Goal: Task Accomplishment & Management: Manage account settings

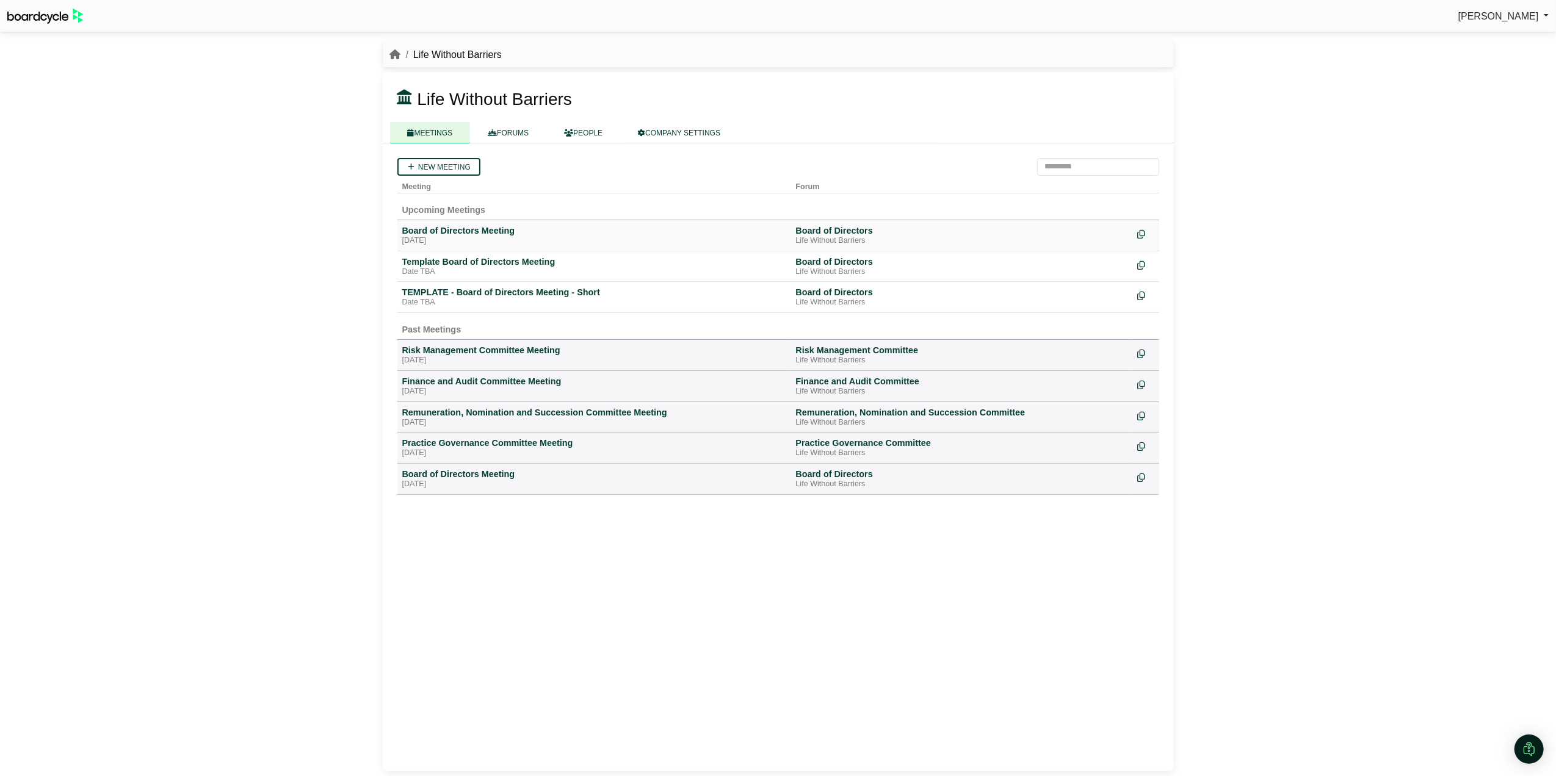
click at [433, 240] on div "[DATE]" at bounding box center [594, 241] width 384 height 10
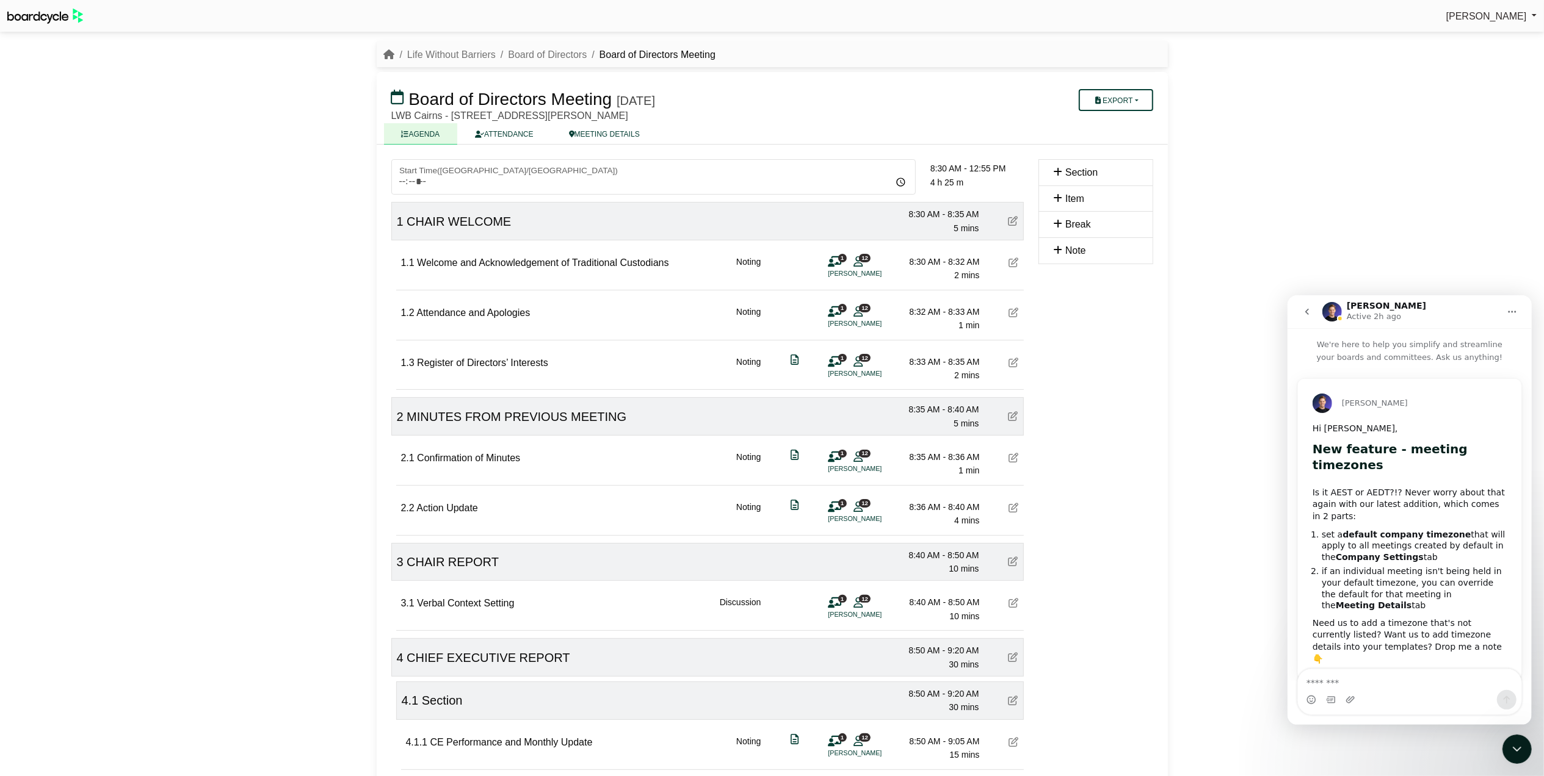
click at [1373, 258] on div "Kellie King Sign Out Life Without Barriers Board of Directors Board of Director…" at bounding box center [772, 388] width 1544 height 776
click at [1522, 743] on icon "Close Intercom Messenger" at bounding box center [1516, 749] width 15 height 15
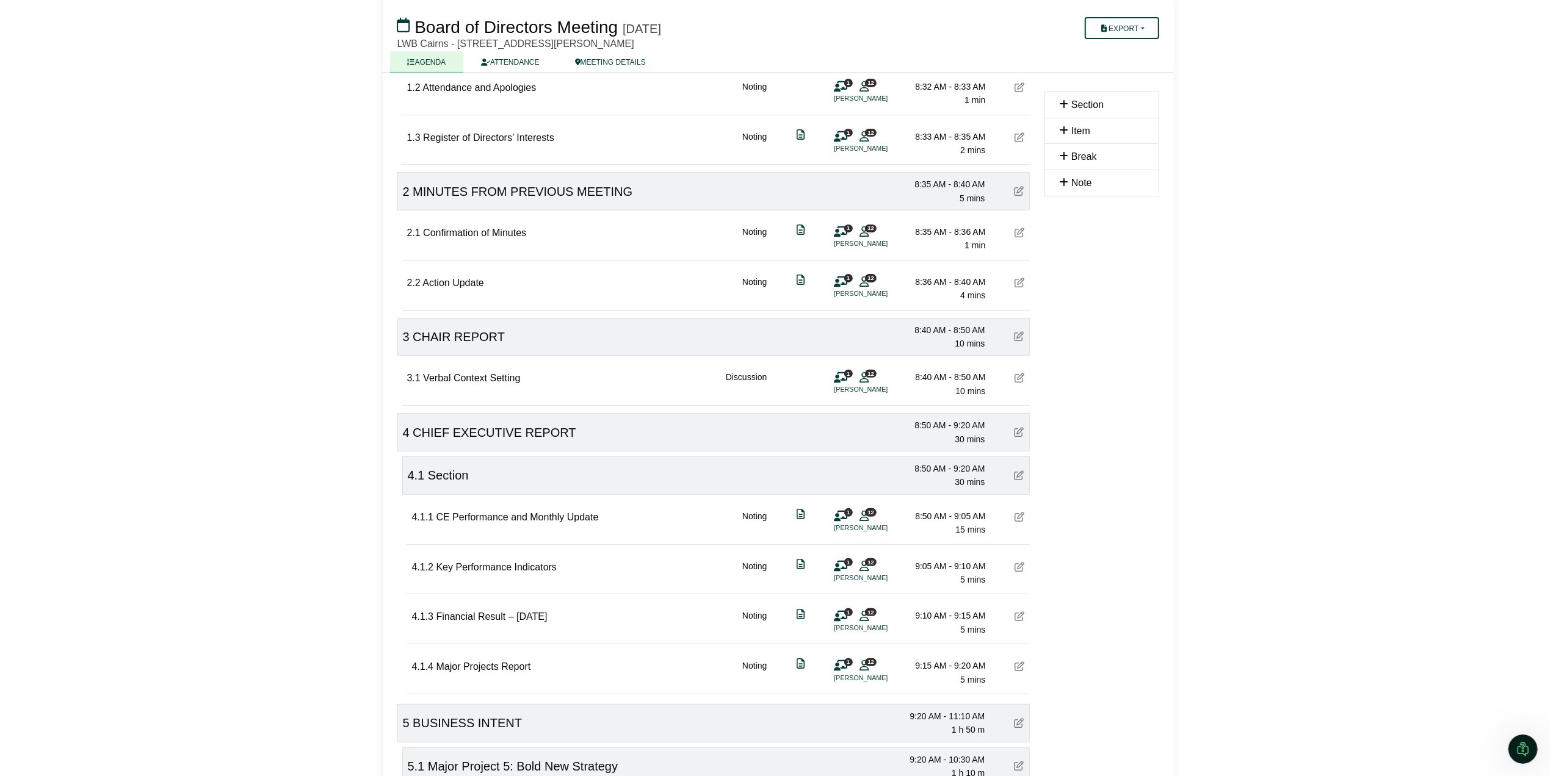
scroll to position [325, 0]
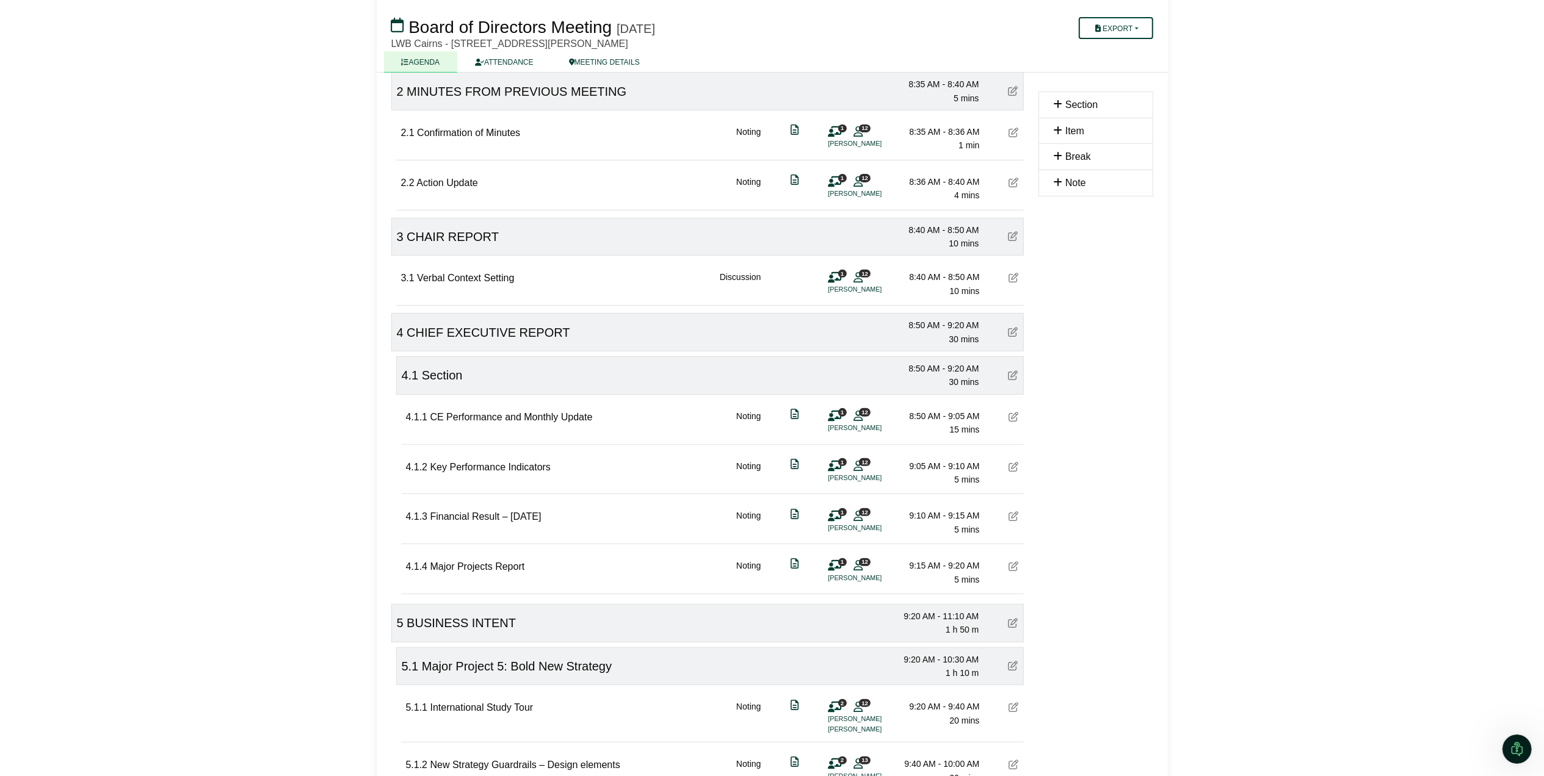
click at [1009, 378] on icon at bounding box center [1013, 376] width 10 height 10
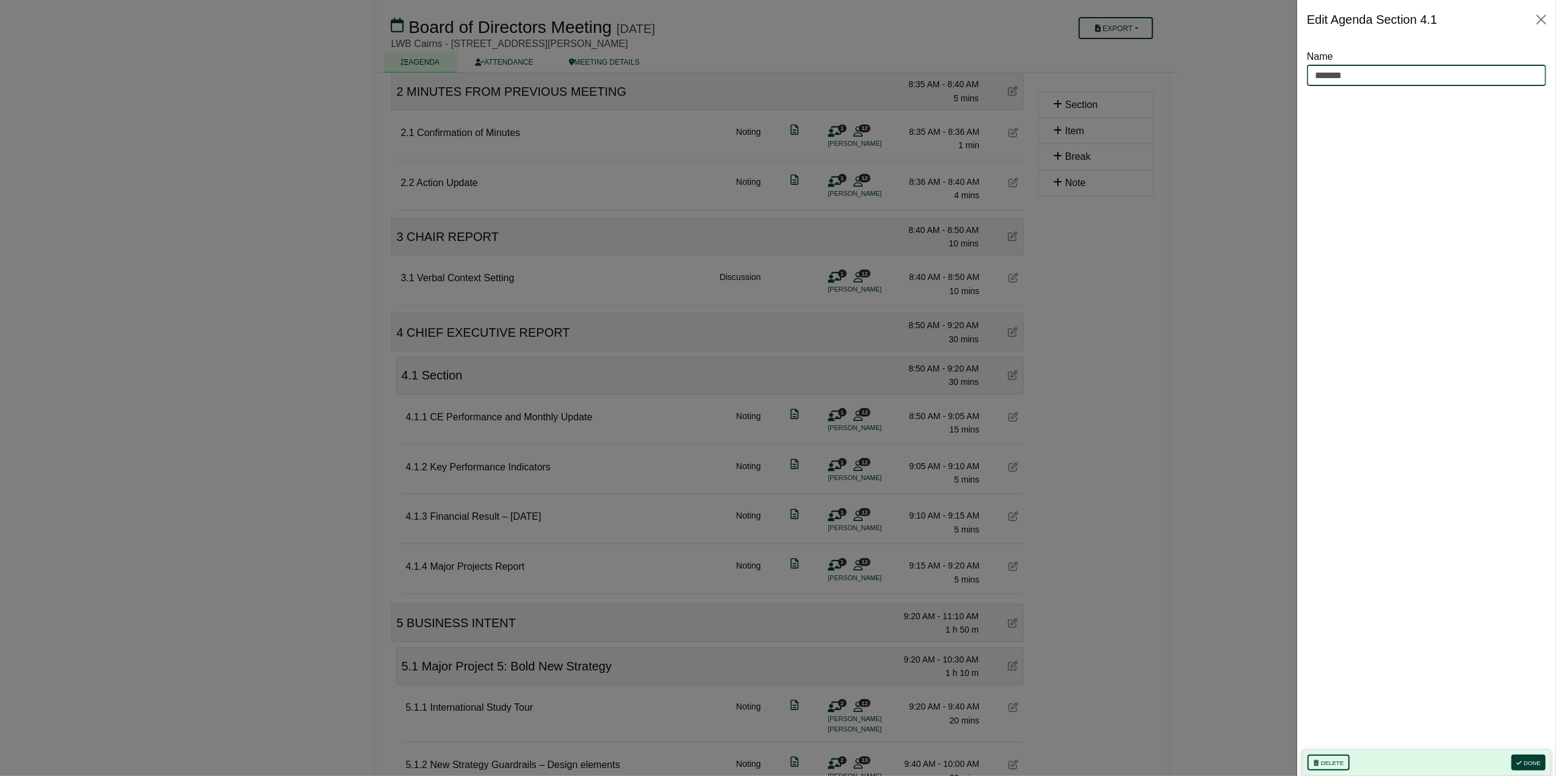
click at [1358, 71] on input "*******" at bounding box center [1426, 76] width 239 height 22
paste input "**********"
click at [1346, 74] on input "**********" at bounding box center [1426, 76] width 239 height 22
type input "**********"
click at [1527, 761] on button "Done" at bounding box center [1528, 763] width 34 height 16
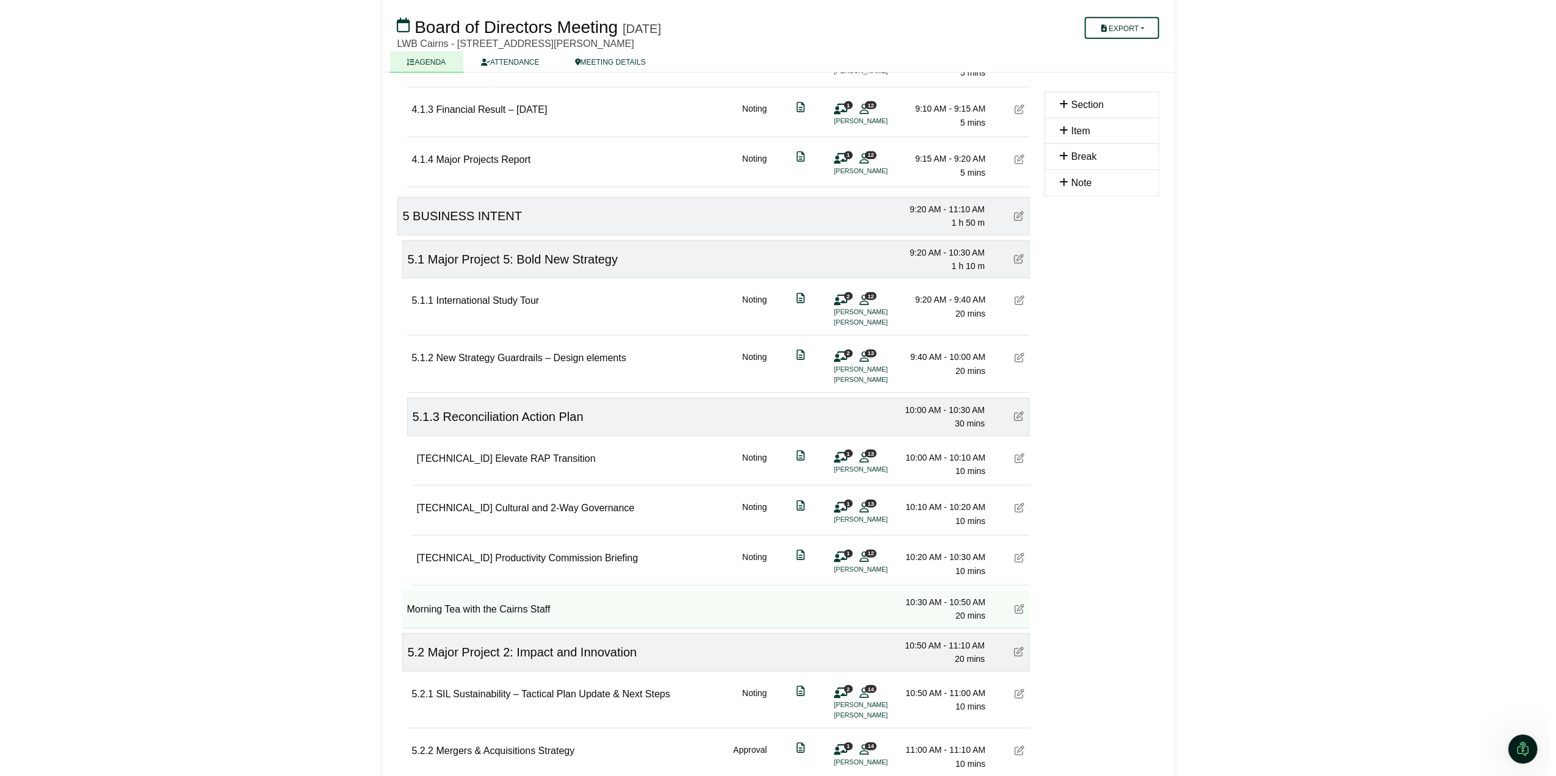
scroll to position [814, 0]
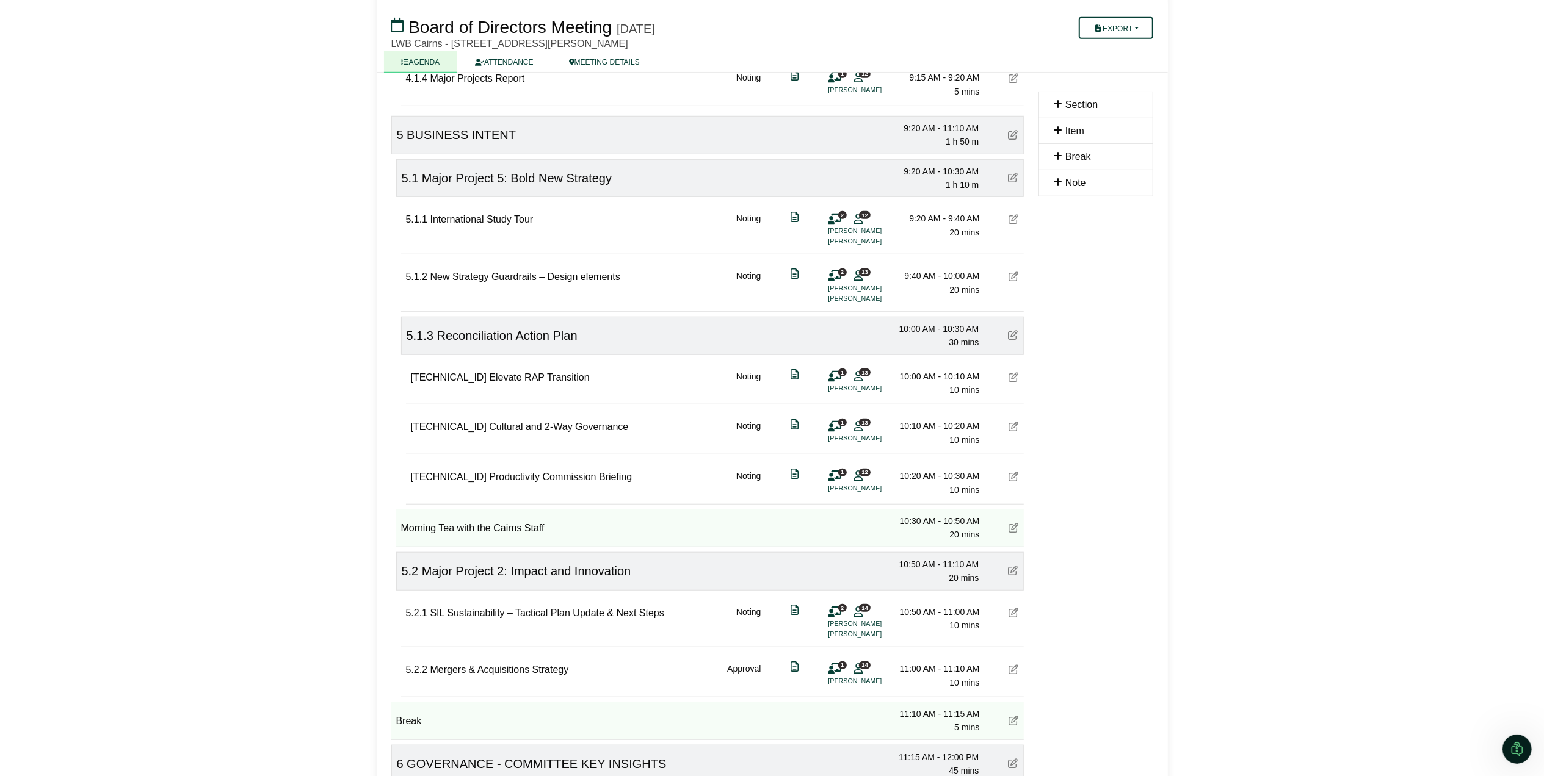
click at [529, 576] on span "Major Project 2: Impact and Innovation" at bounding box center [526, 571] width 209 height 13
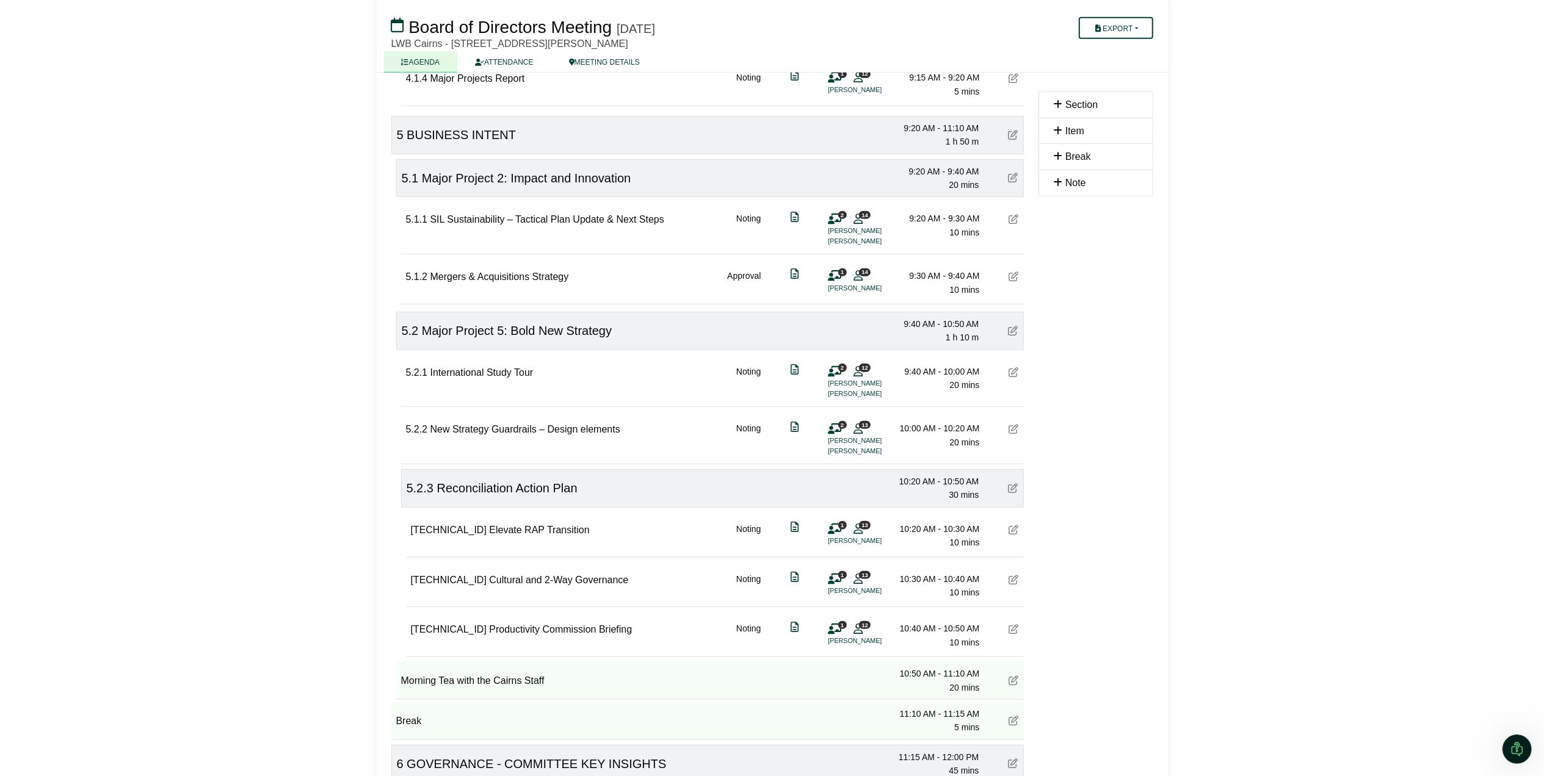
click at [1017, 178] on icon at bounding box center [1013, 178] width 10 height 10
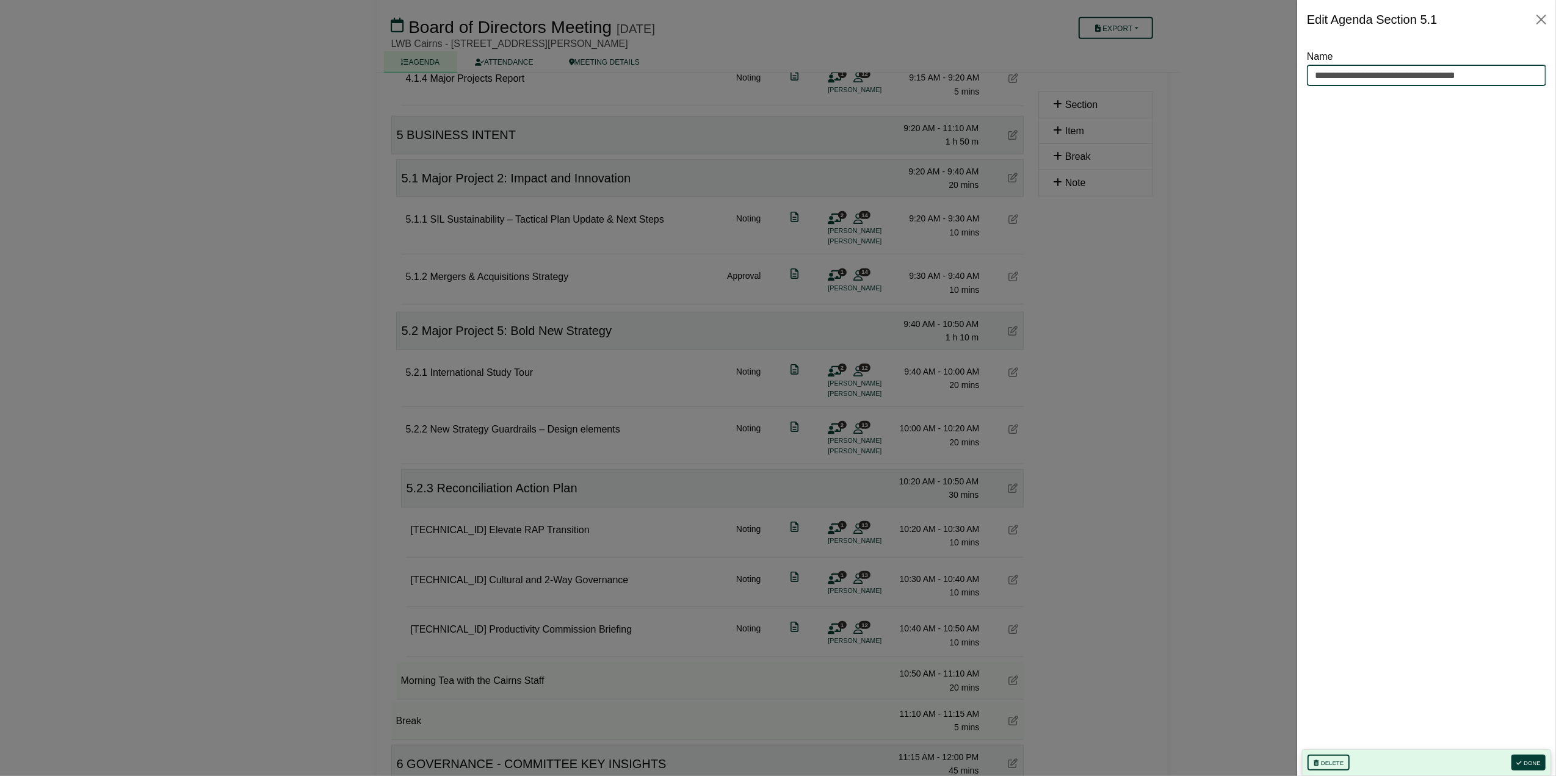
click at [1497, 84] on input "**********" at bounding box center [1426, 76] width 239 height 22
drag, startPoint x: 1497, startPoint y: 81, endPoint x: 1239, endPoint y: 122, distance: 260.9
paste input "text"
type input "**********"
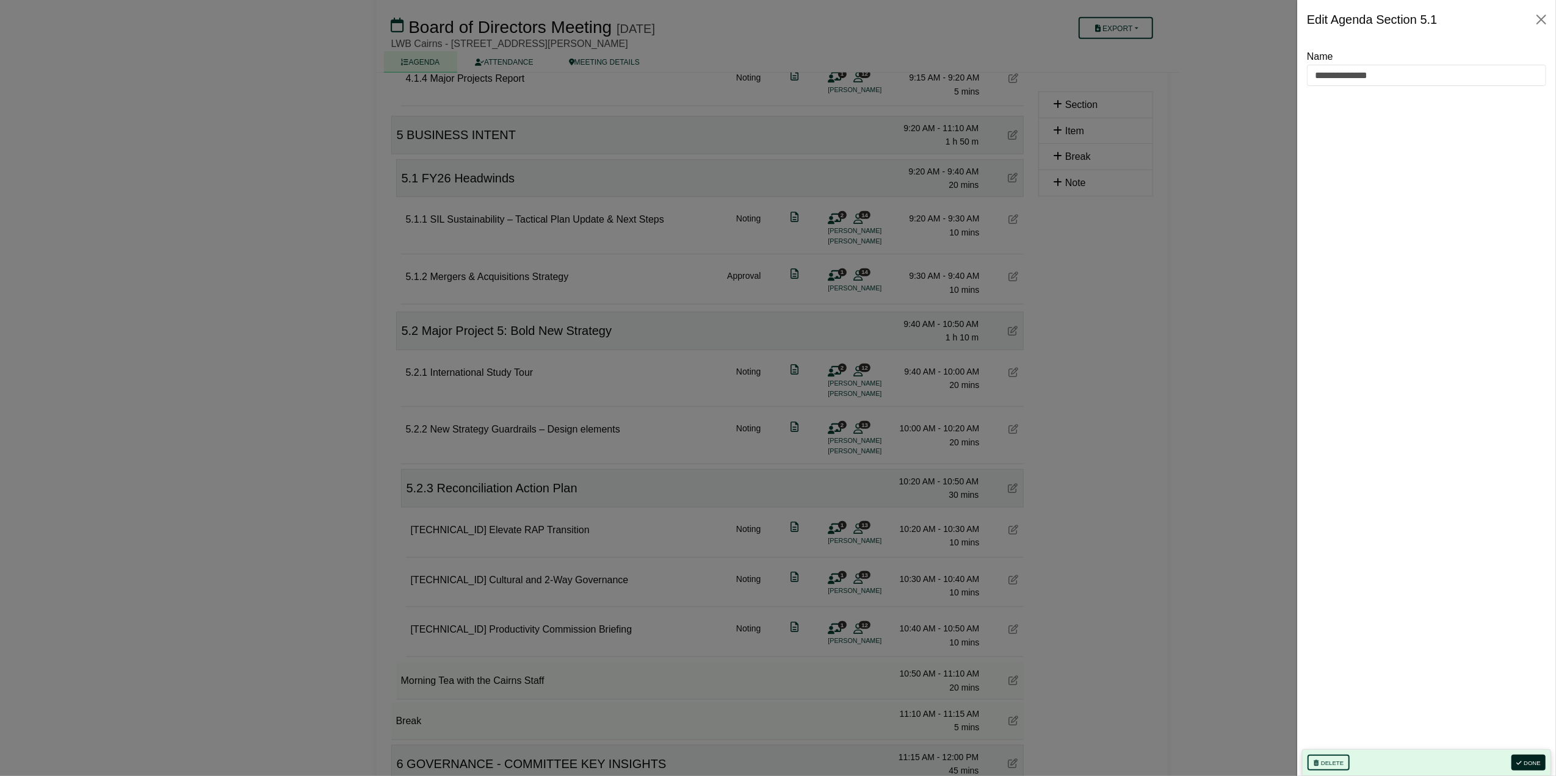
click at [1537, 763] on button "Done" at bounding box center [1528, 763] width 34 height 16
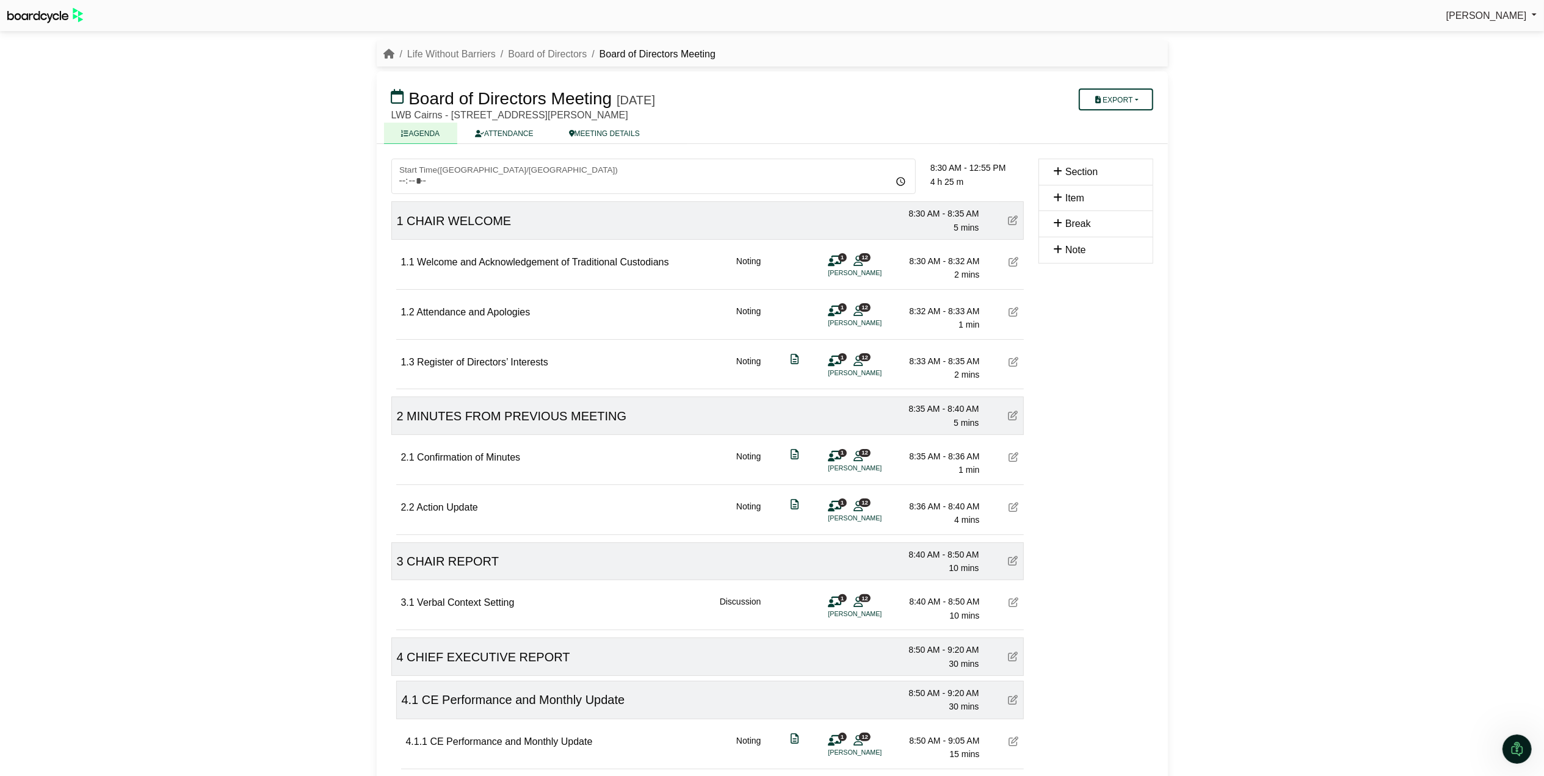
scroll to position [0, 0]
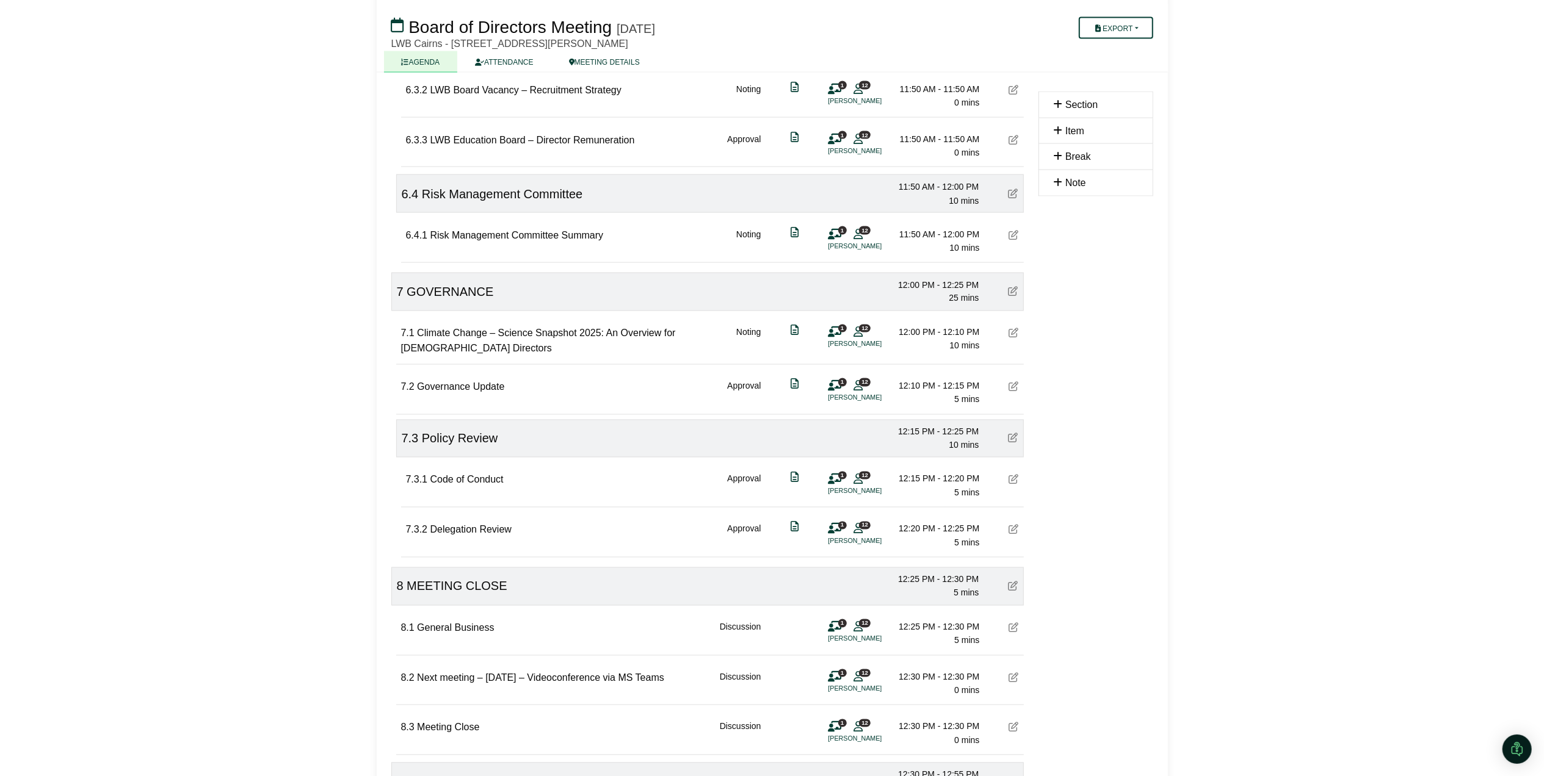
scroll to position [2180, 0]
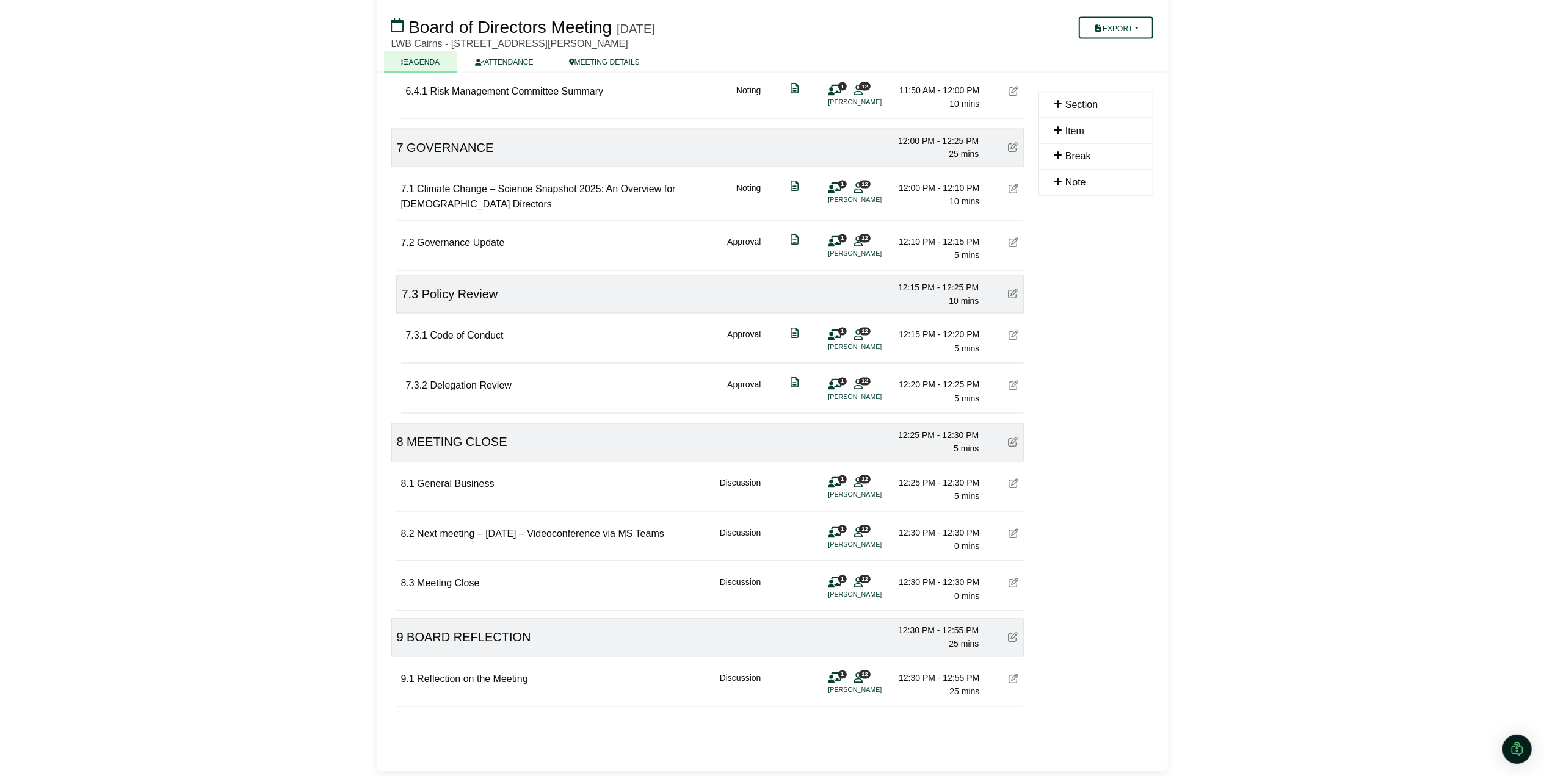
click at [1011, 686] on div at bounding box center [1014, 680] width 10 height 16
click at [1014, 675] on icon at bounding box center [1014, 679] width 10 height 10
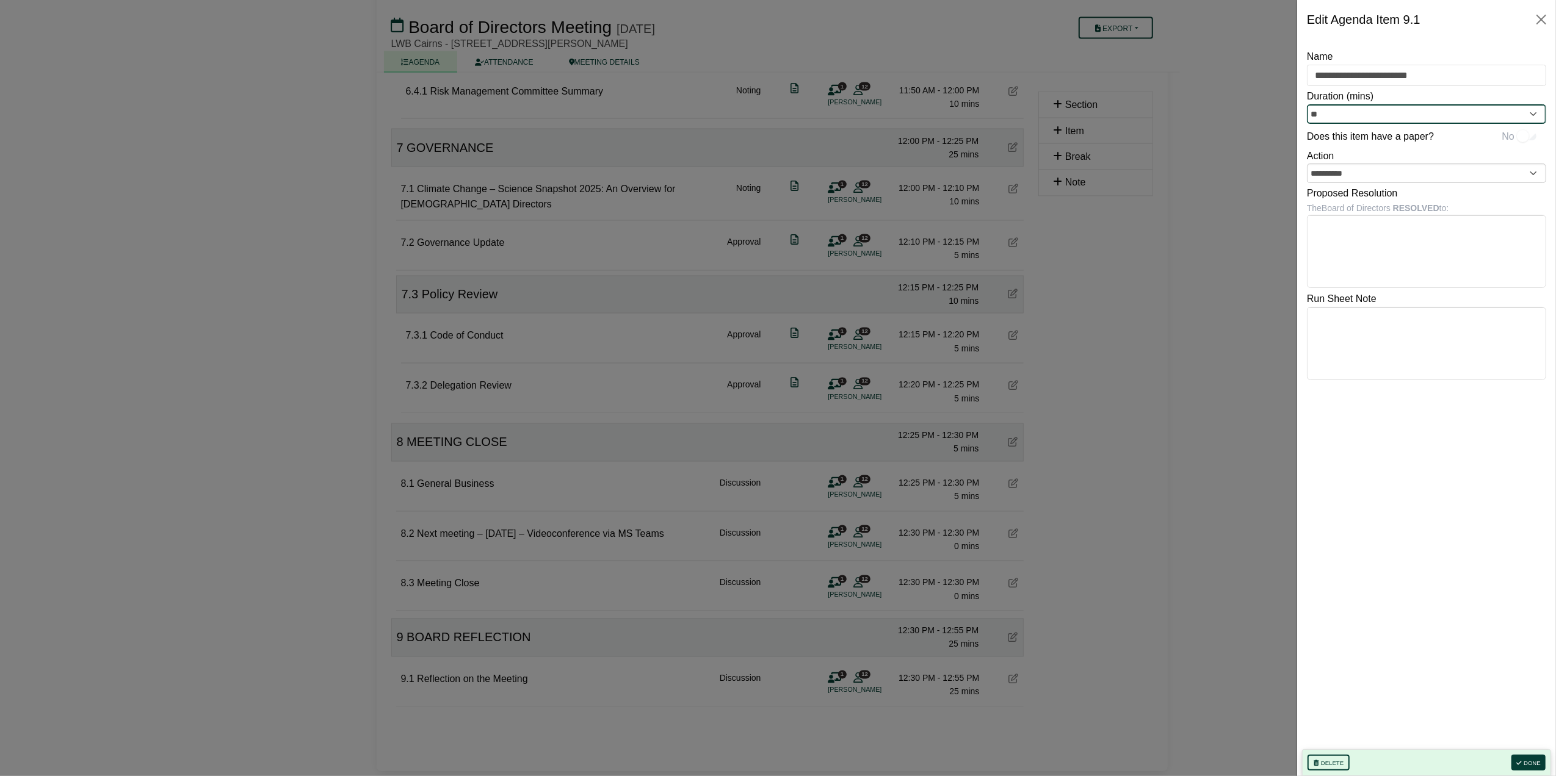
click at [1365, 111] on input "**" at bounding box center [1426, 114] width 239 height 20
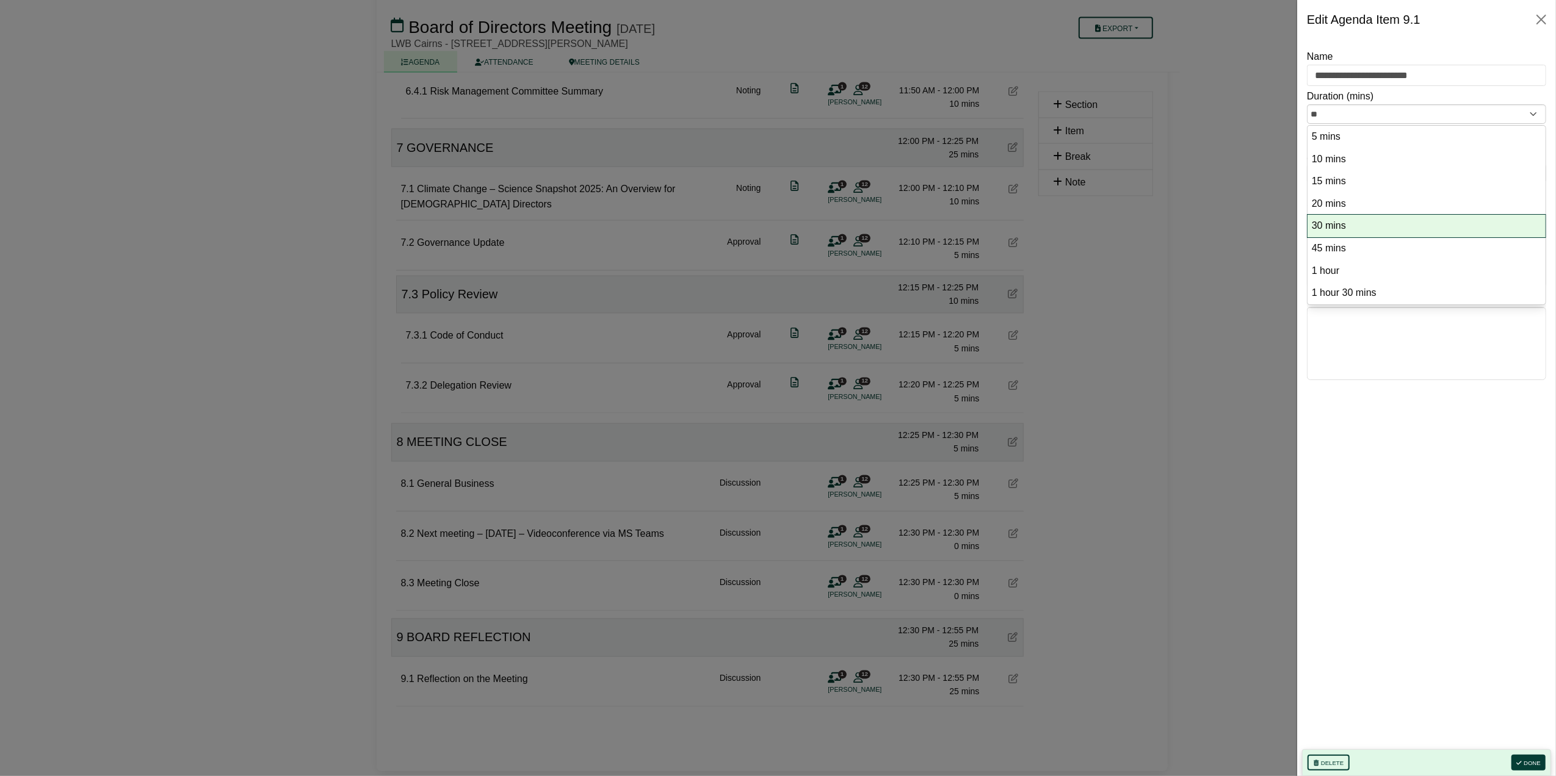
click at [1331, 218] on li "30 mins" at bounding box center [1426, 226] width 238 height 23
type input "**"
click at [1531, 761] on button "Done" at bounding box center [1528, 763] width 34 height 16
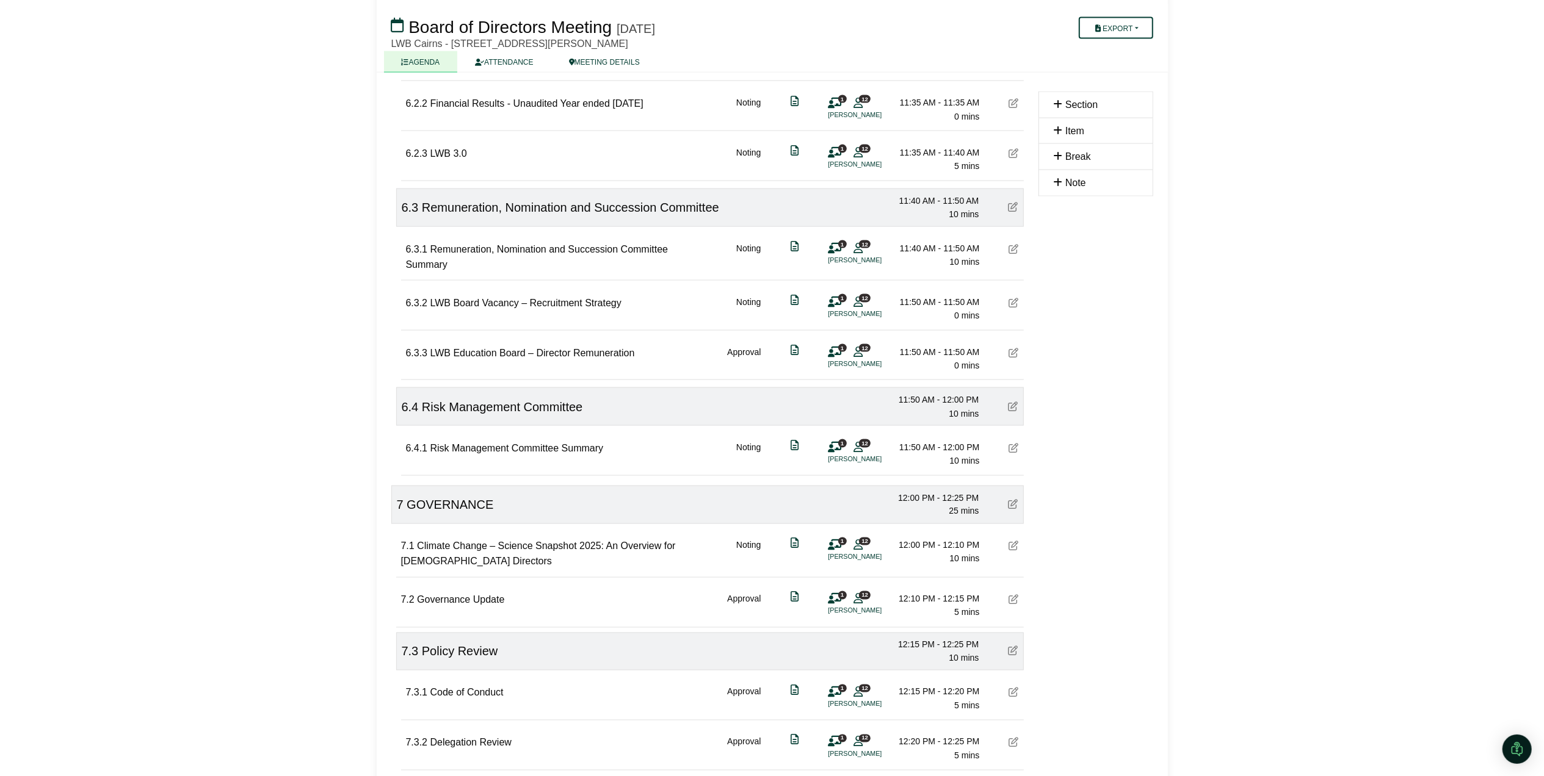
scroll to position [1854, 0]
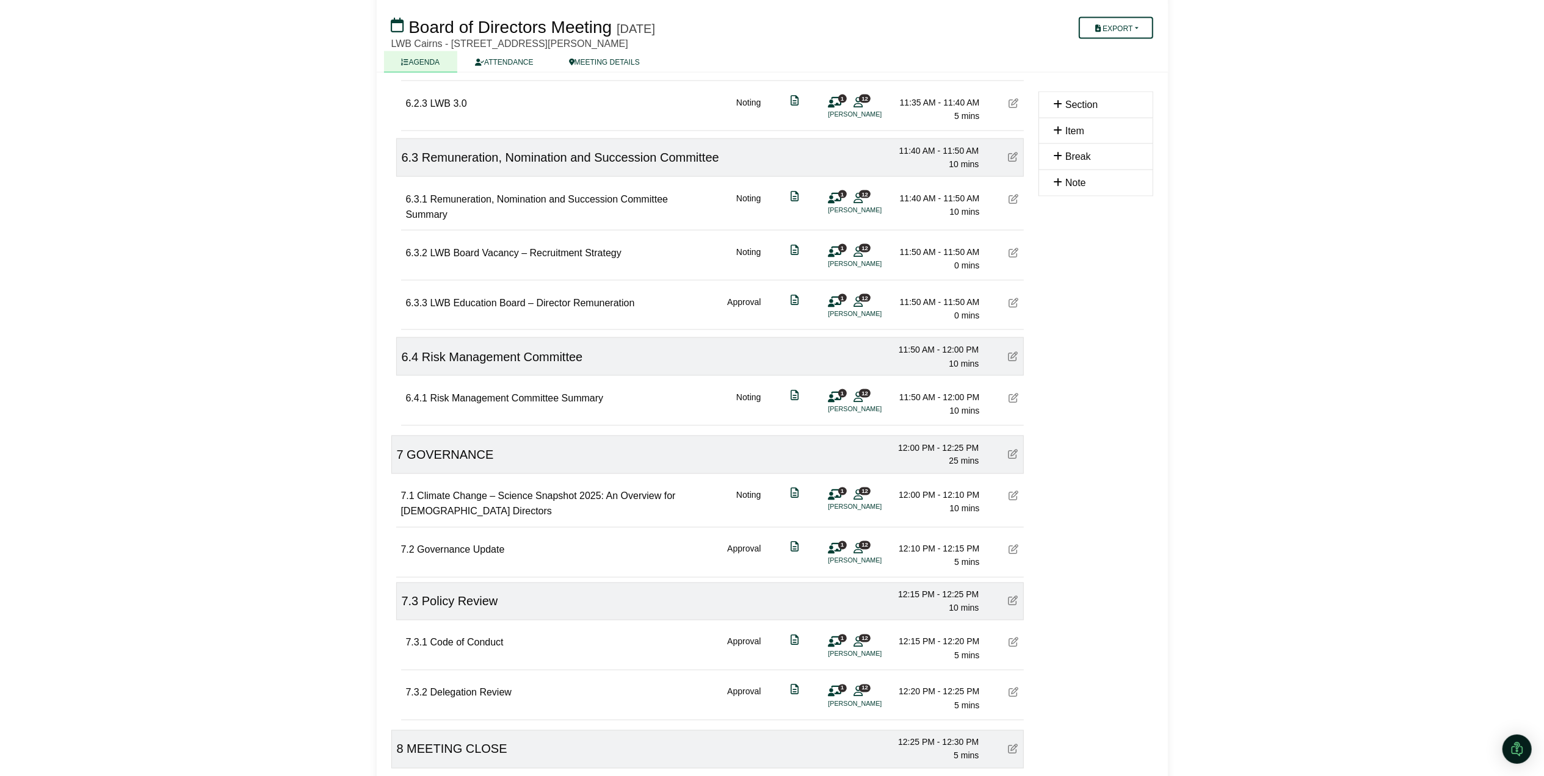
click at [1016, 361] on icon at bounding box center [1013, 357] width 10 height 10
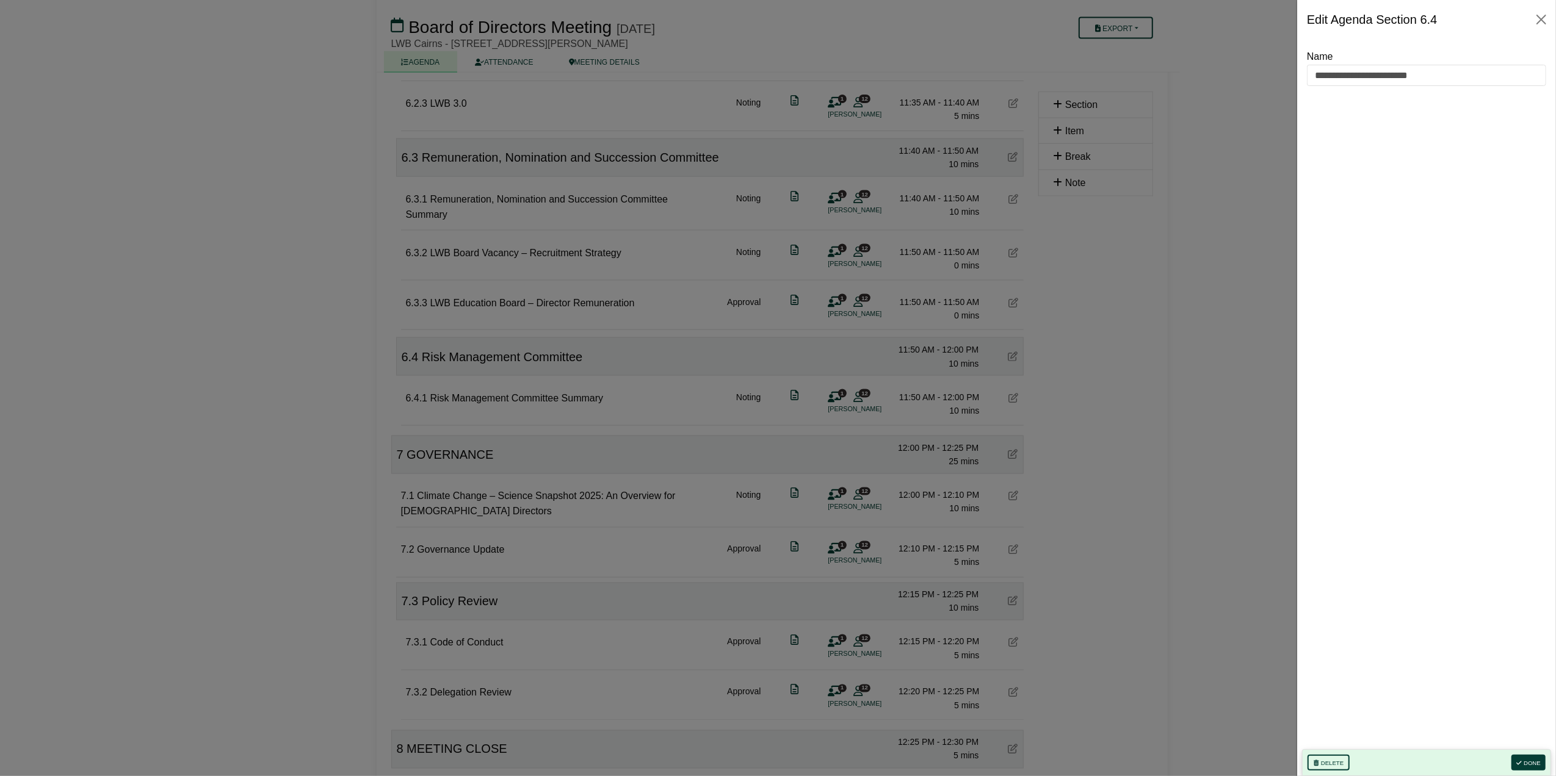
click at [1118, 291] on div at bounding box center [778, 388] width 1556 height 776
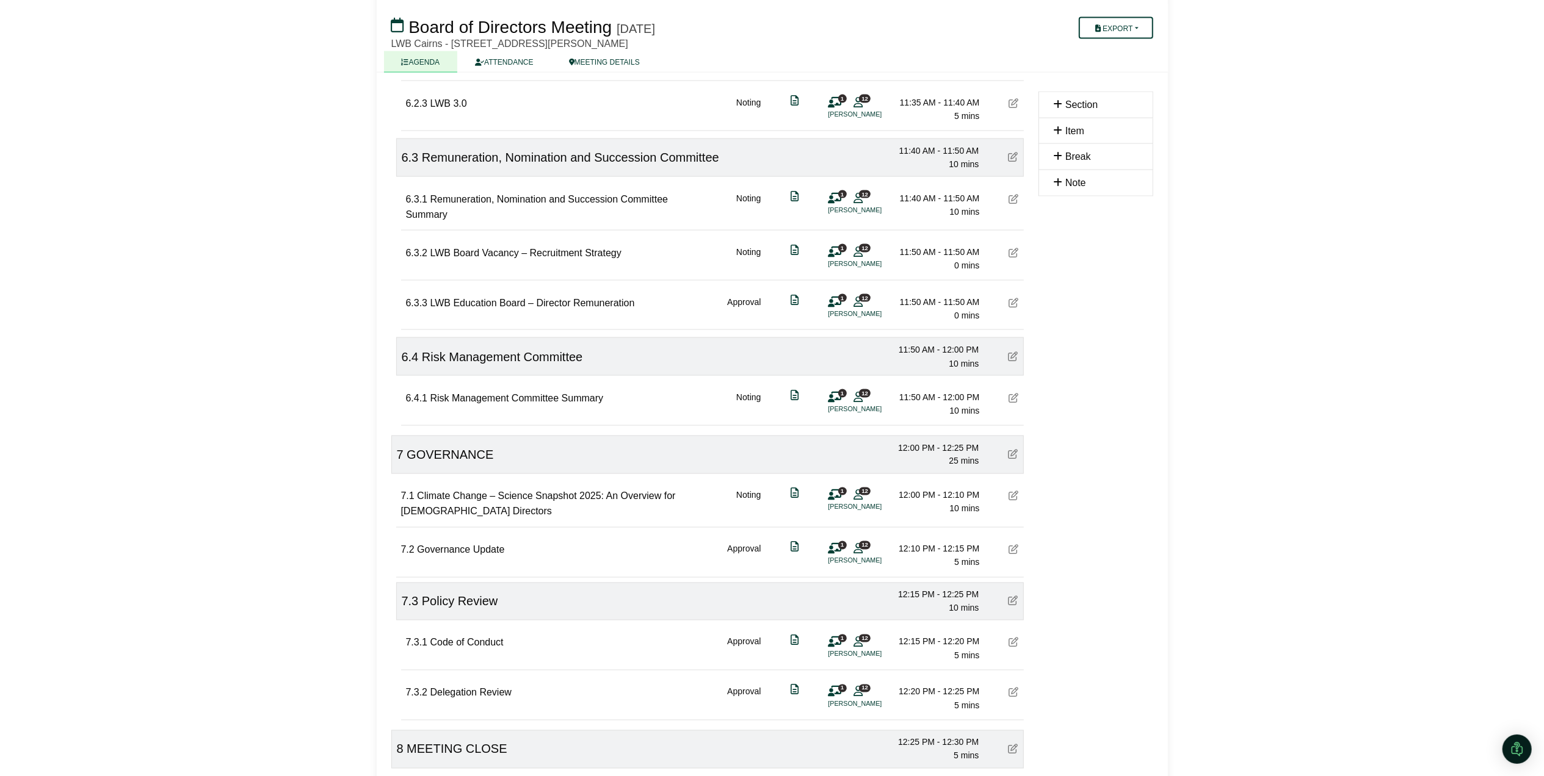
click at [1012, 403] on icon at bounding box center [1014, 398] width 10 height 10
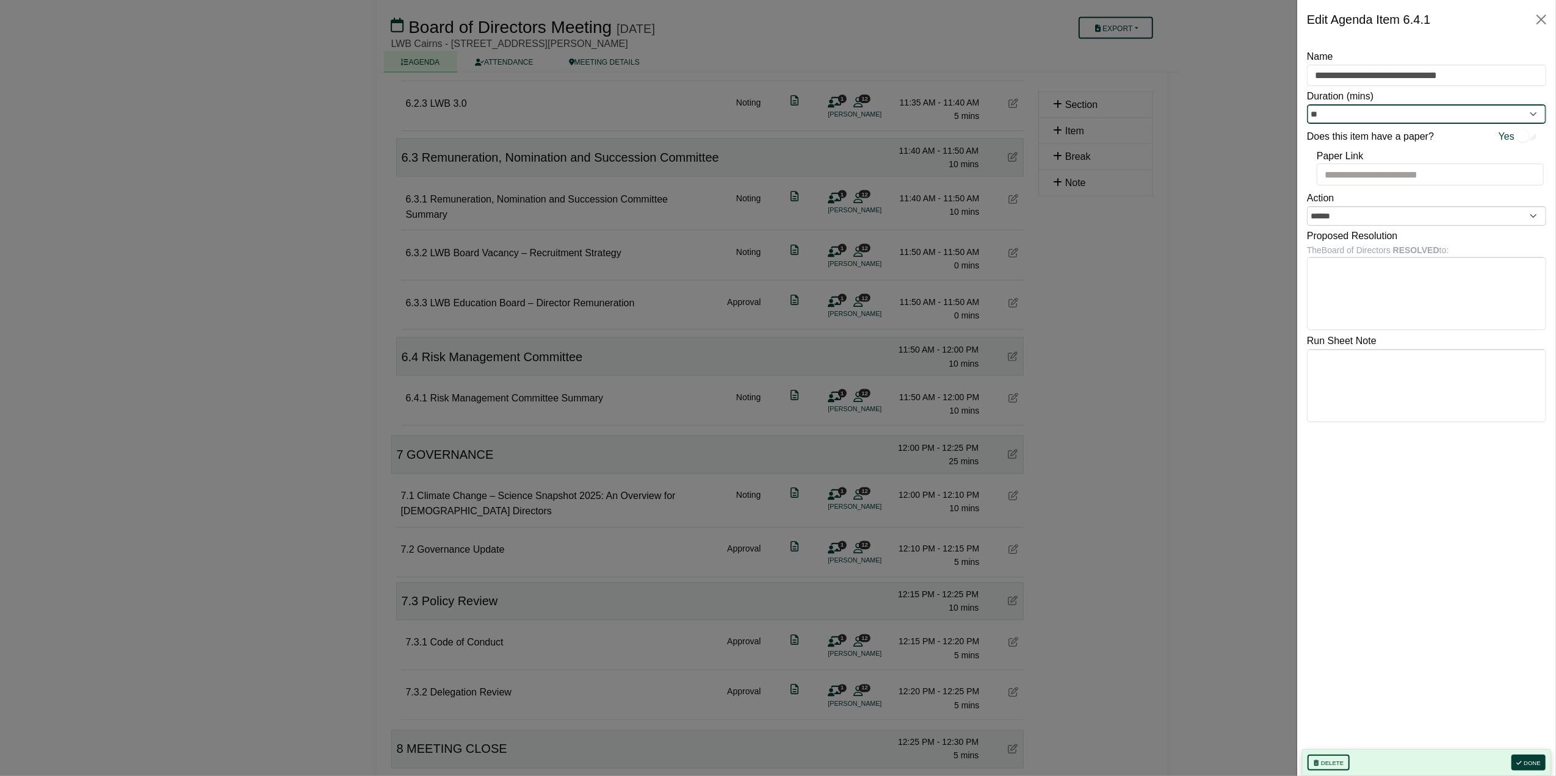
click at [1351, 120] on input "**" at bounding box center [1426, 114] width 239 height 20
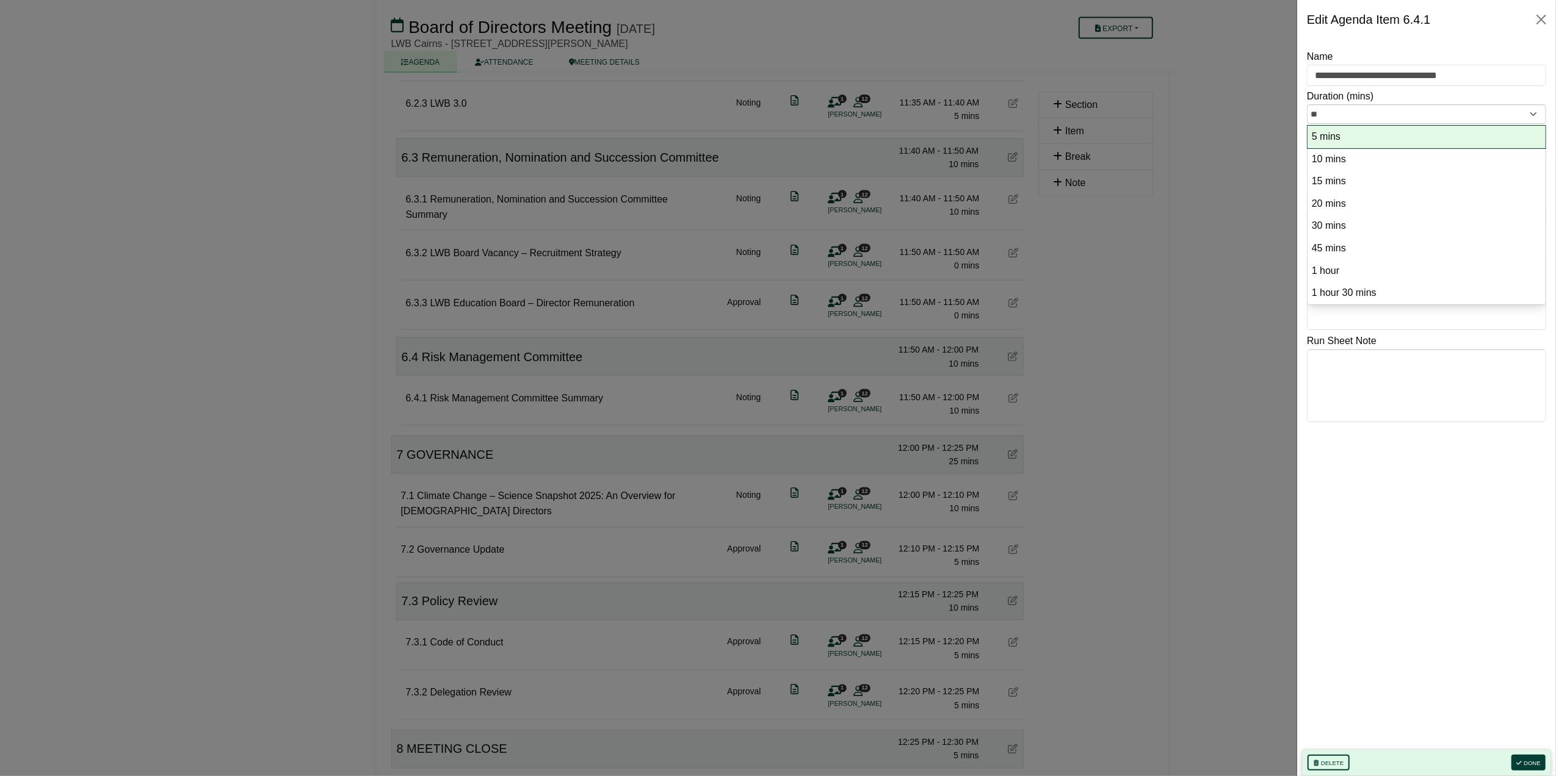
click at [1340, 138] on option "5 mins" at bounding box center [1427, 137] width 232 height 16
type input "*"
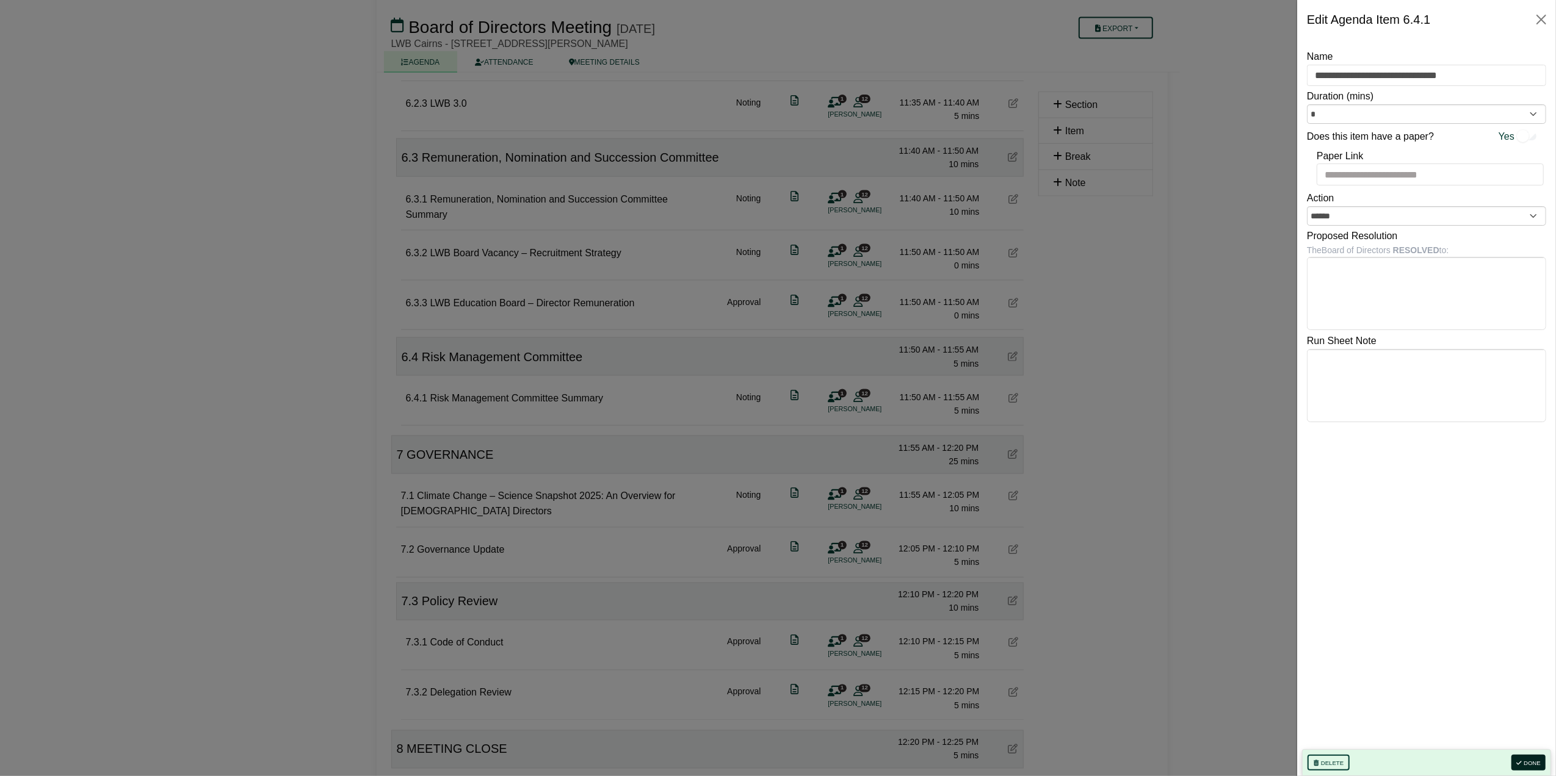
click at [1532, 758] on button "Done" at bounding box center [1528, 763] width 34 height 16
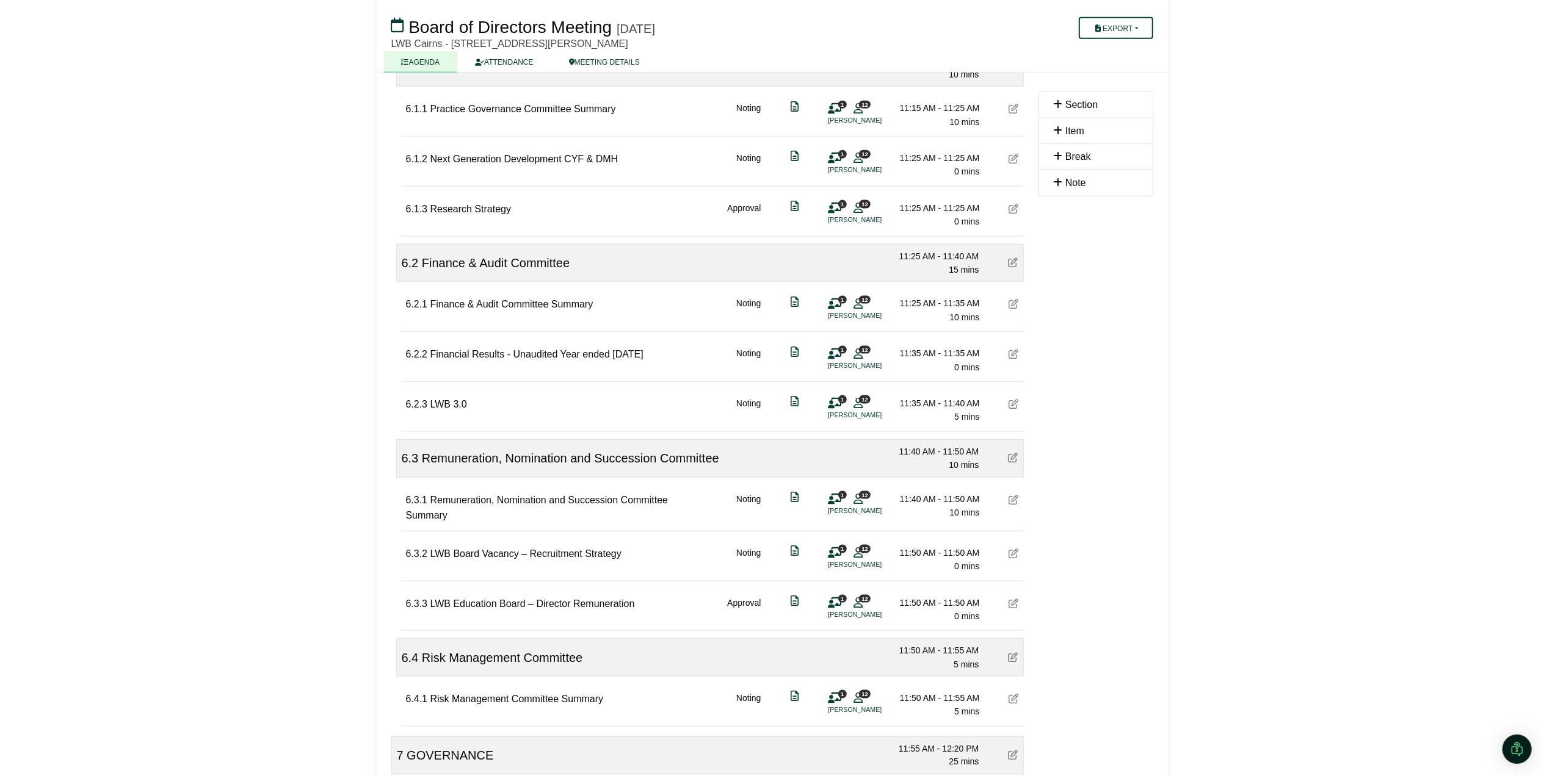
scroll to position [1529, 0]
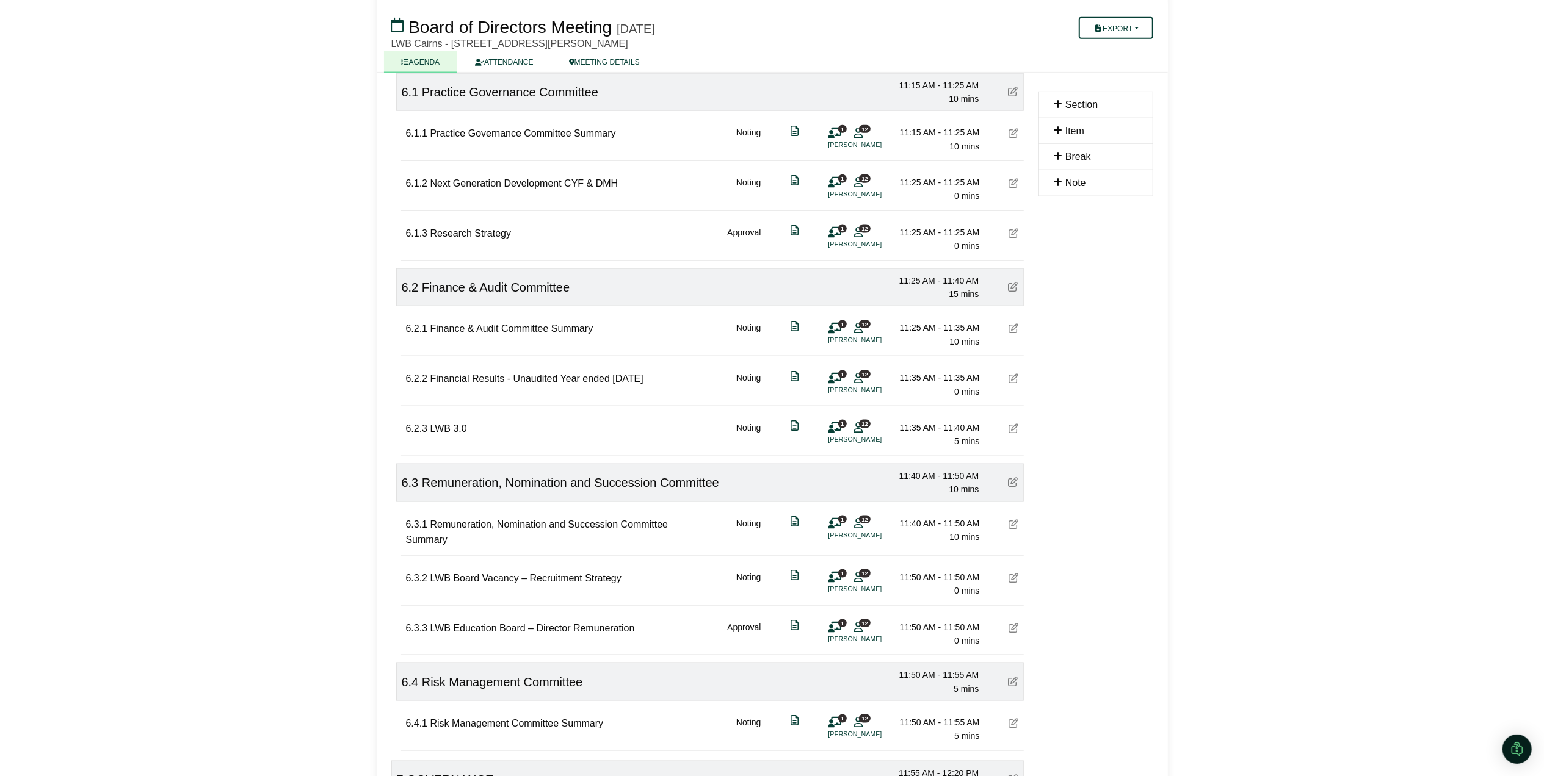
click at [1012, 292] on icon at bounding box center [1013, 287] width 10 height 10
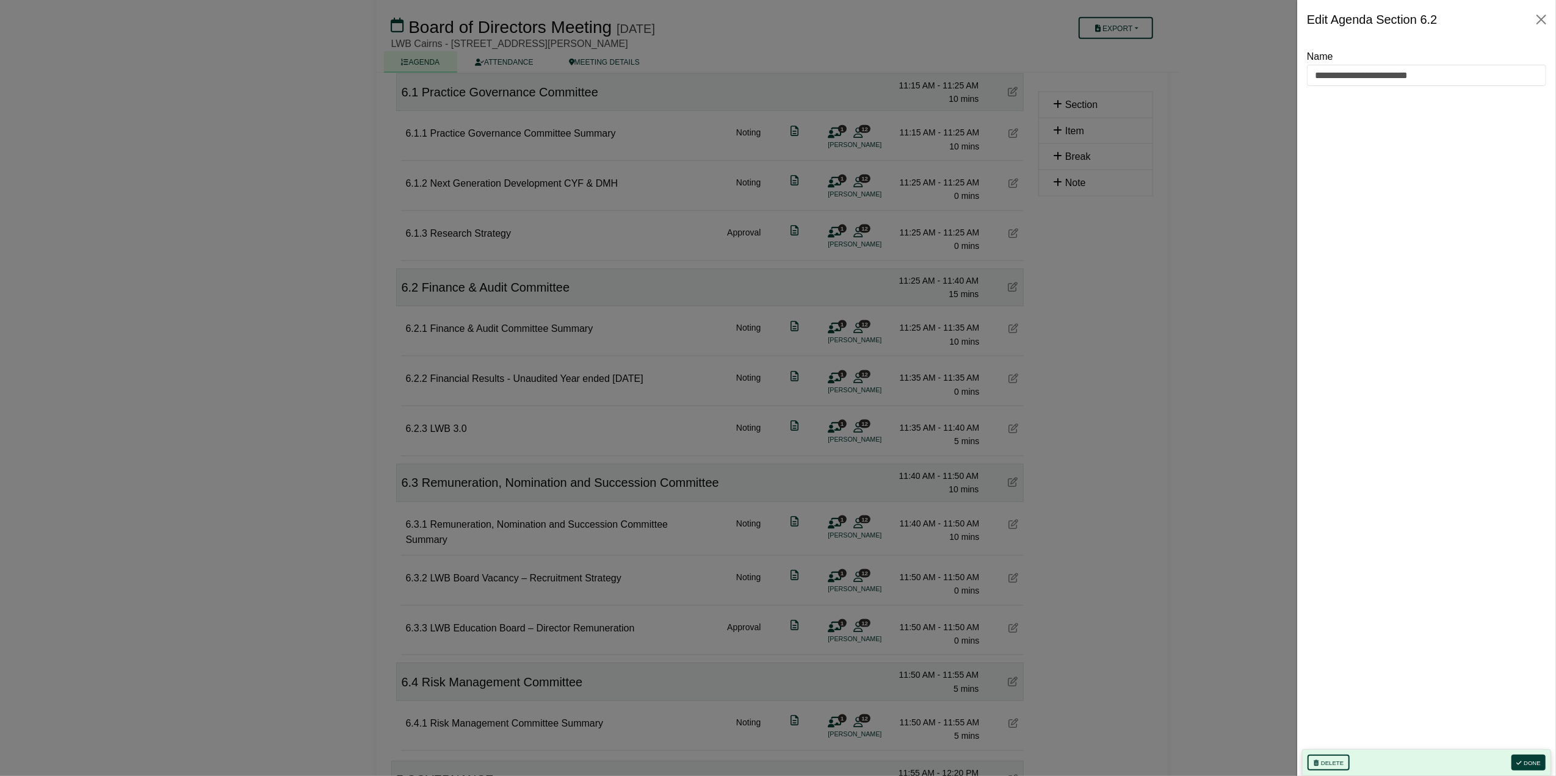
click at [1107, 310] on div at bounding box center [778, 388] width 1556 height 776
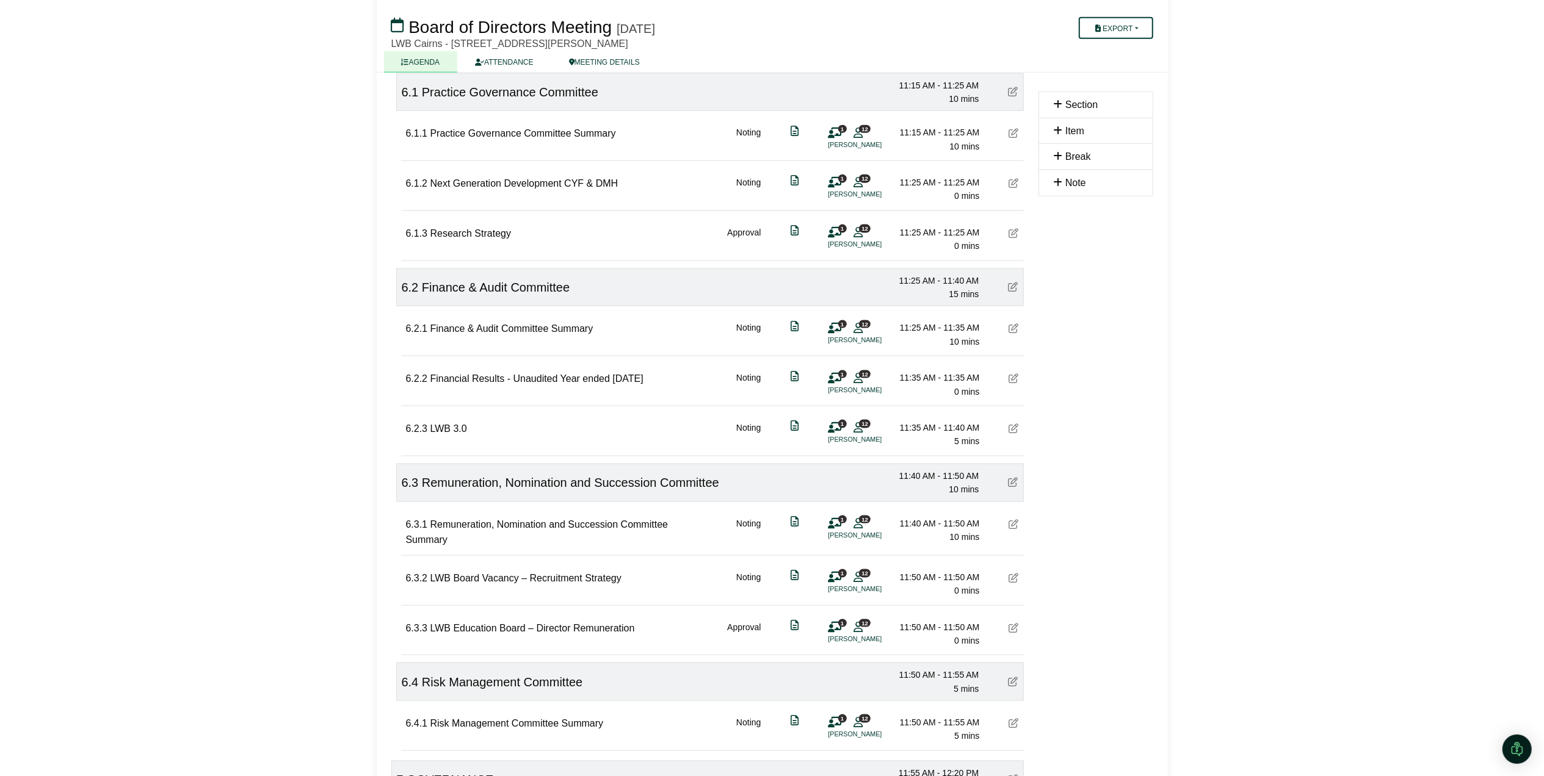
click at [1014, 433] on icon at bounding box center [1014, 429] width 10 height 10
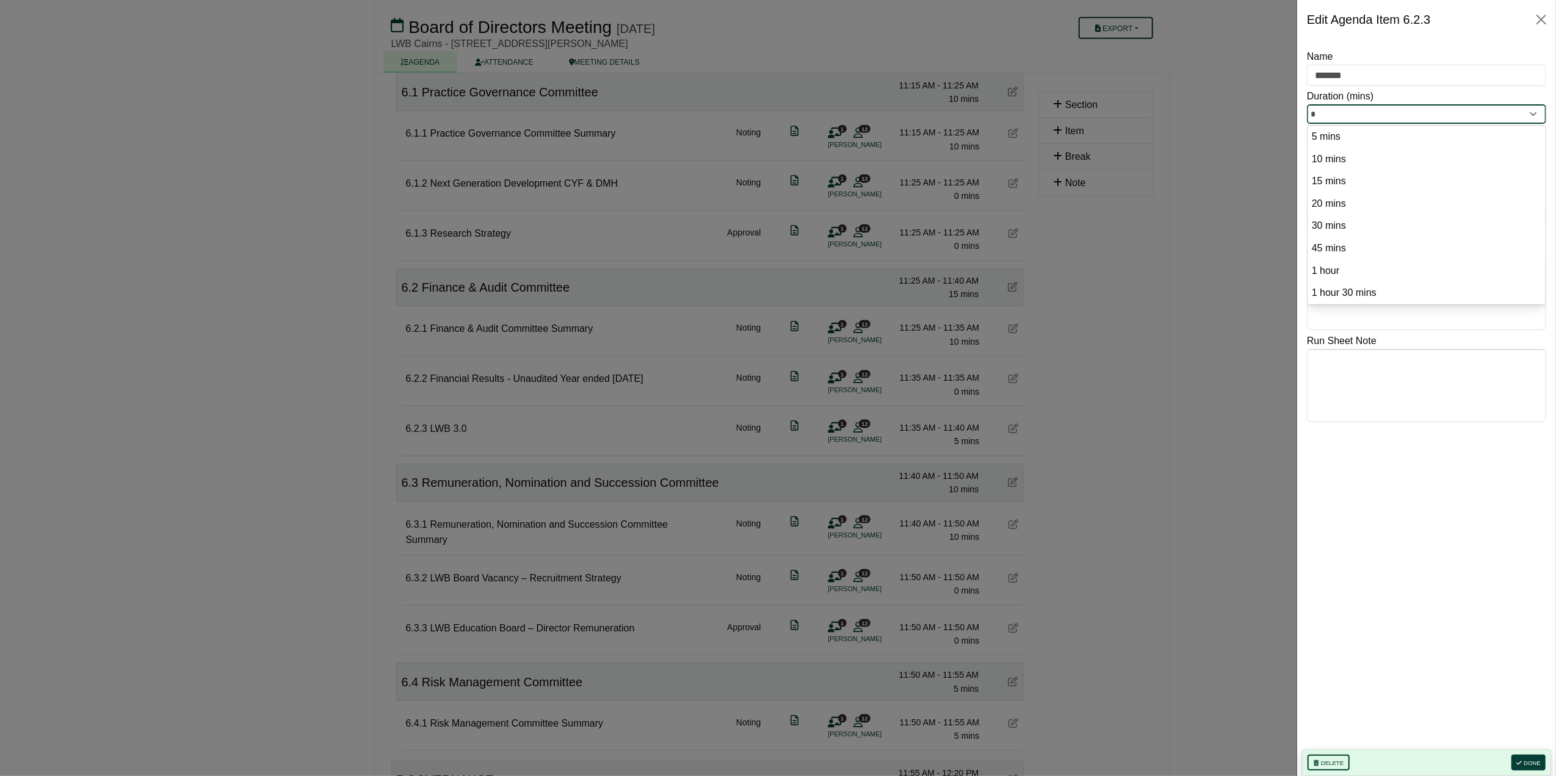
click at [1348, 114] on input "*" at bounding box center [1426, 114] width 239 height 20
drag, startPoint x: 1342, startPoint y: 113, endPoint x: 1301, endPoint y: 115, distance: 40.4
click at [1301, 115] on div "Name ******* Duration (mins) * 5 mins 10 mins 15 mins 20 mins 30 mins 45 mins 1…" at bounding box center [1426, 407] width 259 height 737
type input "*"
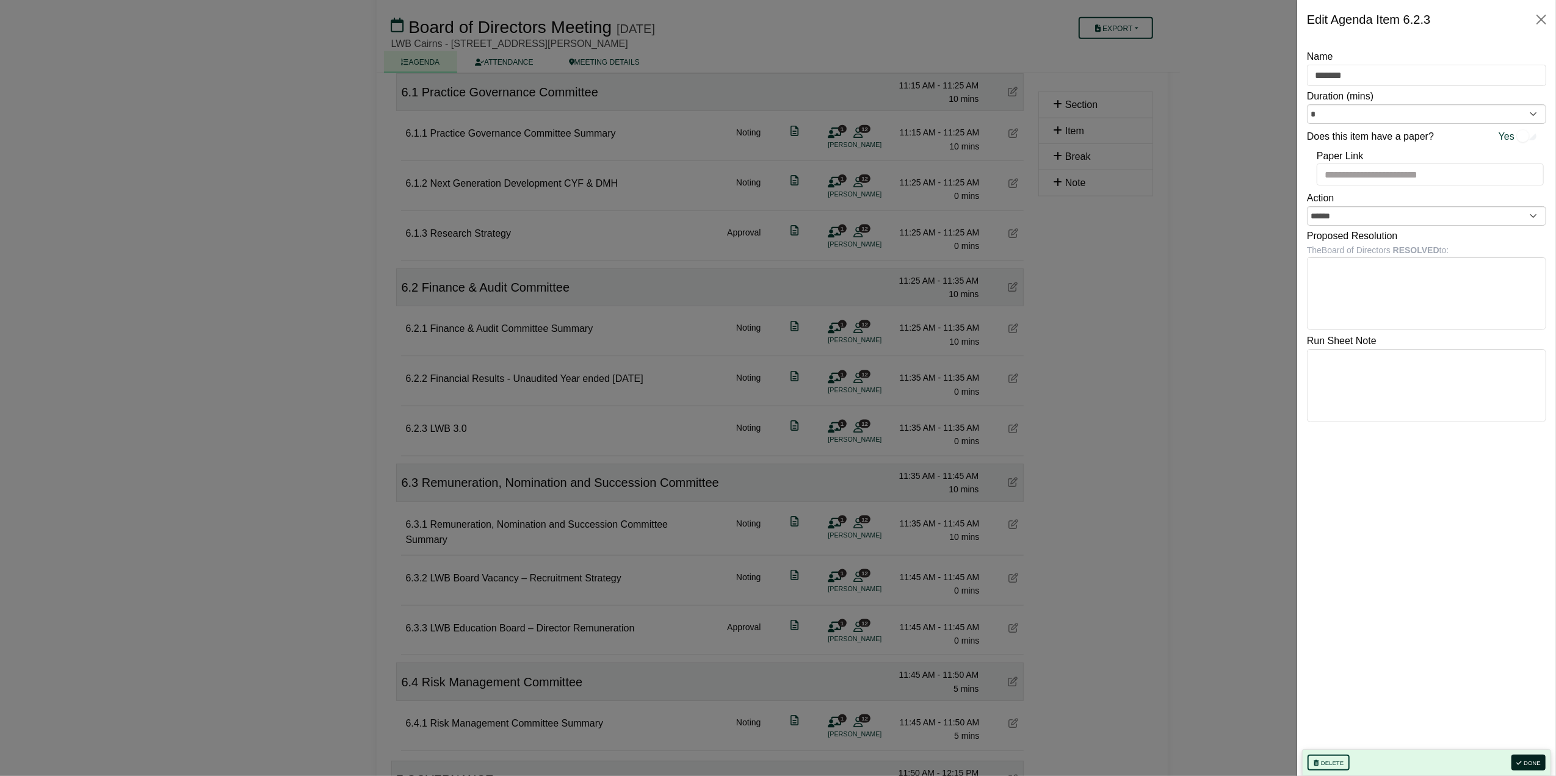
click at [1524, 758] on button "Done" at bounding box center [1528, 763] width 34 height 16
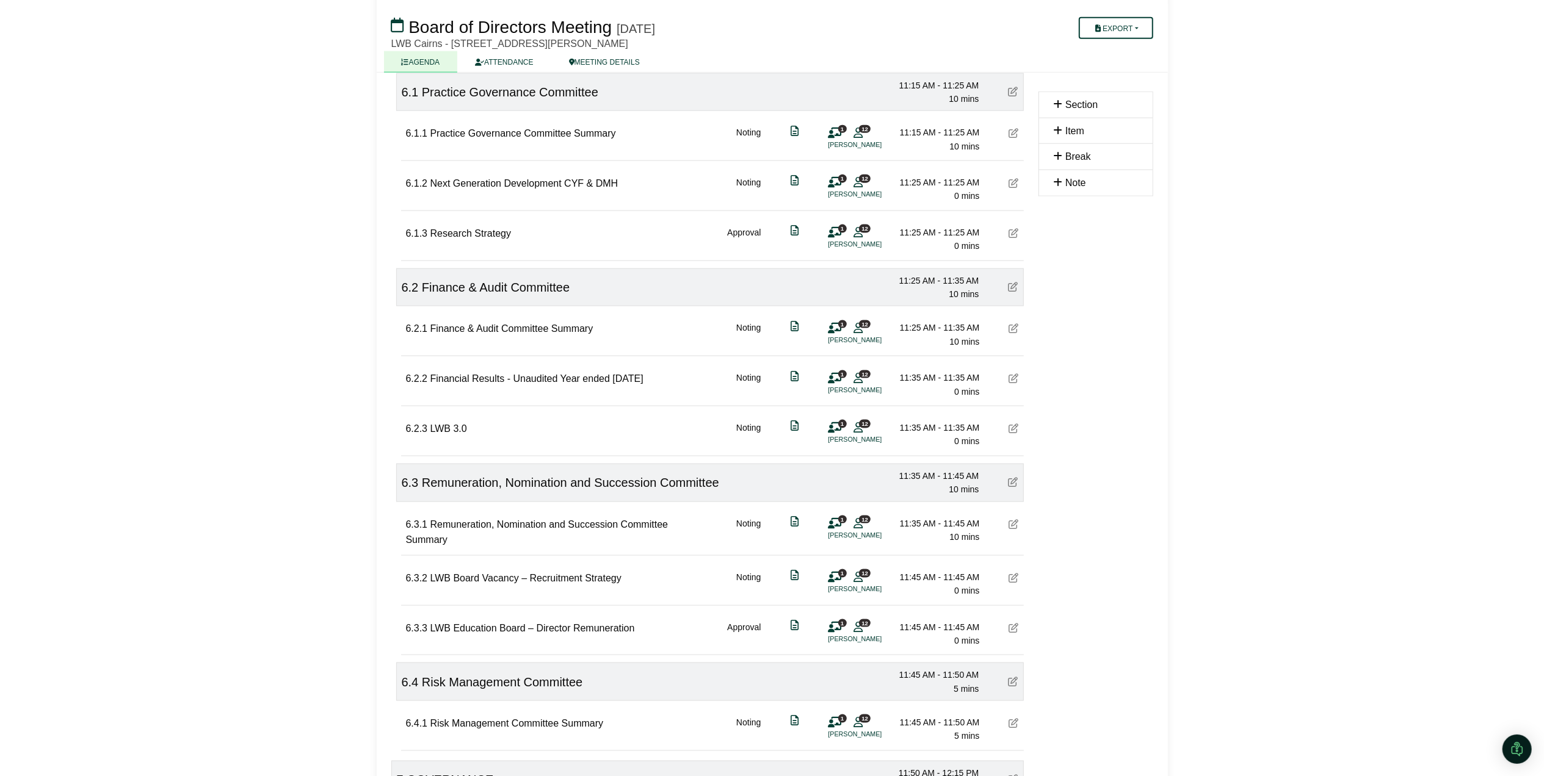
scroll to position [1448, 0]
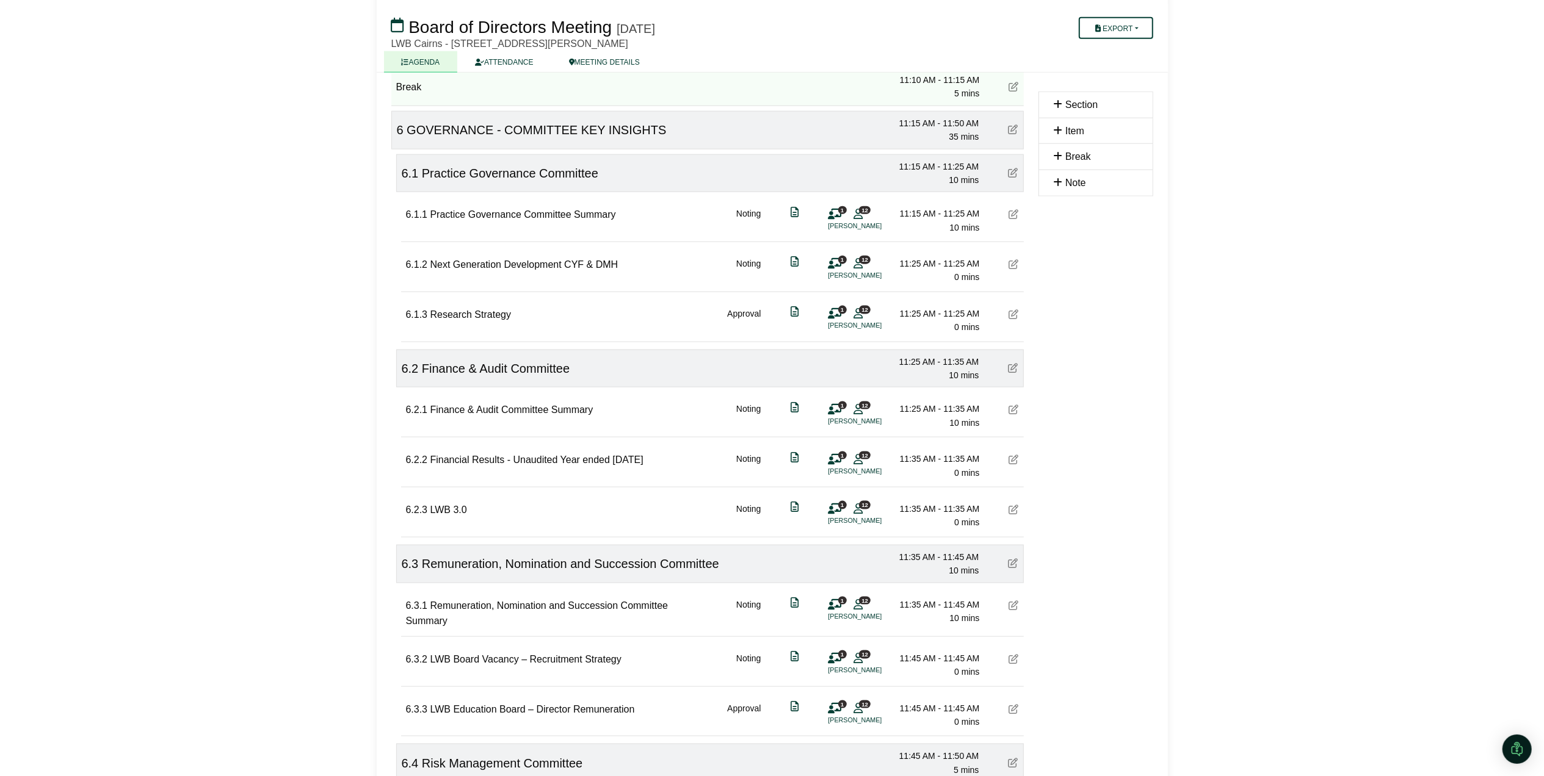
click at [1009, 178] on icon at bounding box center [1013, 173] width 10 height 10
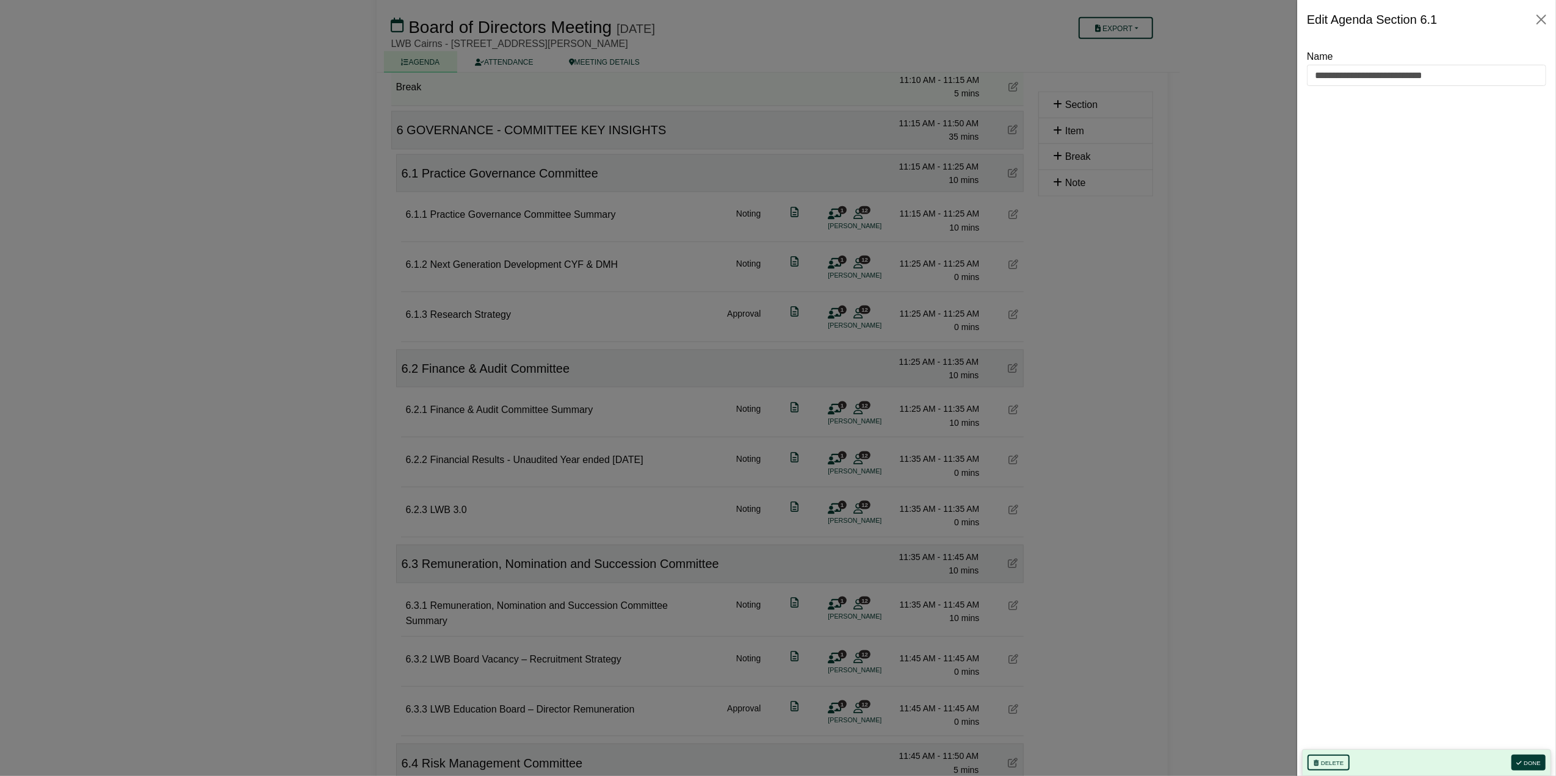
drag, startPoint x: 1190, startPoint y: 181, endPoint x: 1163, endPoint y: 211, distance: 39.8
click at [1190, 183] on div at bounding box center [778, 388] width 1556 height 776
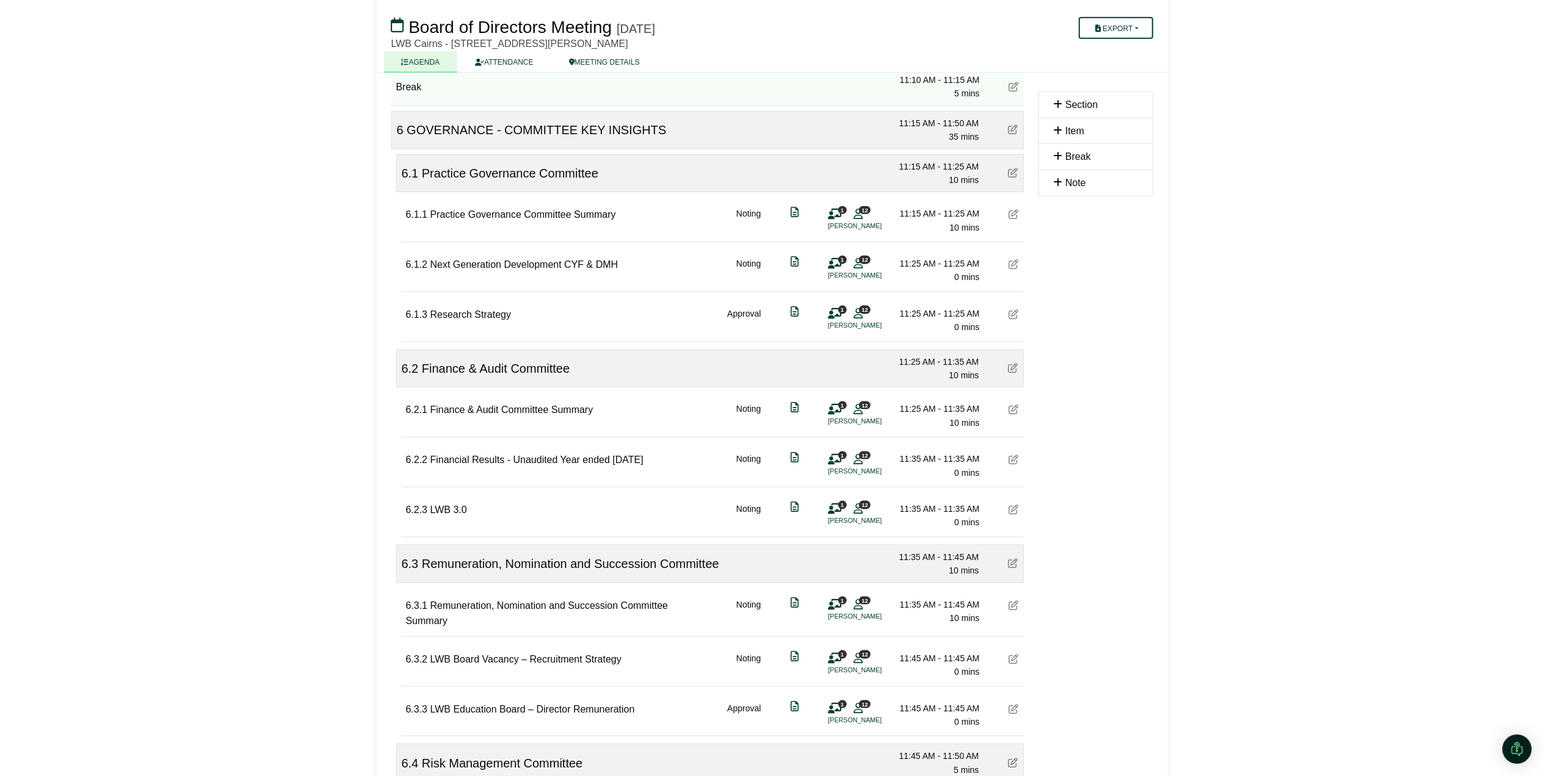
click at [1012, 219] on icon at bounding box center [1014, 214] width 10 height 10
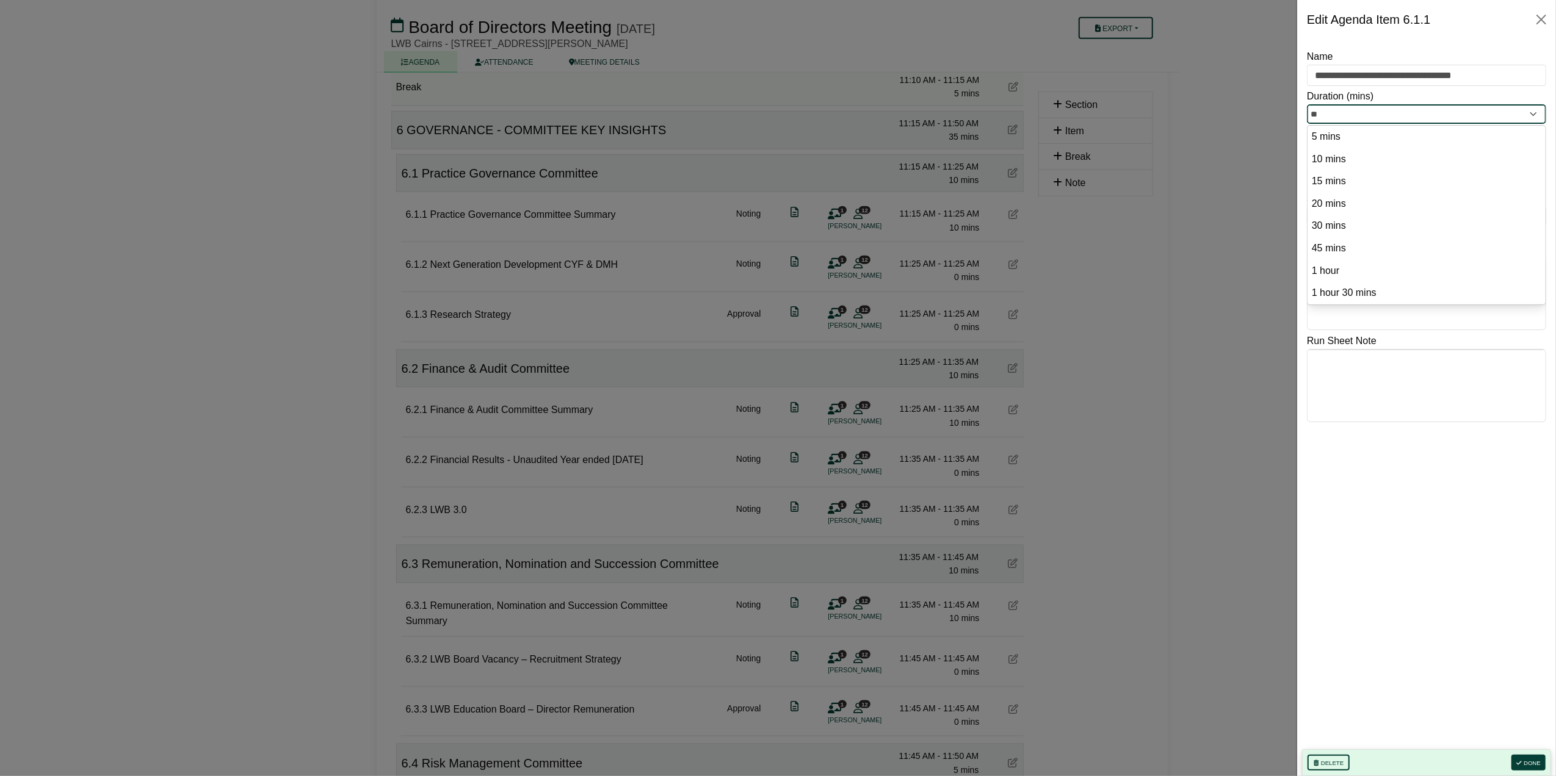
click at [1365, 115] on input "**" at bounding box center [1426, 114] width 239 height 20
click at [1351, 139] on option "5 mins" at bounding box center [1427, 137] width 232 height 16
type input "*"
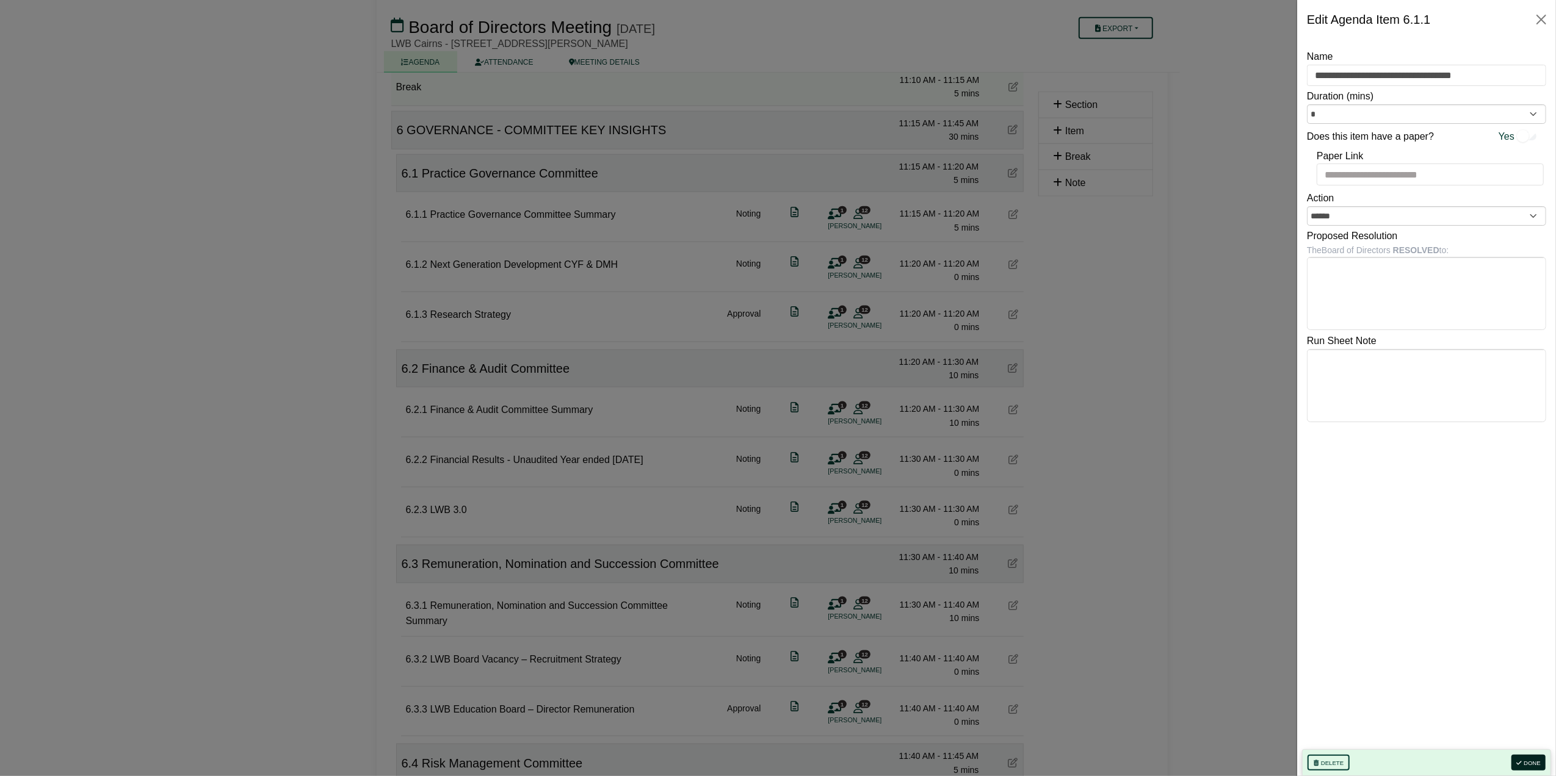
click at [1532, 762] on button "Done" at bounding box center [1528, 763] width 34 height 16
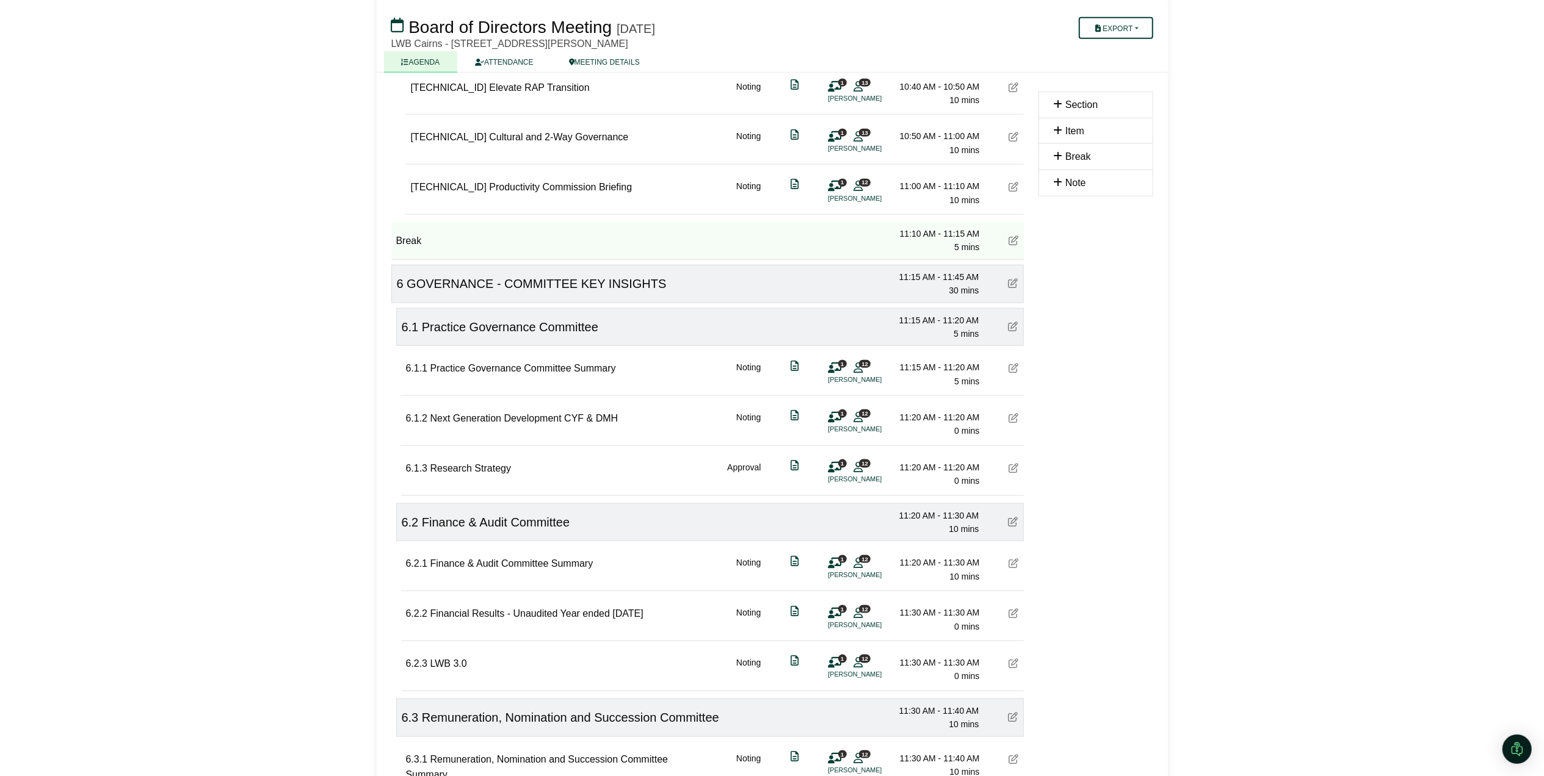
scroll to position [1285, 0]
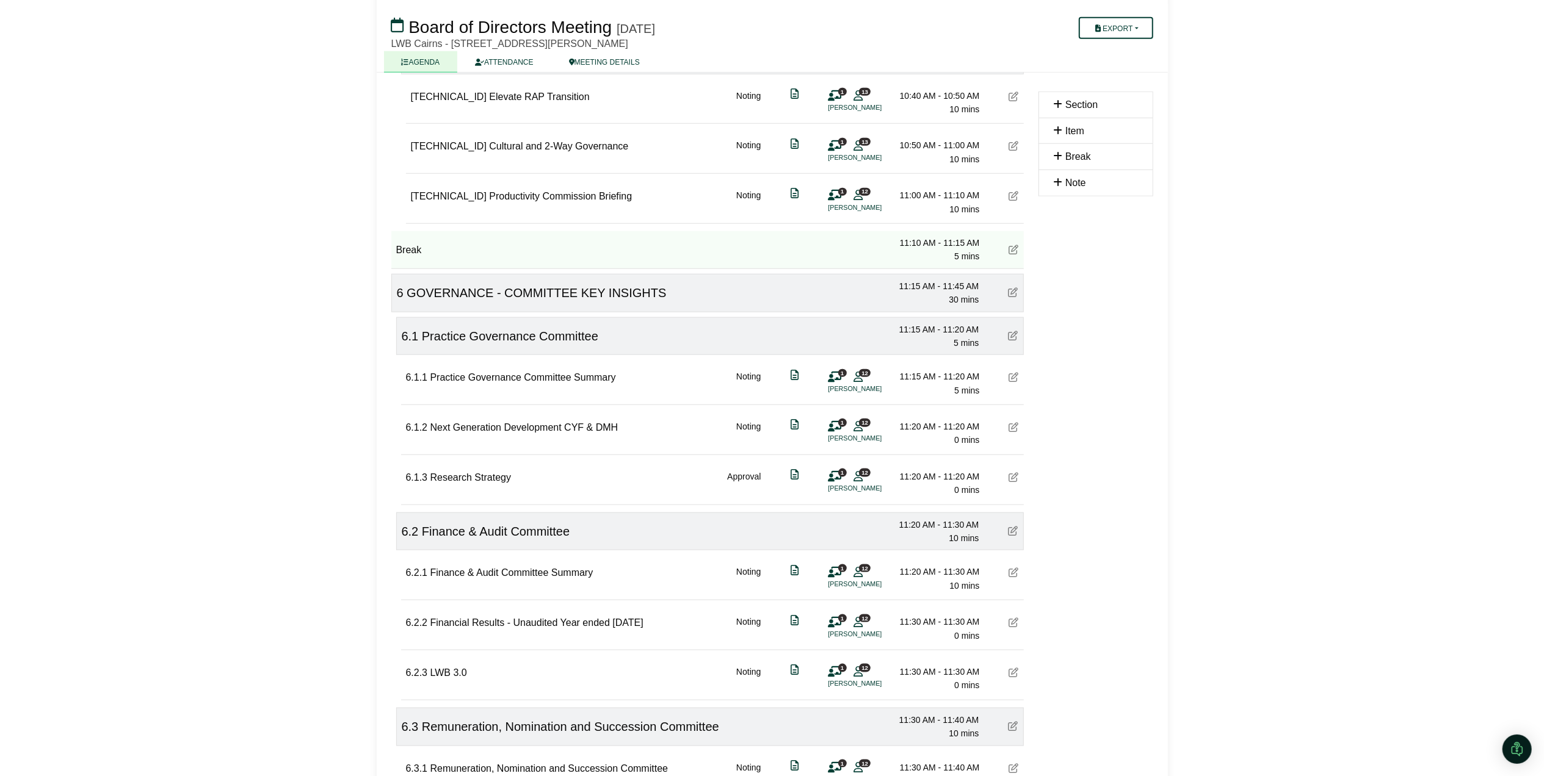
click at [1013, 338] on icon at bounding box center [1013, 336] width 10 height 10
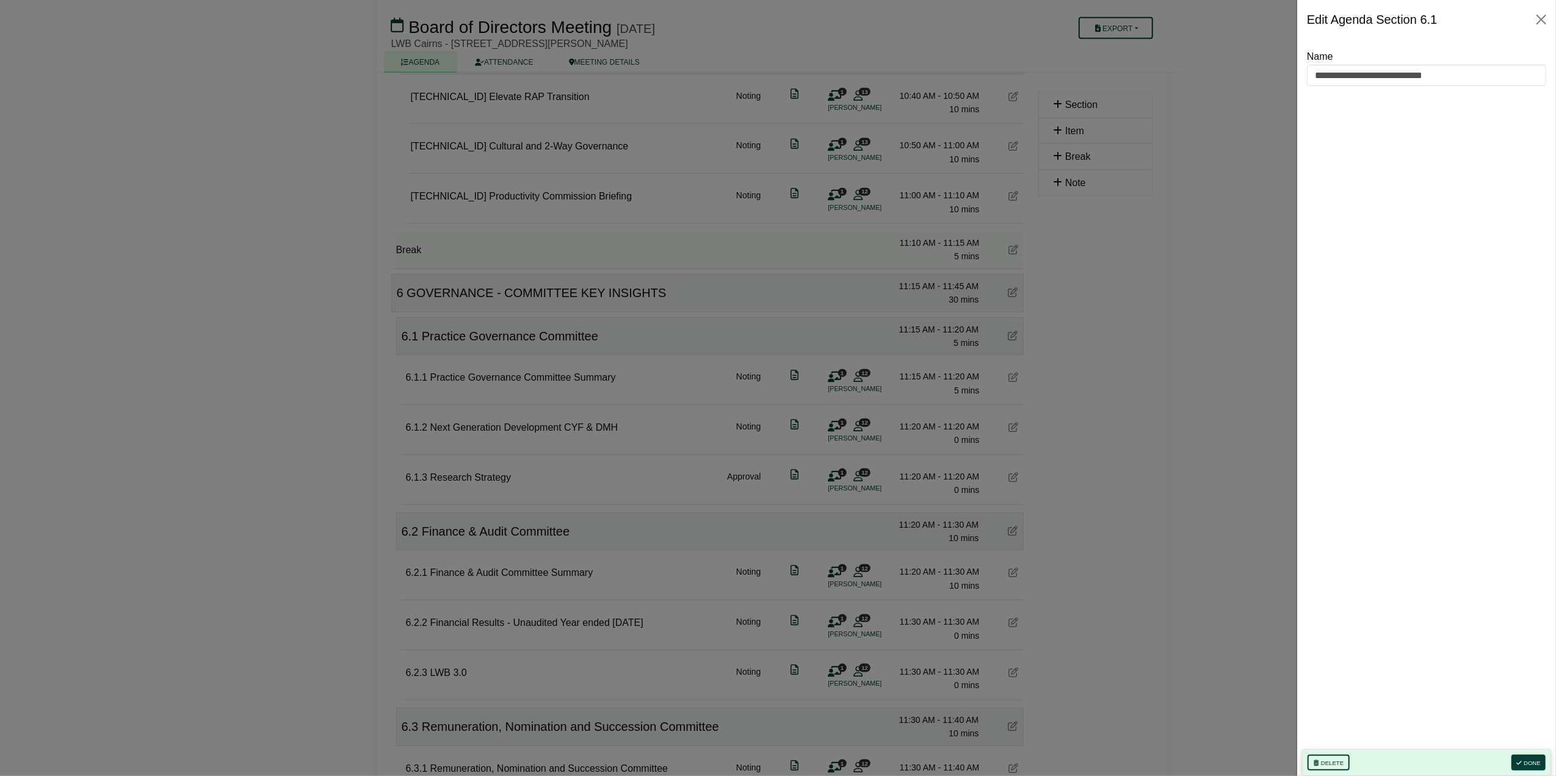
click at [1132, 330] on div at bounding box center [778, 388] width 1556 height 776
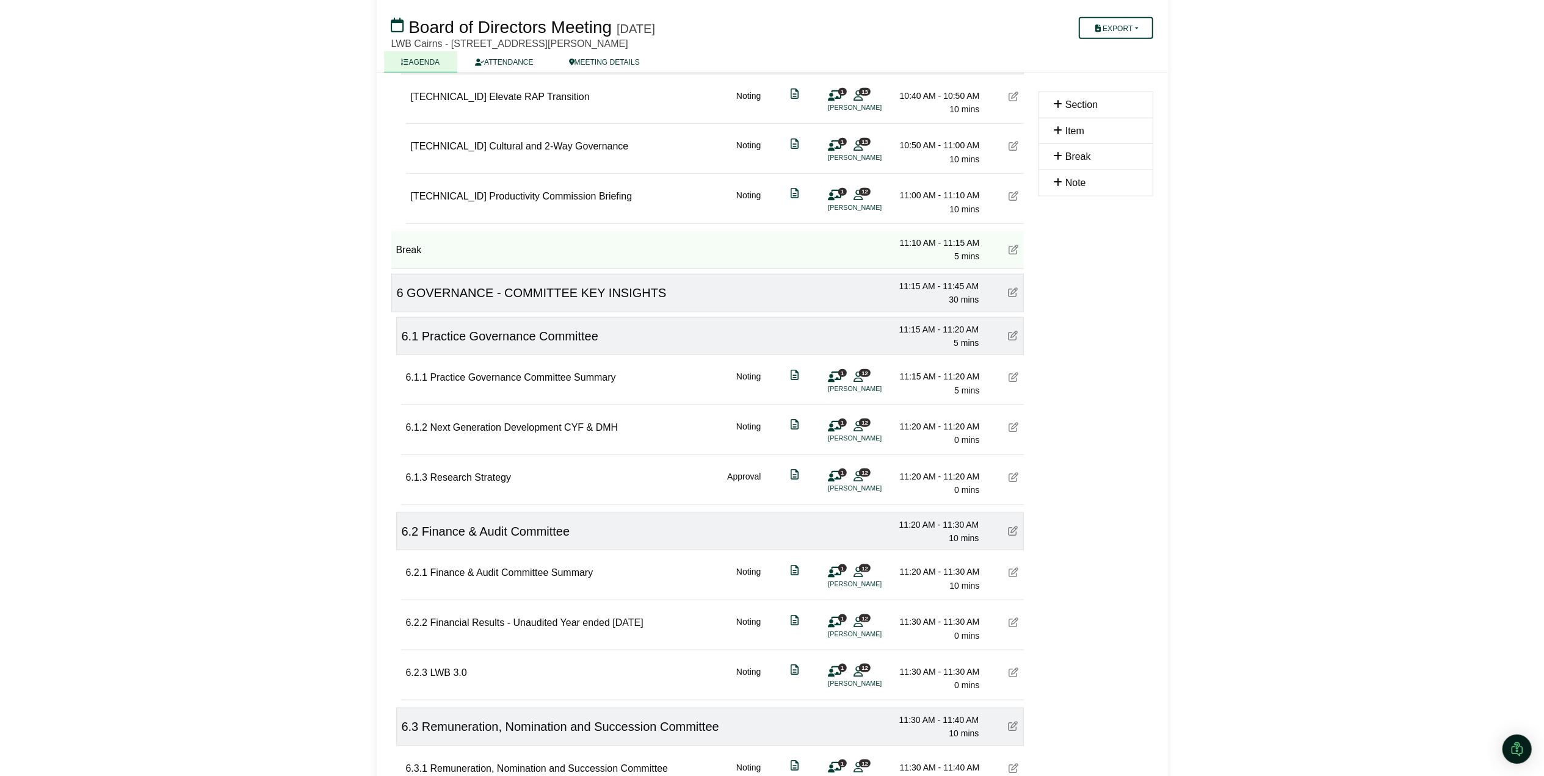
click at [1014, 482] on icon at bounding box center [1014, 477] width 10 height 10
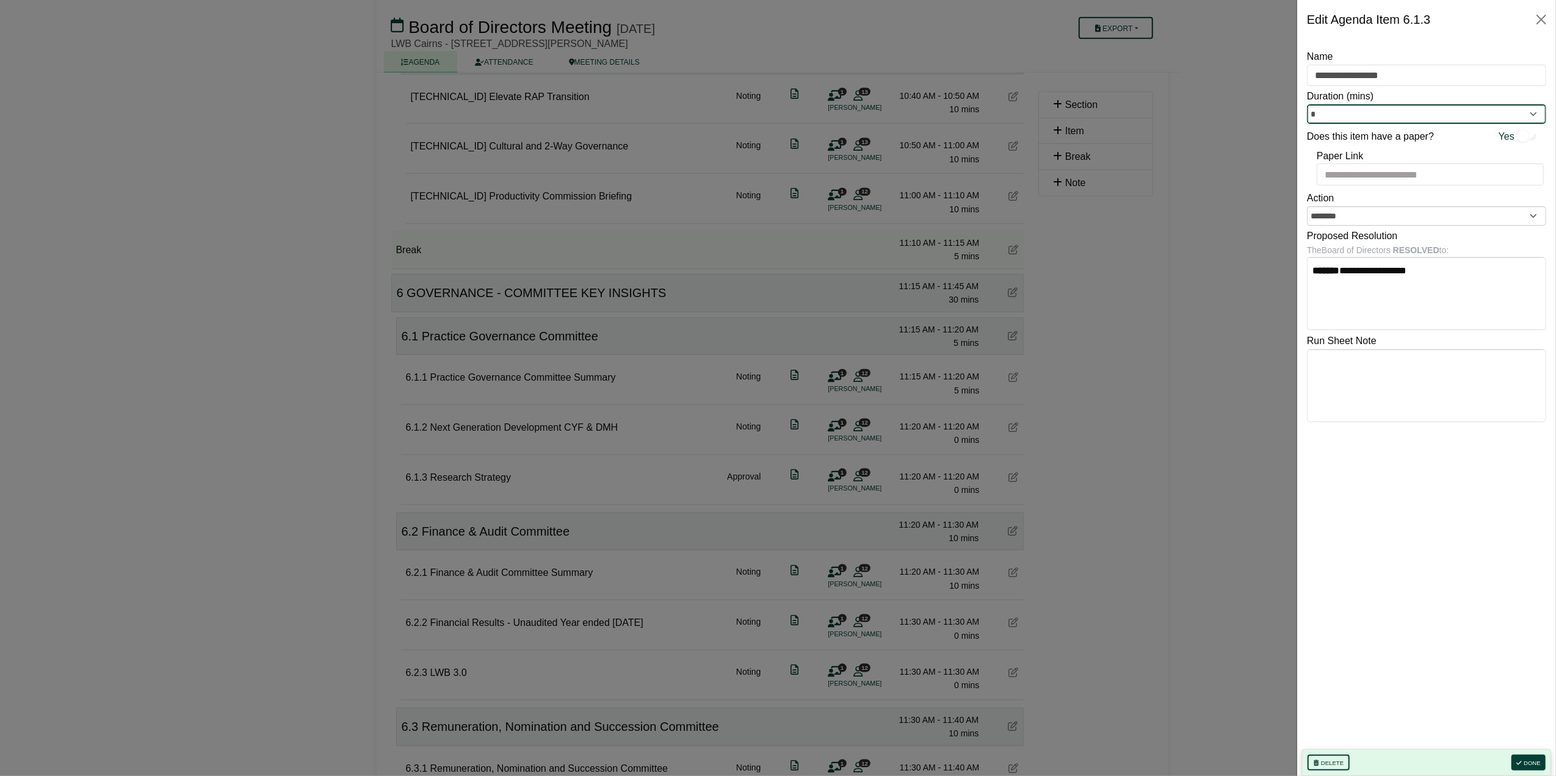
click at [1391, 115] on input "*" at bounding box center [1426, 114] width 239 height 20
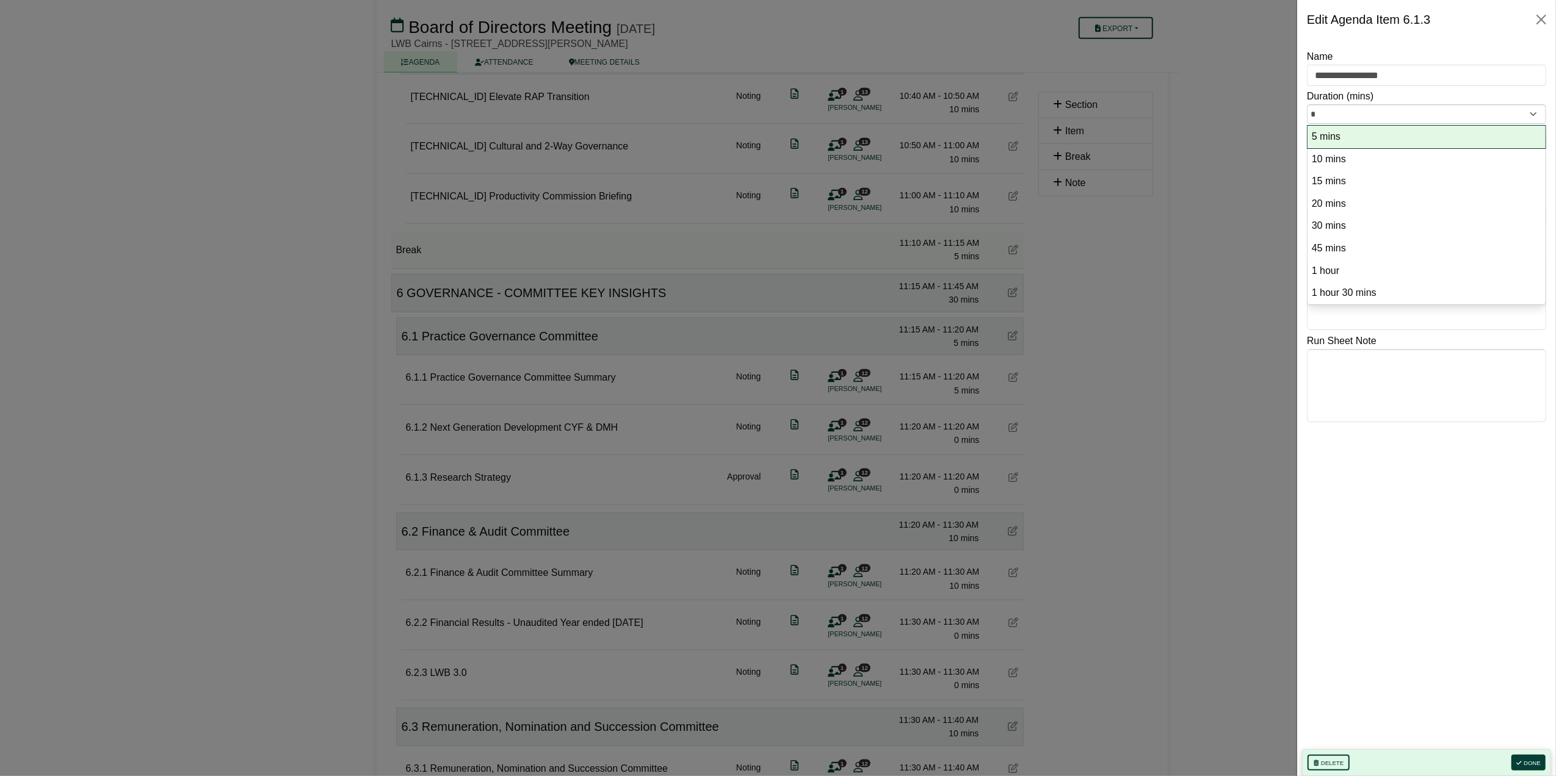
click at [1345, 142] on option "5 mins" at bounding box center [1427, 137] width 232 height 16
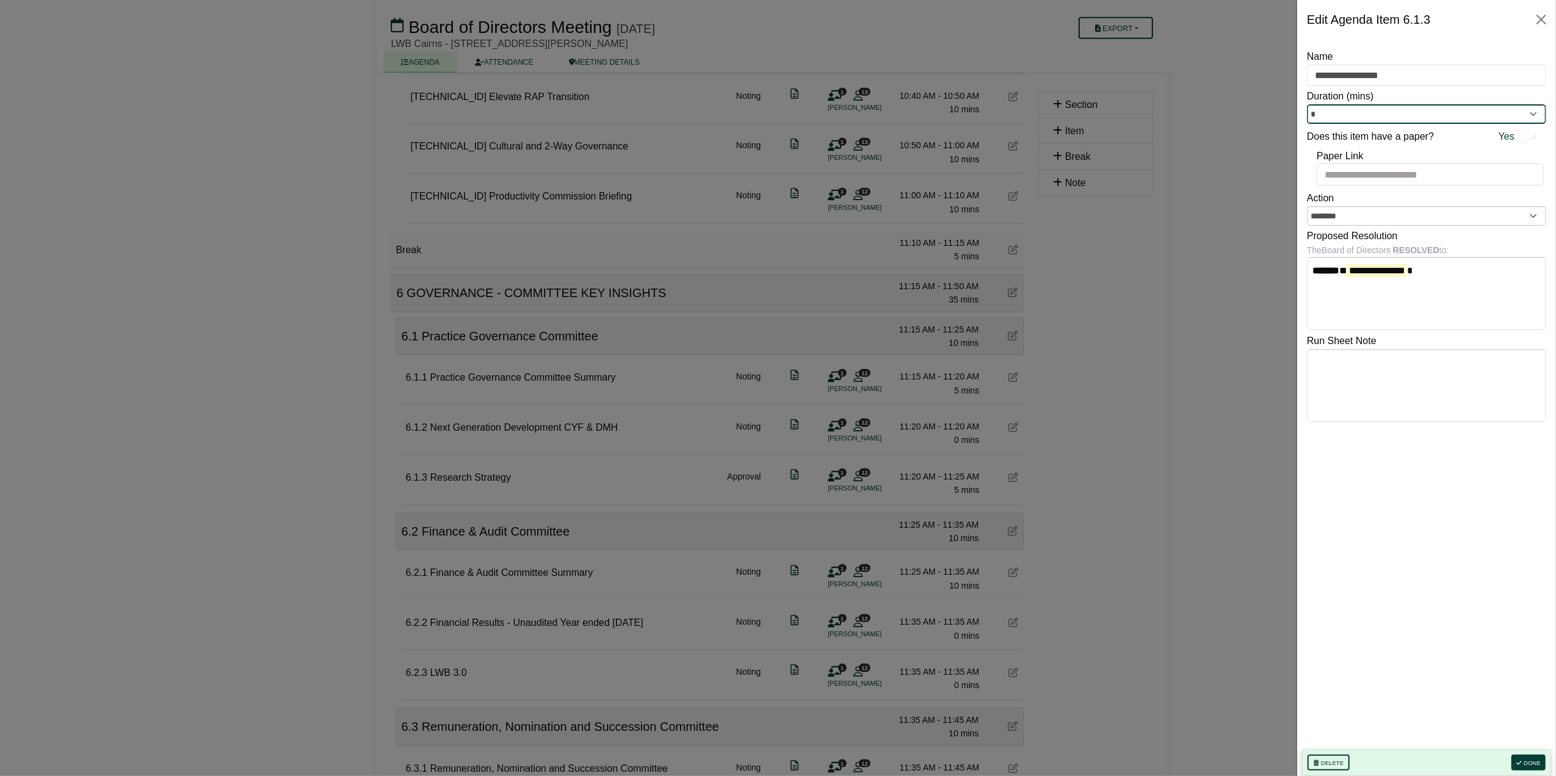
type input "*"
click at [1520, 758] on button "Done" at bounding box center [1528, 763] width 34 height 16
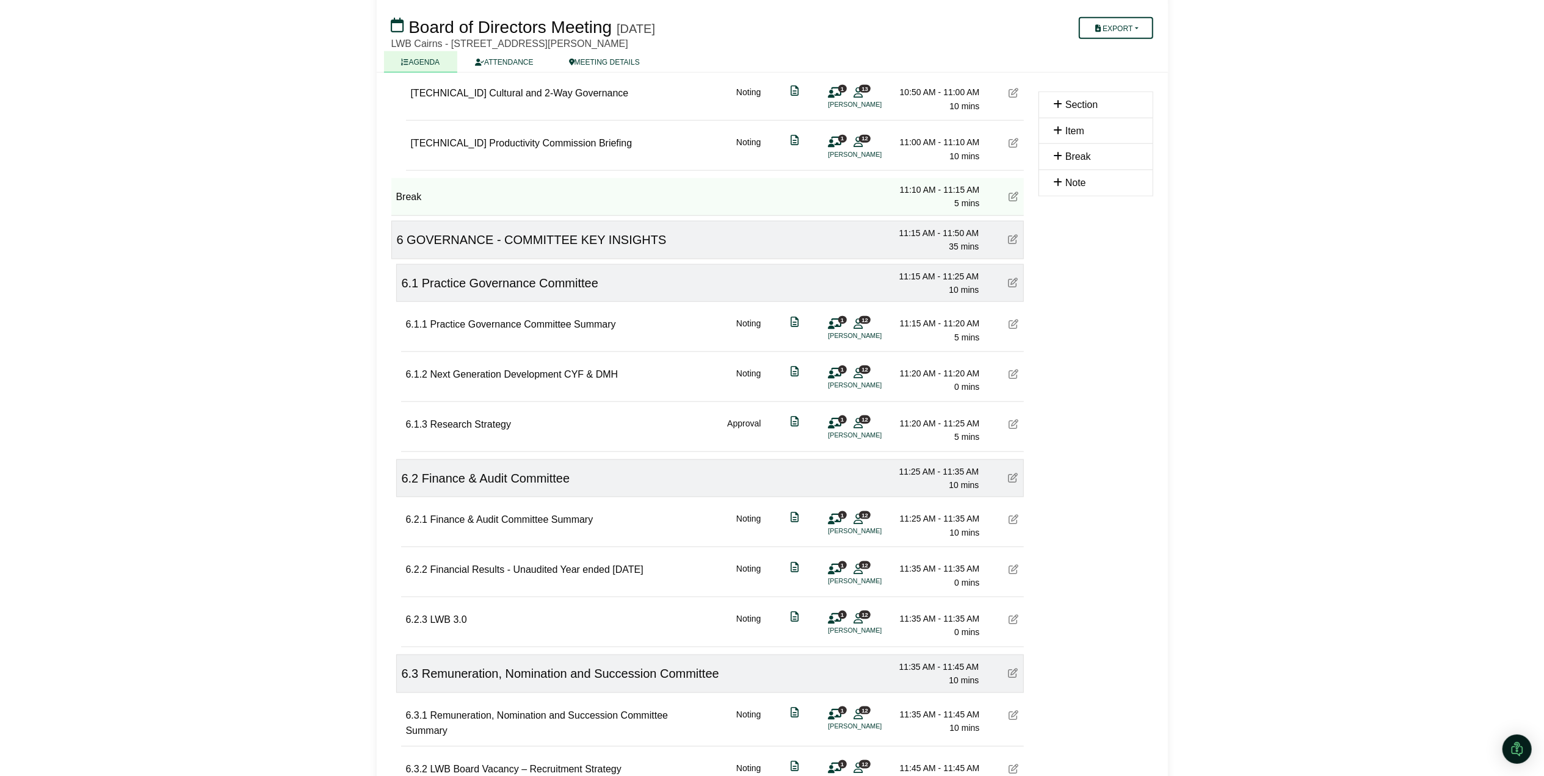
scroll to position [1366, 0]
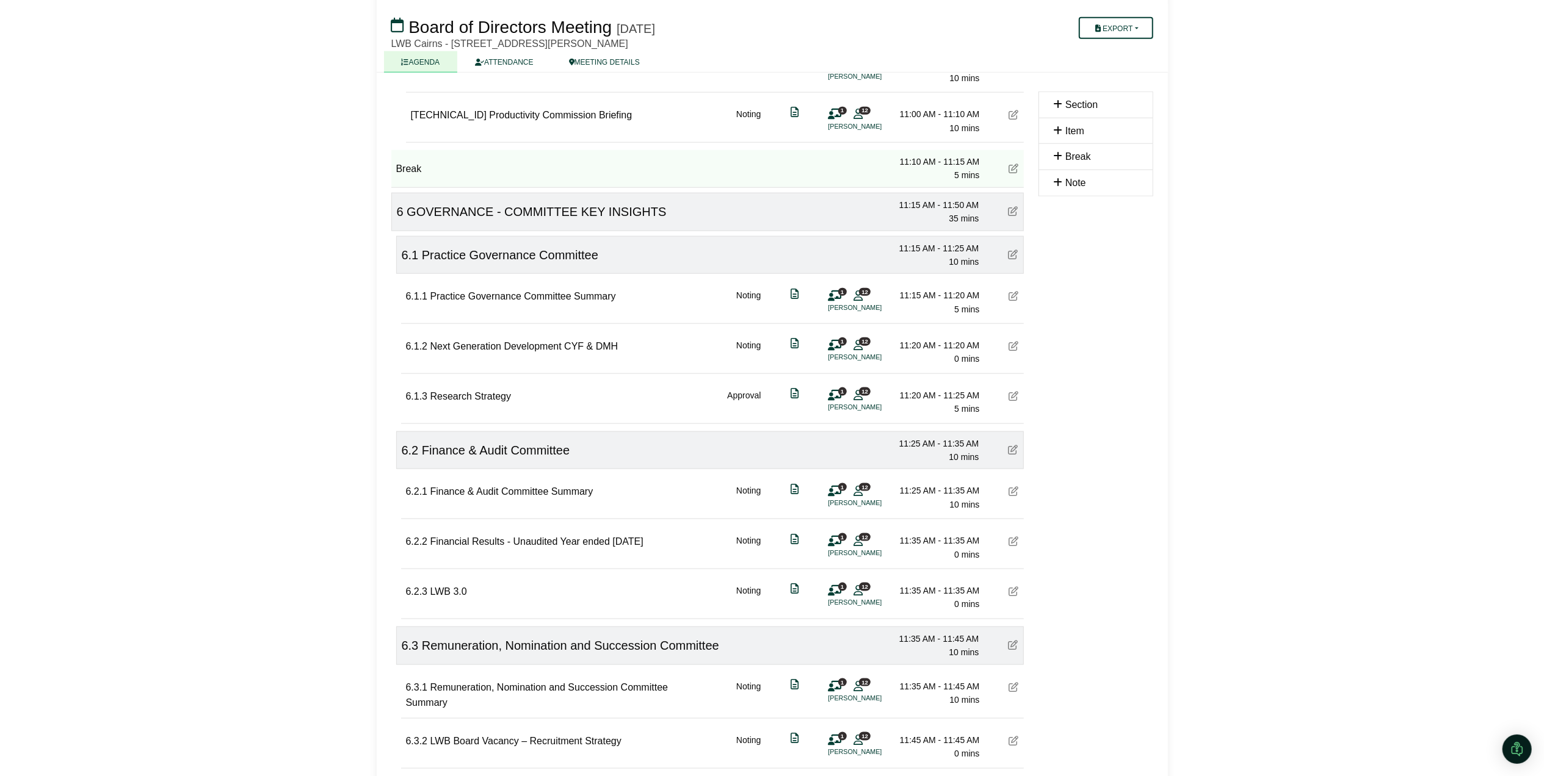
click at [1014, 496] on icon at bounding box center [1014, 491] width 10 height 10
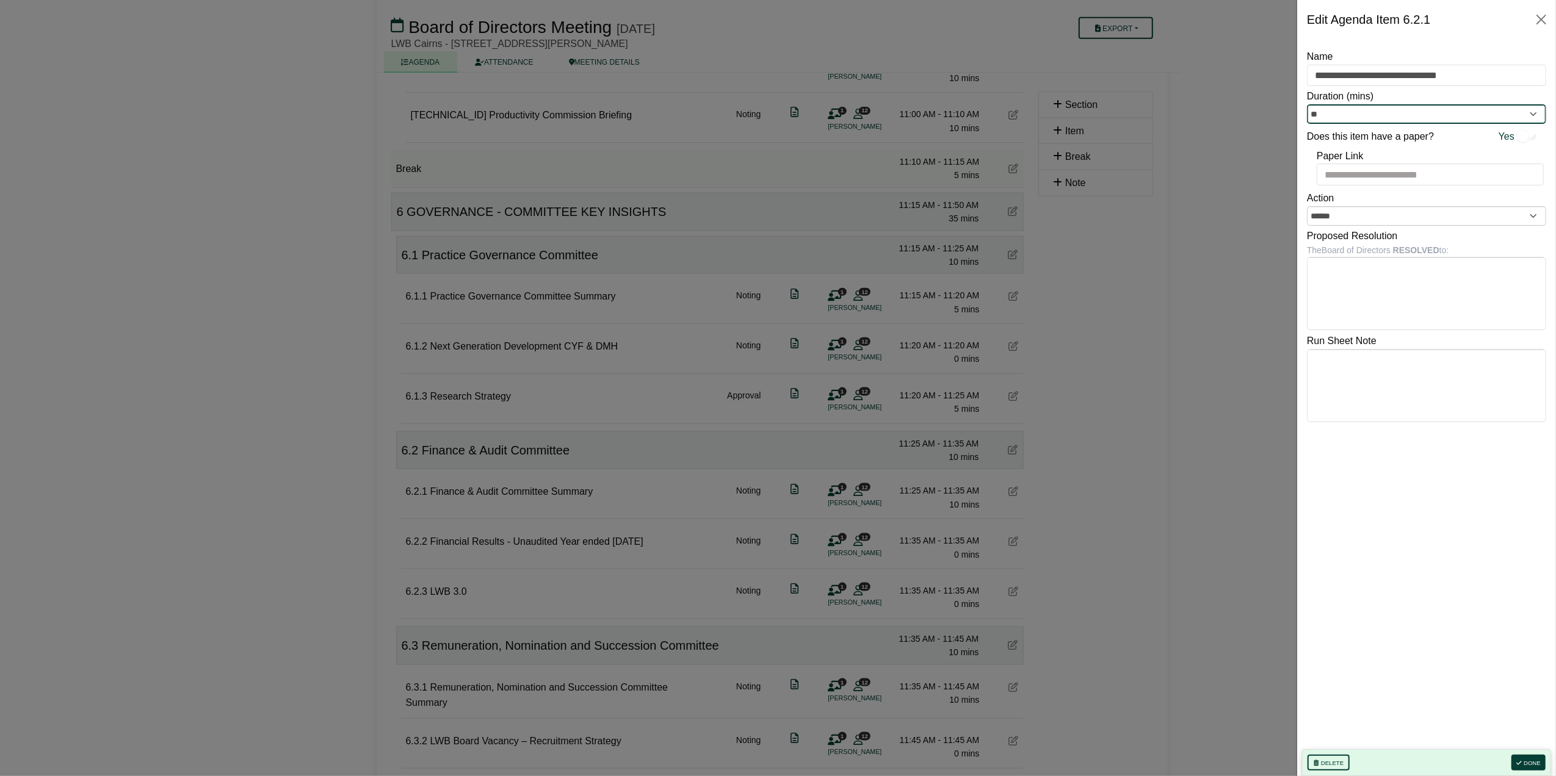
click at [1371, 108] on input "**" at bounding box center [1426, 114] width 239 height 20
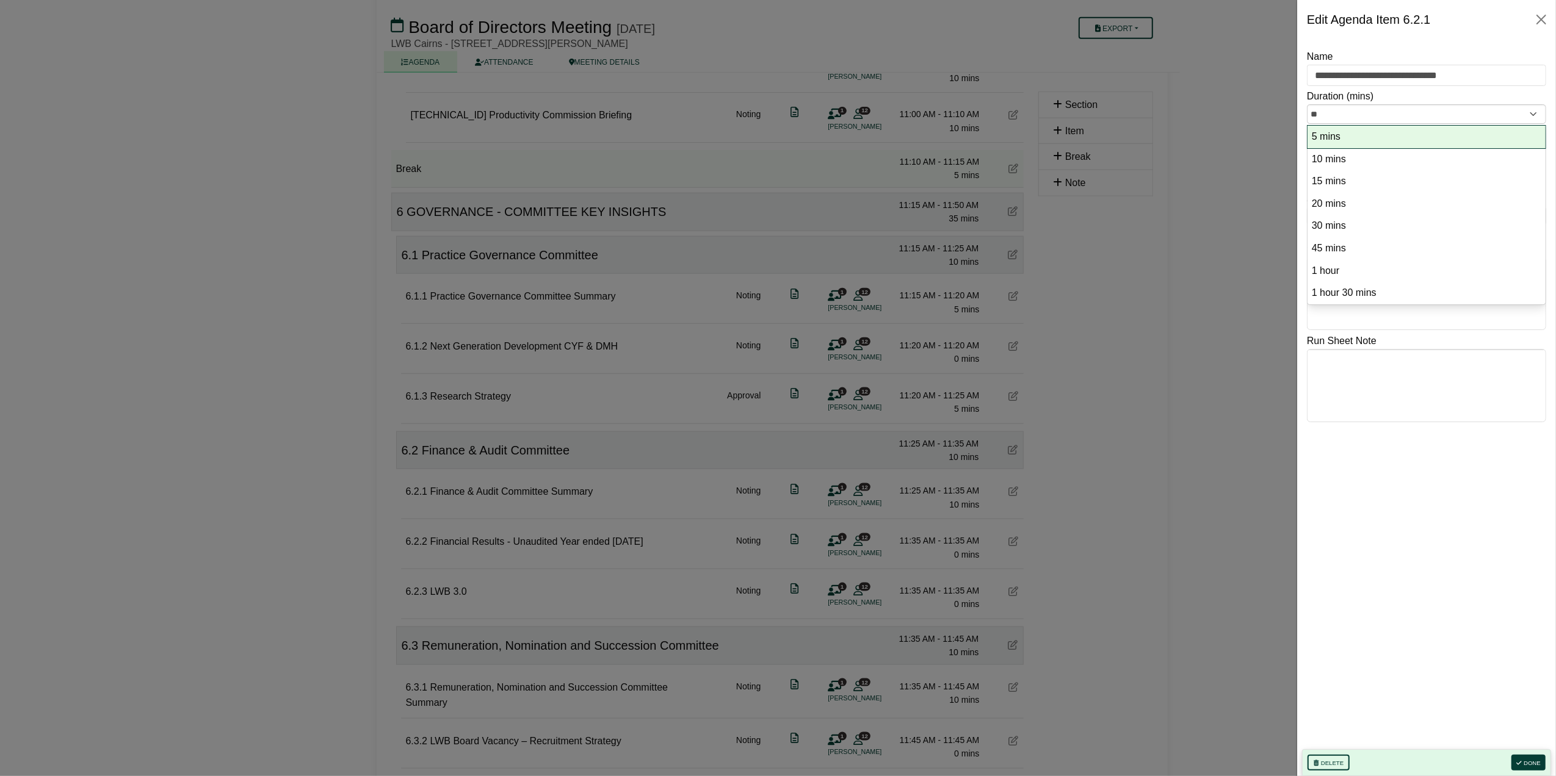
click at [1347, 138] on option "5 mins" at bounding box center [1427, 137] width 232 height 16
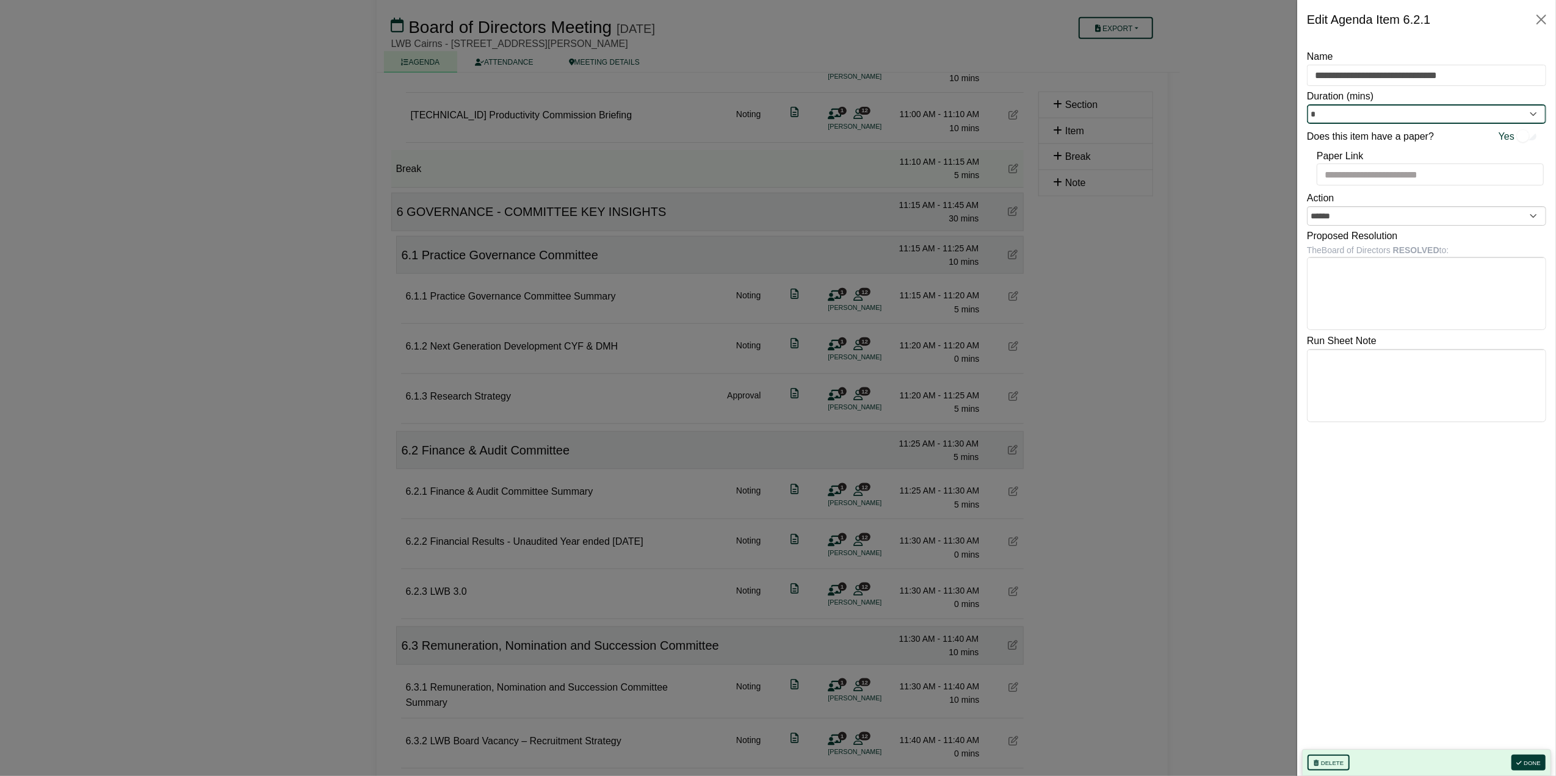
type input "*"
click at [1524, 757] on button "Done" at bounding box center [1528, 763] width 34 height 16
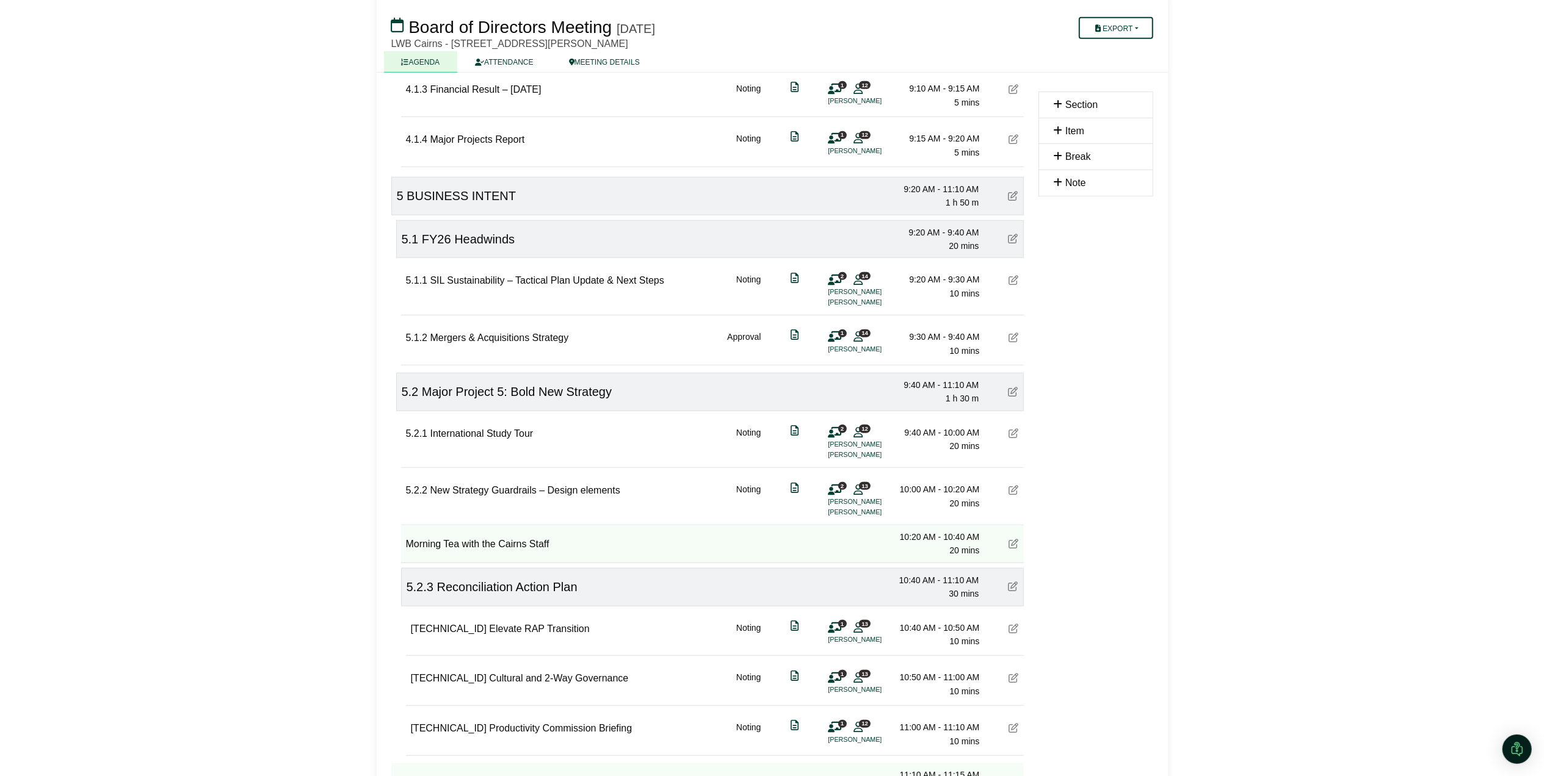
scroll to position [715, 0]
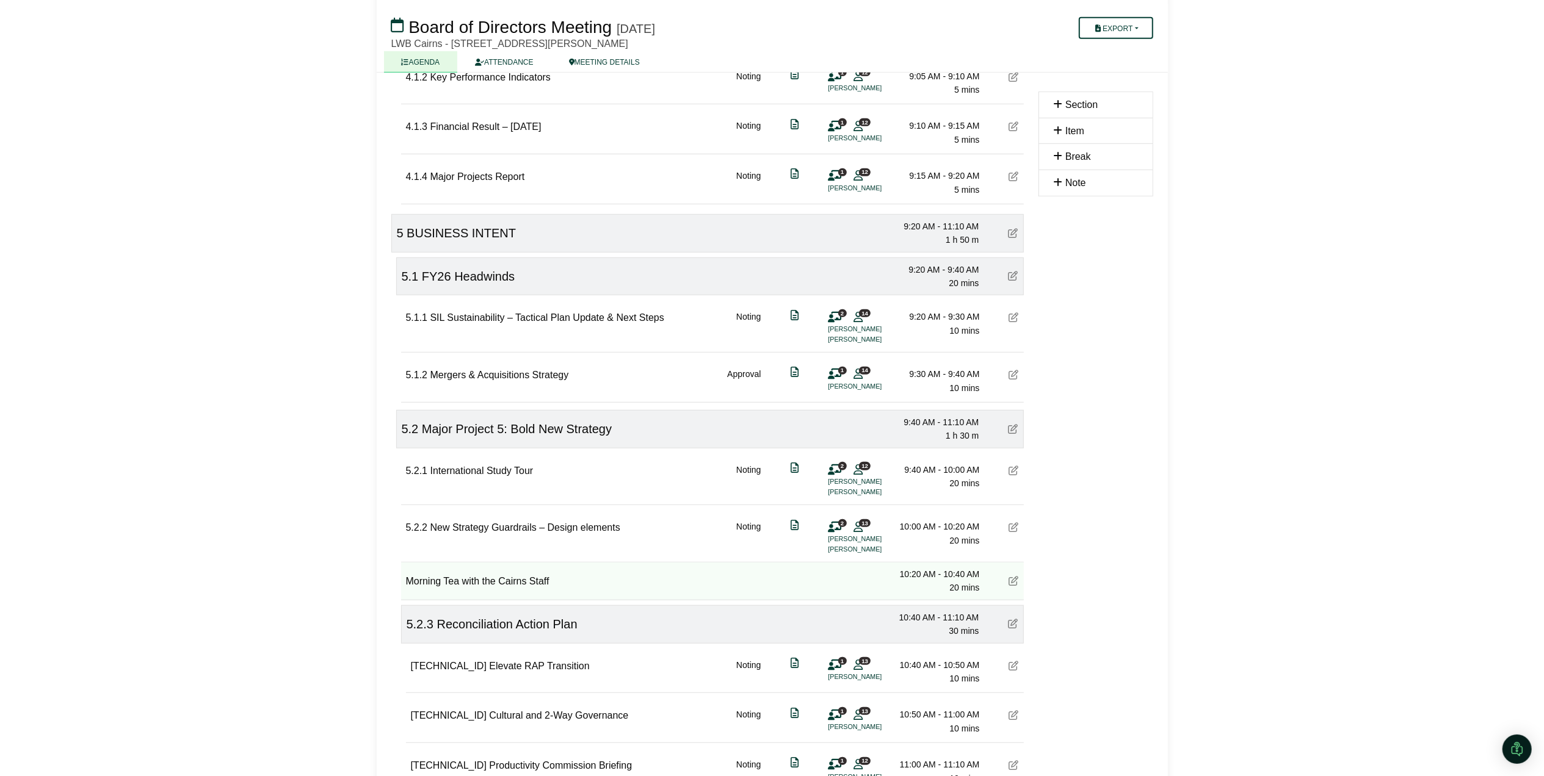
click at [1011, 321] on icon at bounding box center [1014, 318] width 10 height 10
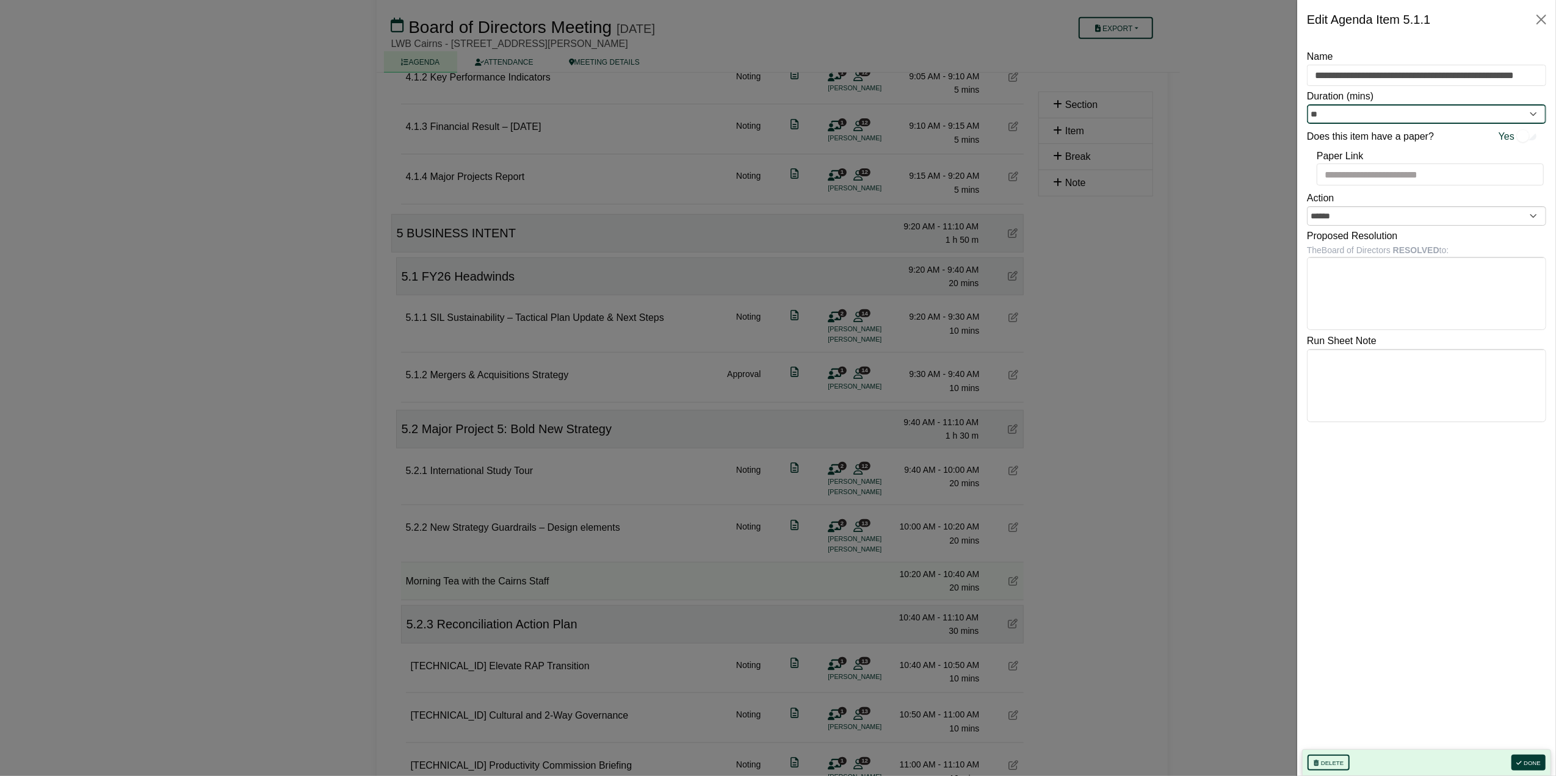
click at [1387, 117] on input "**" at bounding box center [1426, 114] width 239 height 20
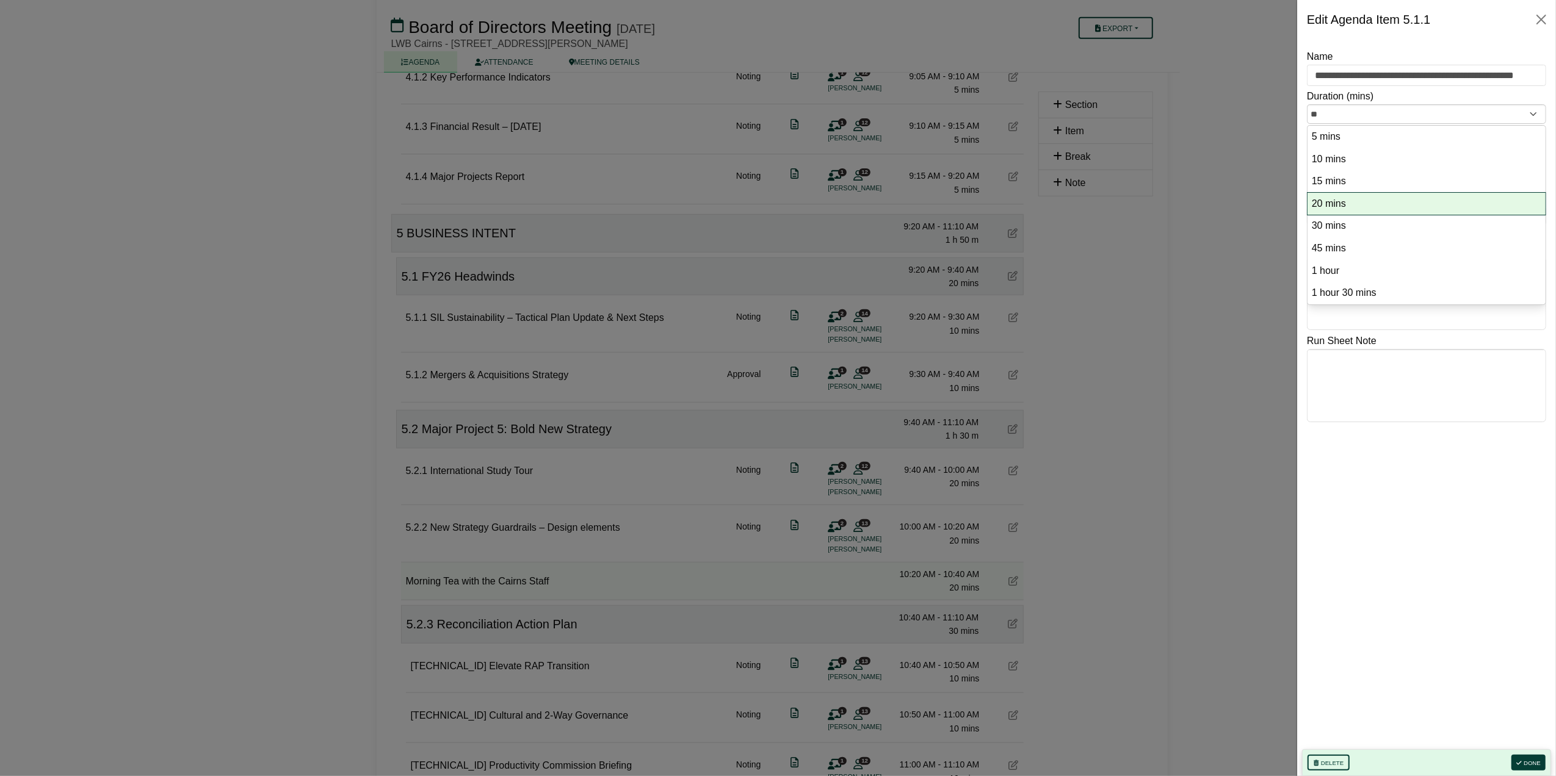
click at [1344, 215] on li "20 mins" at bounding box center [1426, 204] width 238 height 23
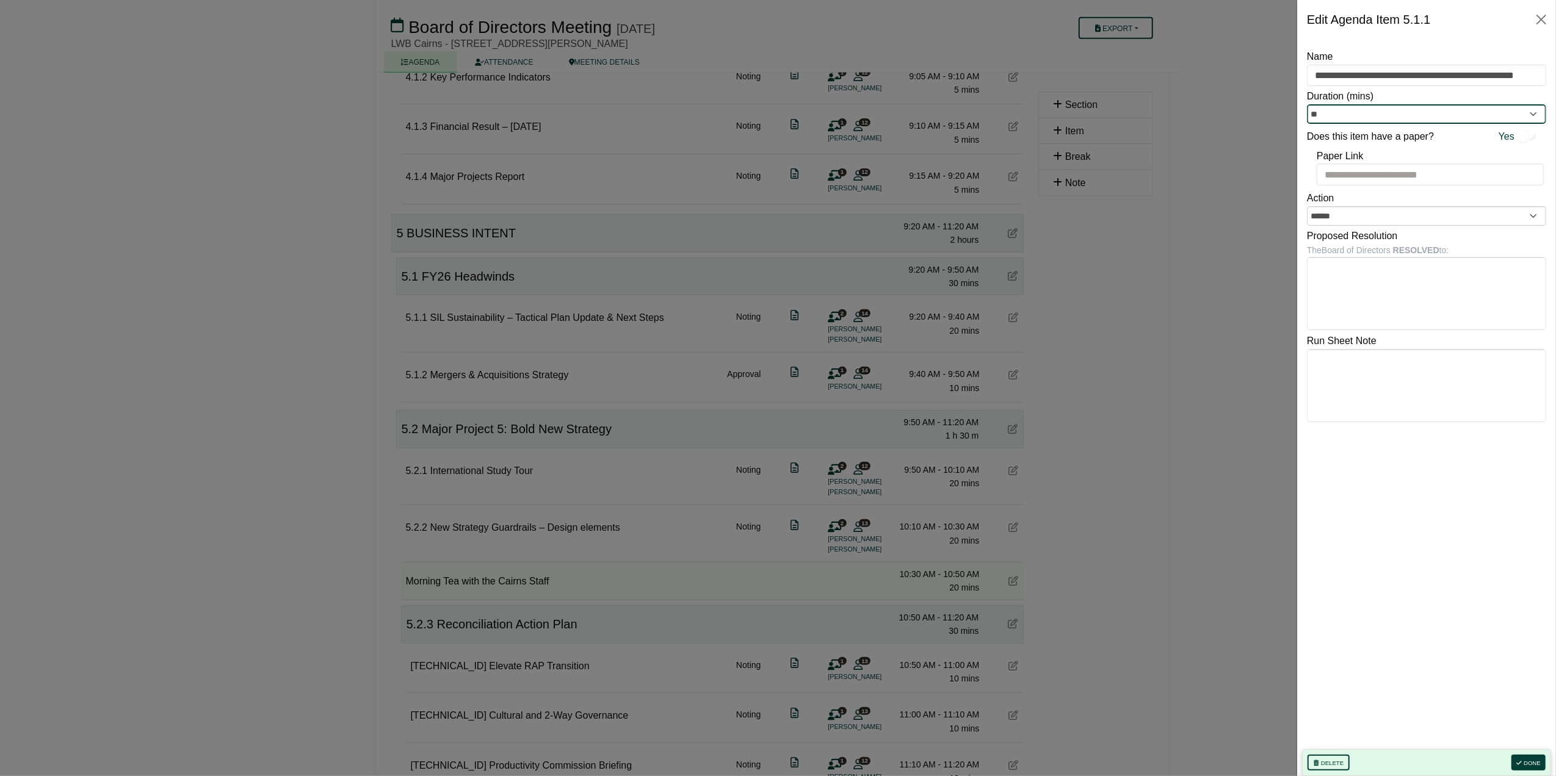
click at [1348, 111] on input "**" at bounding box center [1426, 114] width 239 height 20
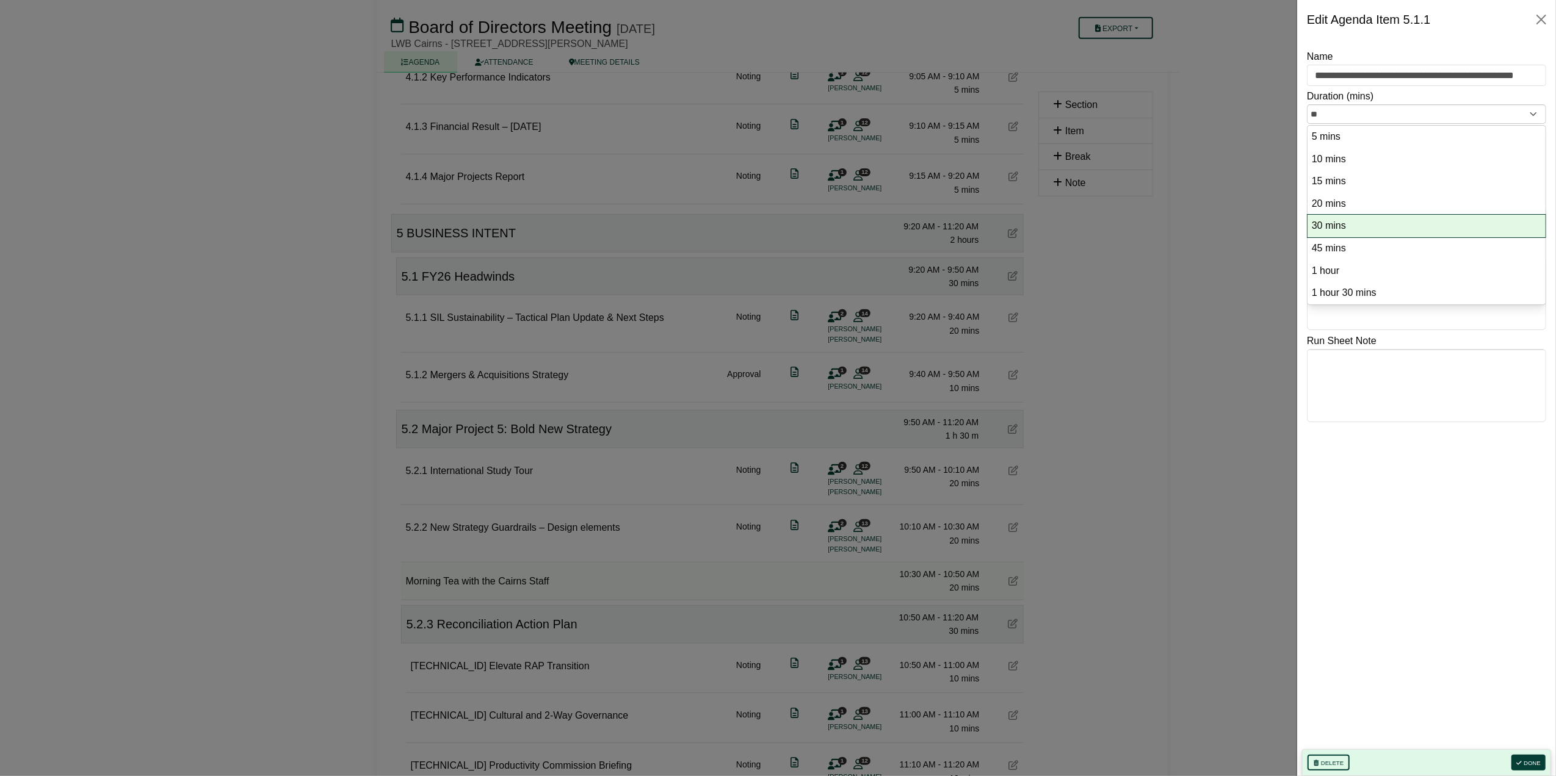
click at [1332, 219] on option "30 mins" at bounding box center [1427, 226] width 232 height 16
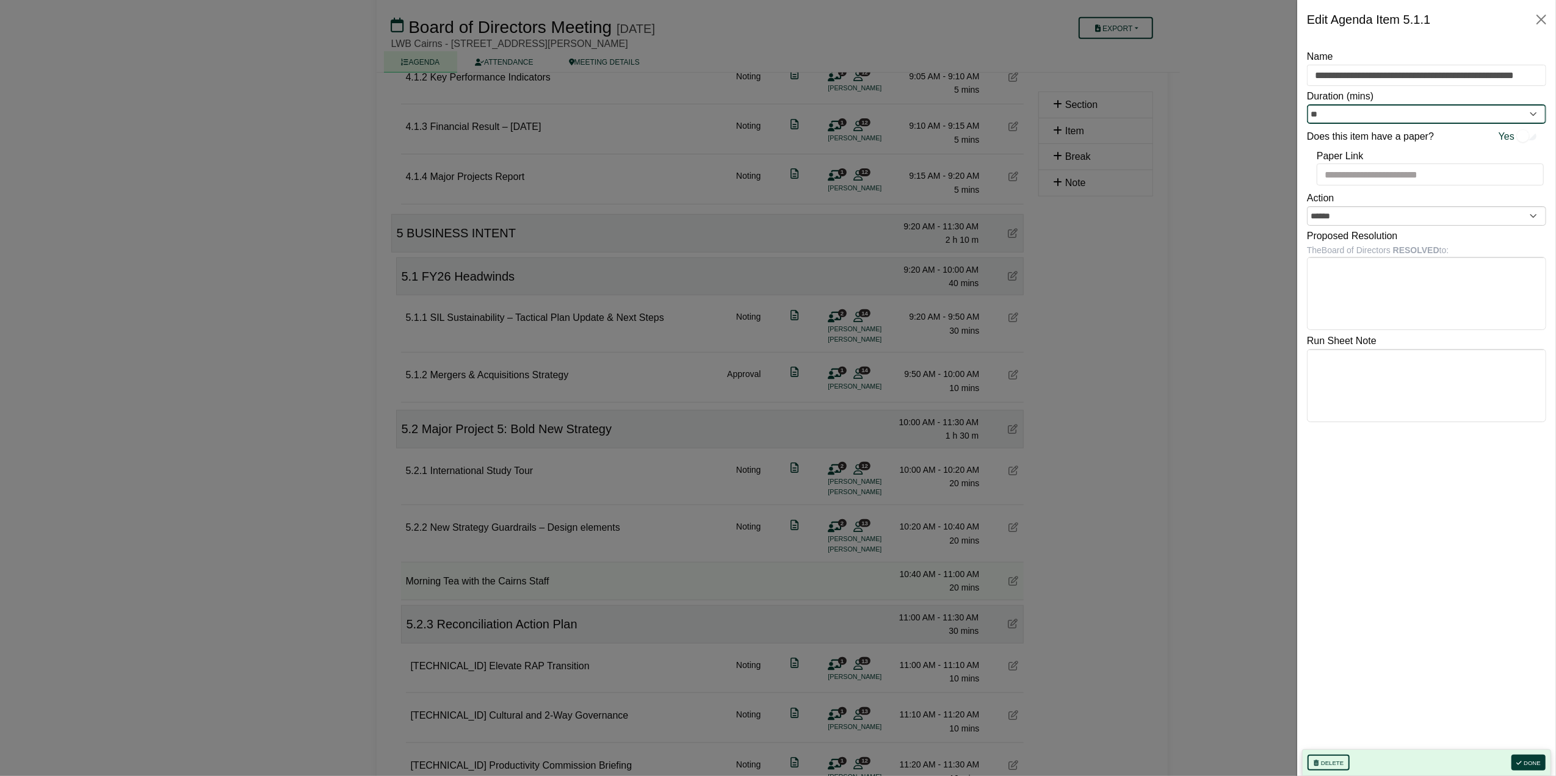
type input "**"
click at [1522, 759] on button "Done" at bounding box center [1528, 763] width 34 height 16
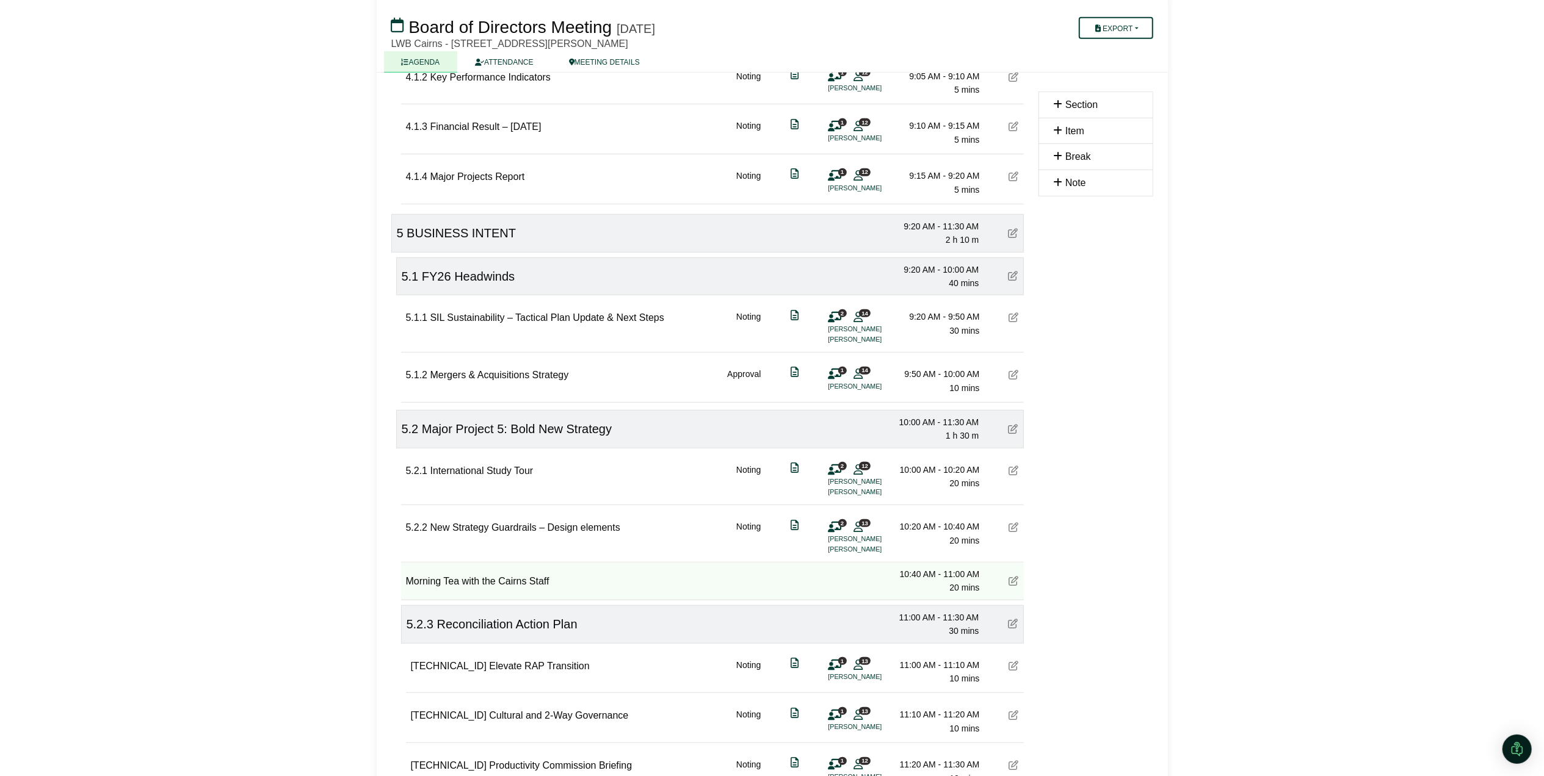
click at [1017, 374] on div at bounding box center [1014, 375] width 10 height 16
click at [1011, 378] on icon at bounding box center [1014, 375] width 10 height 10
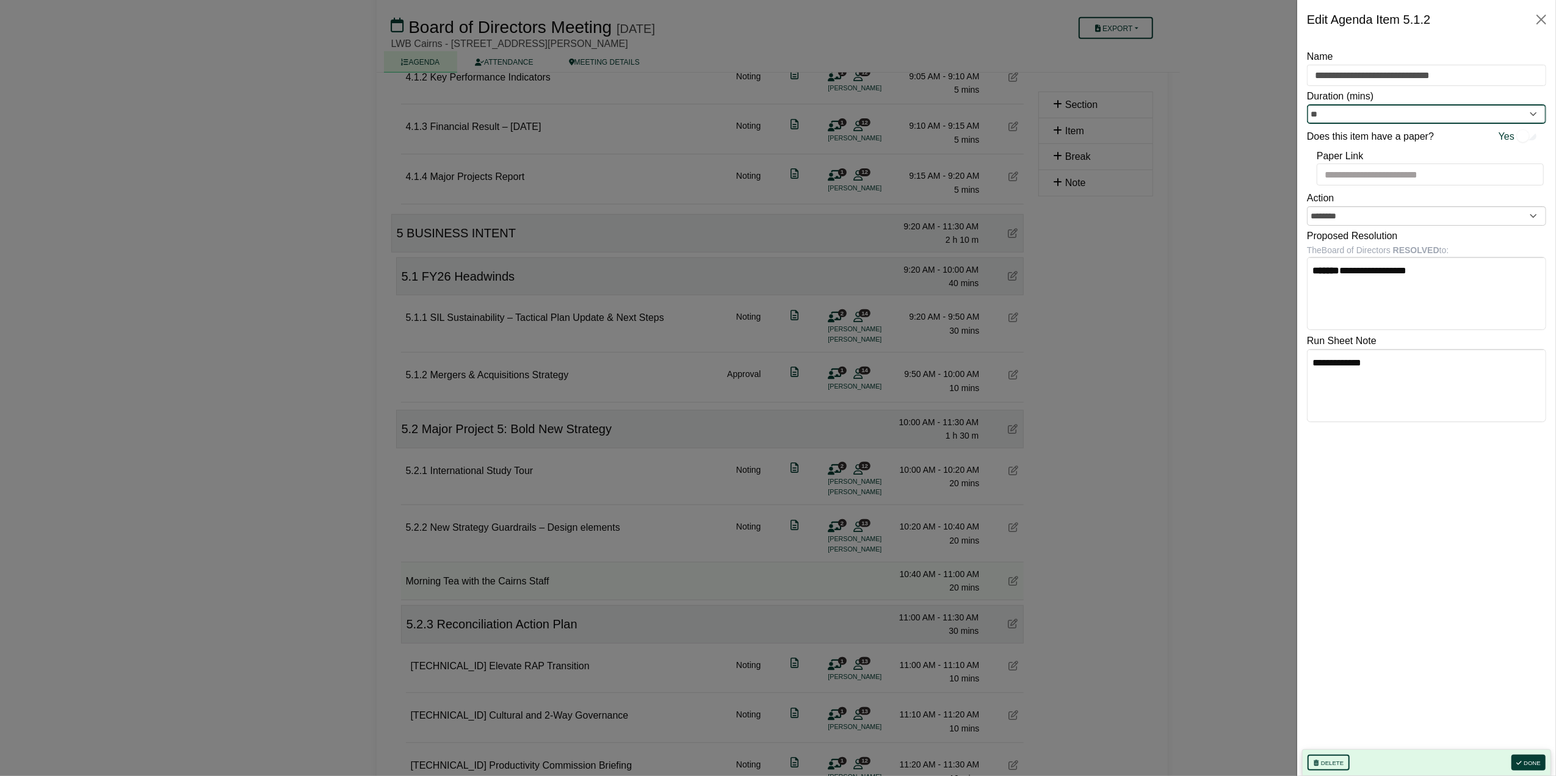
click at [1356, 110] on input "**" at bounding box center [1426, 114] width 239 height 20
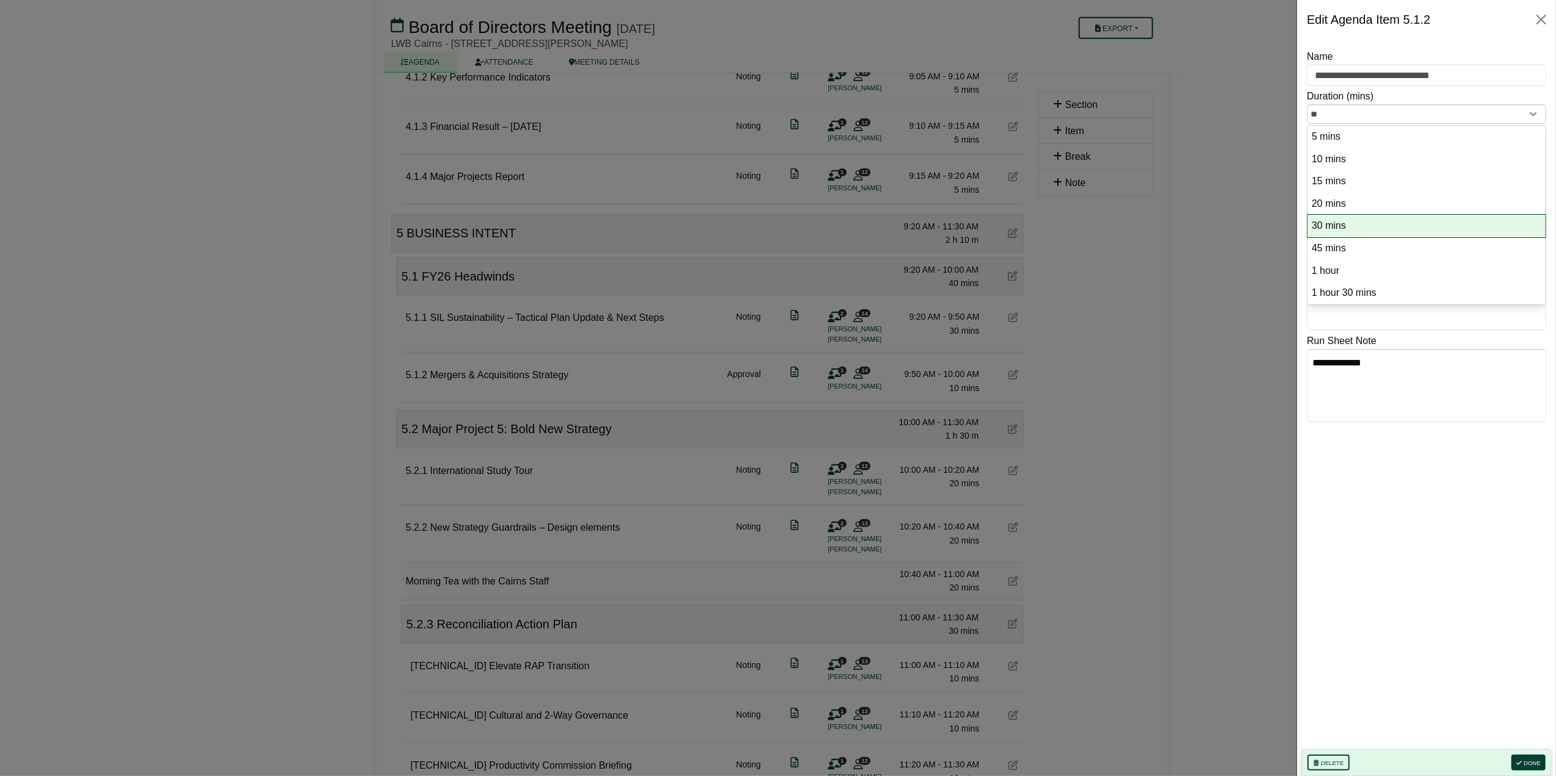
click at [1322, 222] on option "30 mins" at bounding box center [1427, 226] width 232 height 16
type input "**"
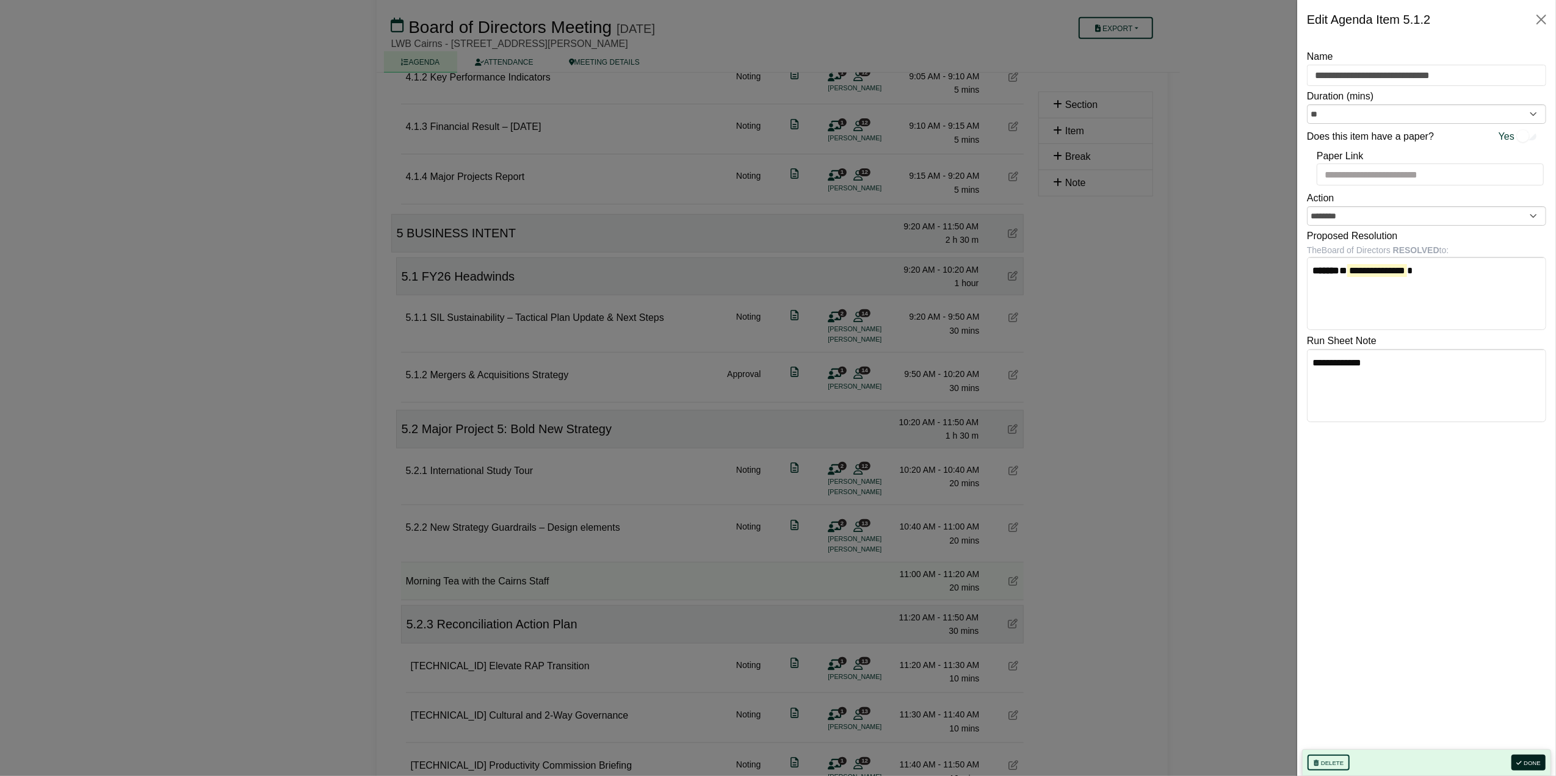
click at [1543, 760] on button "Done" at bounding box center [1528, 763] width 34 height 16
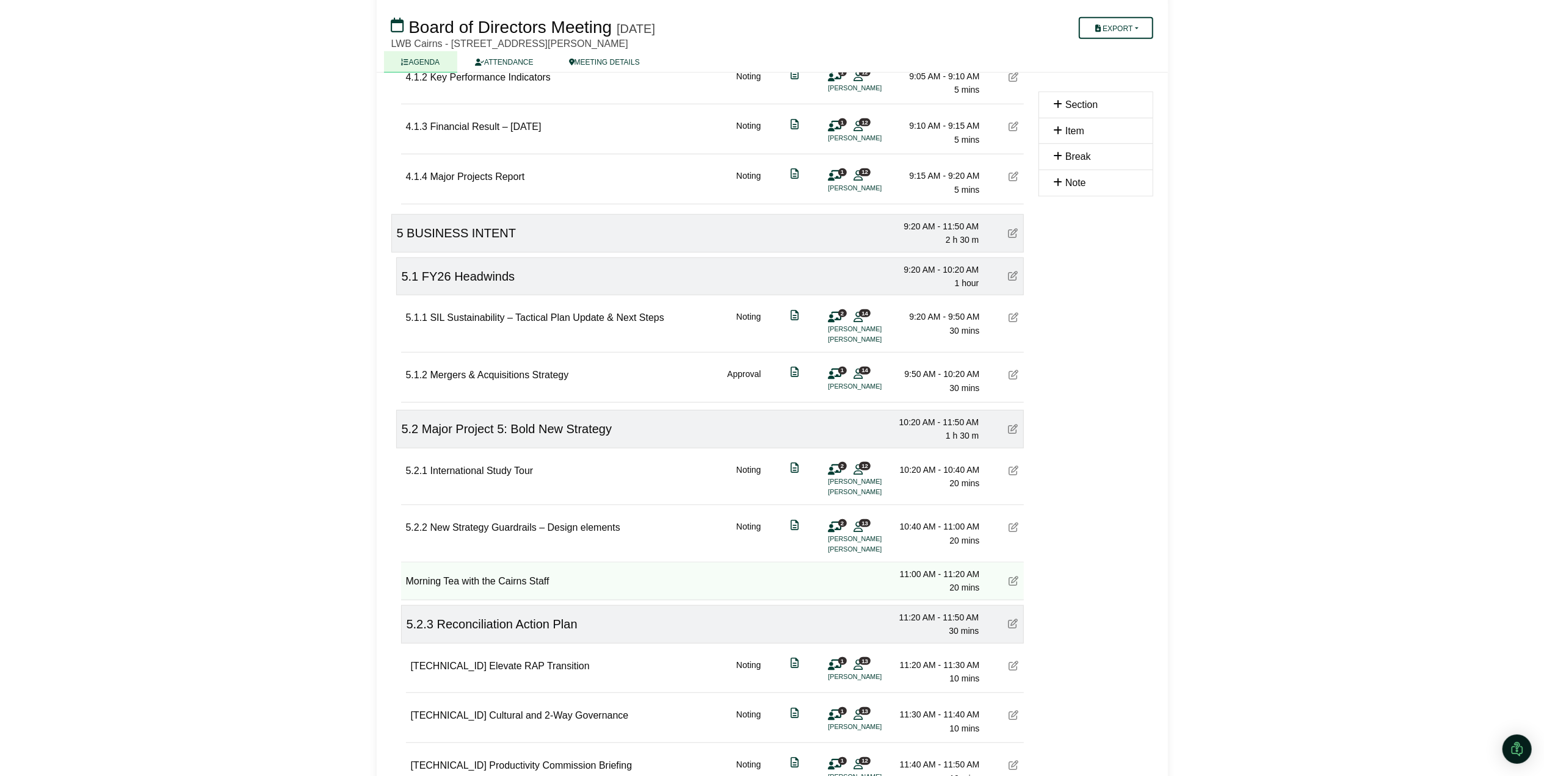
click at [1013, 320] on icon at bounding box center [1014, 318] width 10 height 10
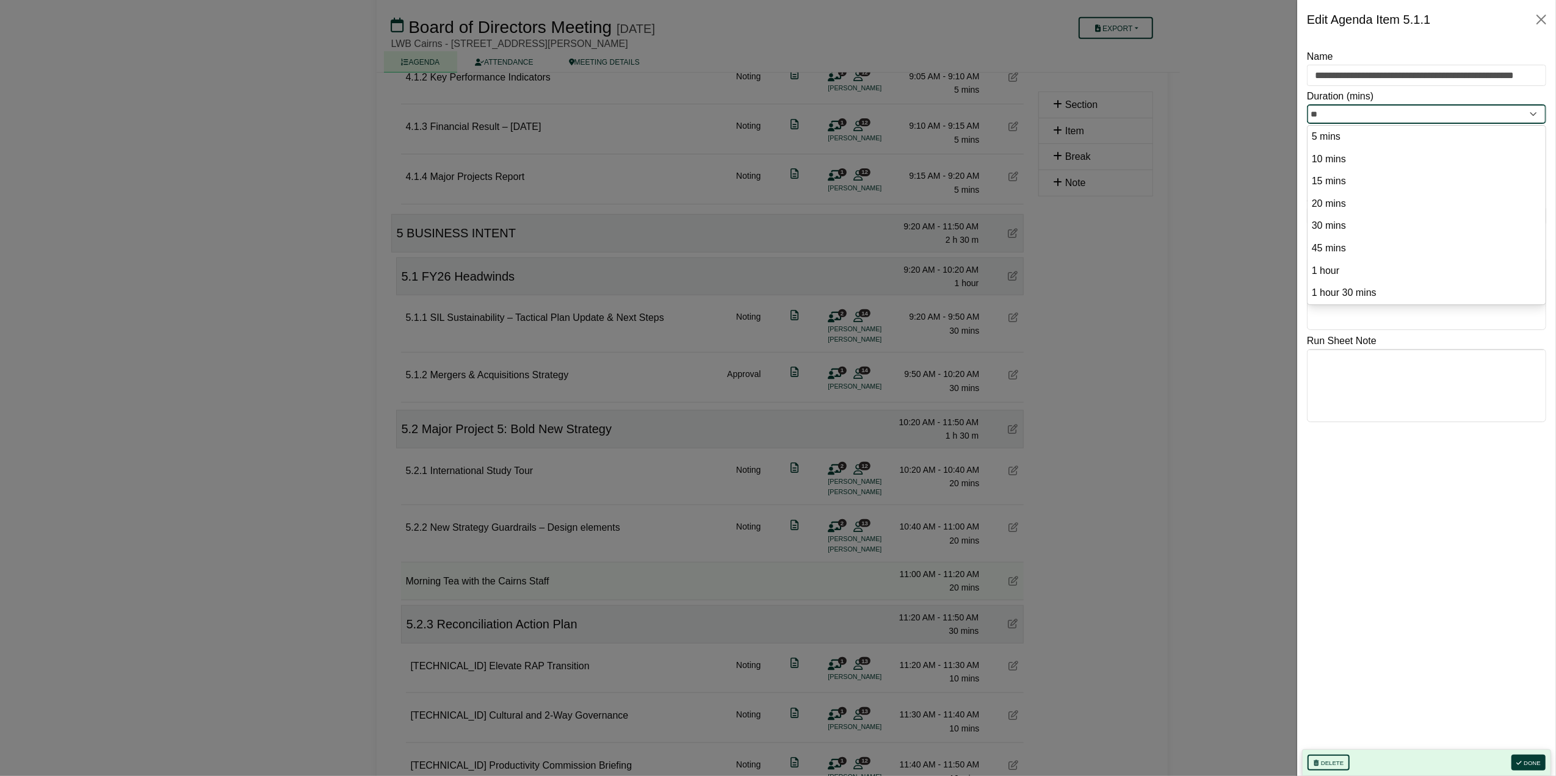
drag, startPoint x: 1349, startPoint y: 112, endPoint x: 1287, endPoint y: 115, distance: 61.7
type input "**"
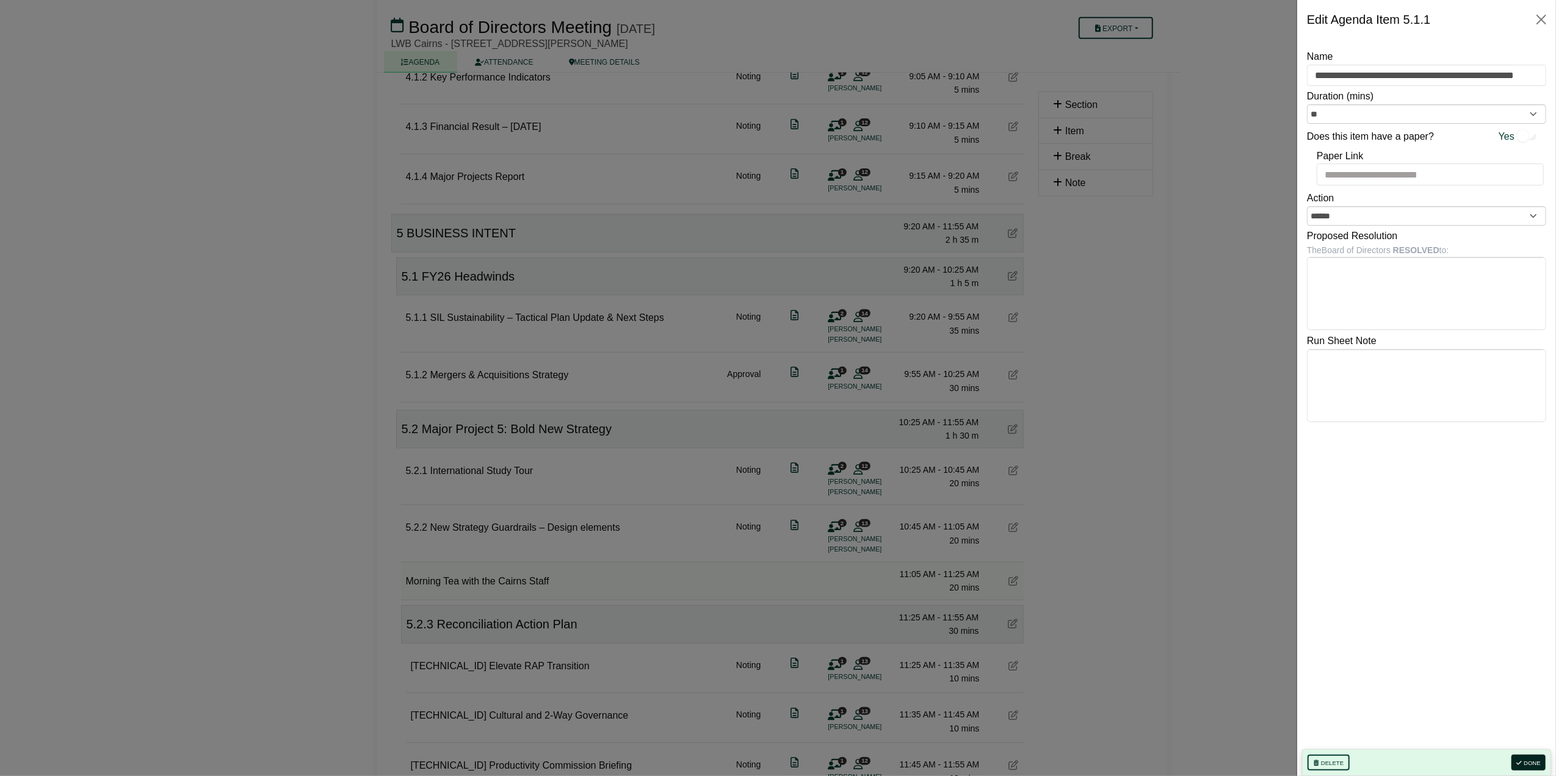
click at [1527, 765] on button "Done" at bounding box center [1528, 763] width 34 height 16
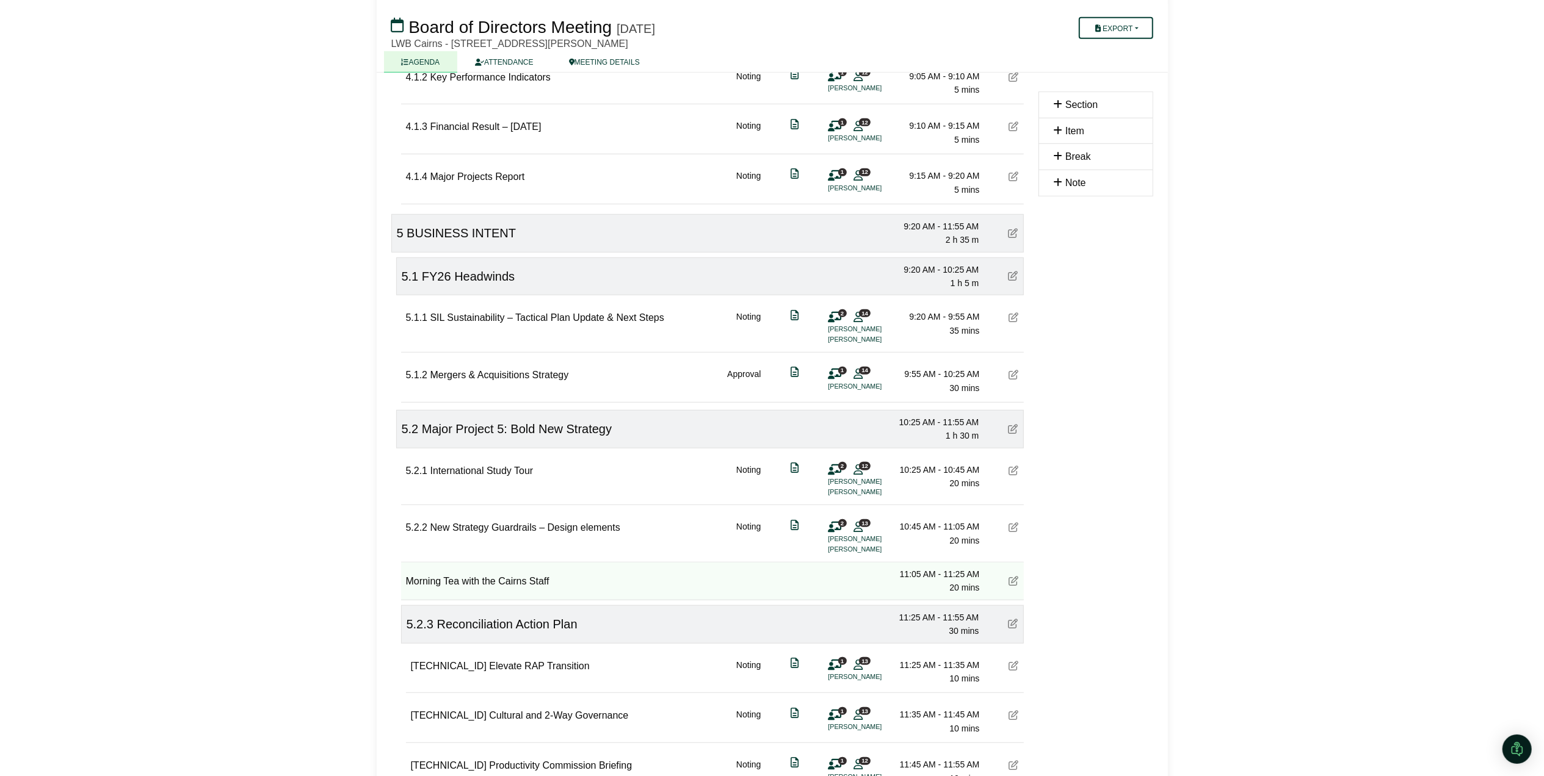
click at [1011, 377] on icon at bounding box center [1014, 375] width 10 height 10
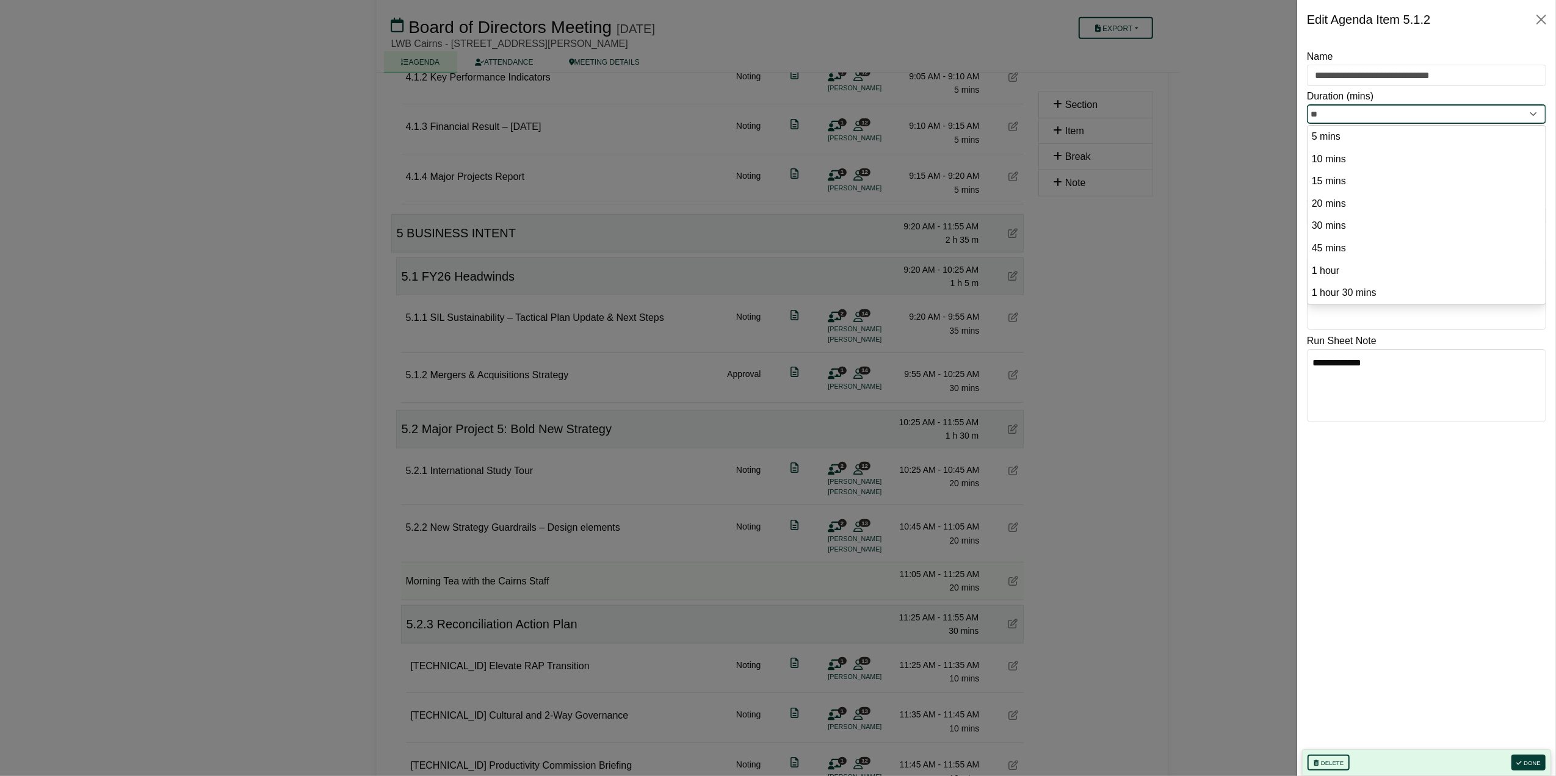
drag, startPoint x: 1349, startPoint y: 108, endPoint x: 1307, endPoint y: 109, distance: 41.5
click at [1307, 109] on input "**" at bounding box center [1426, 114] width 239 height 20
type input "**"
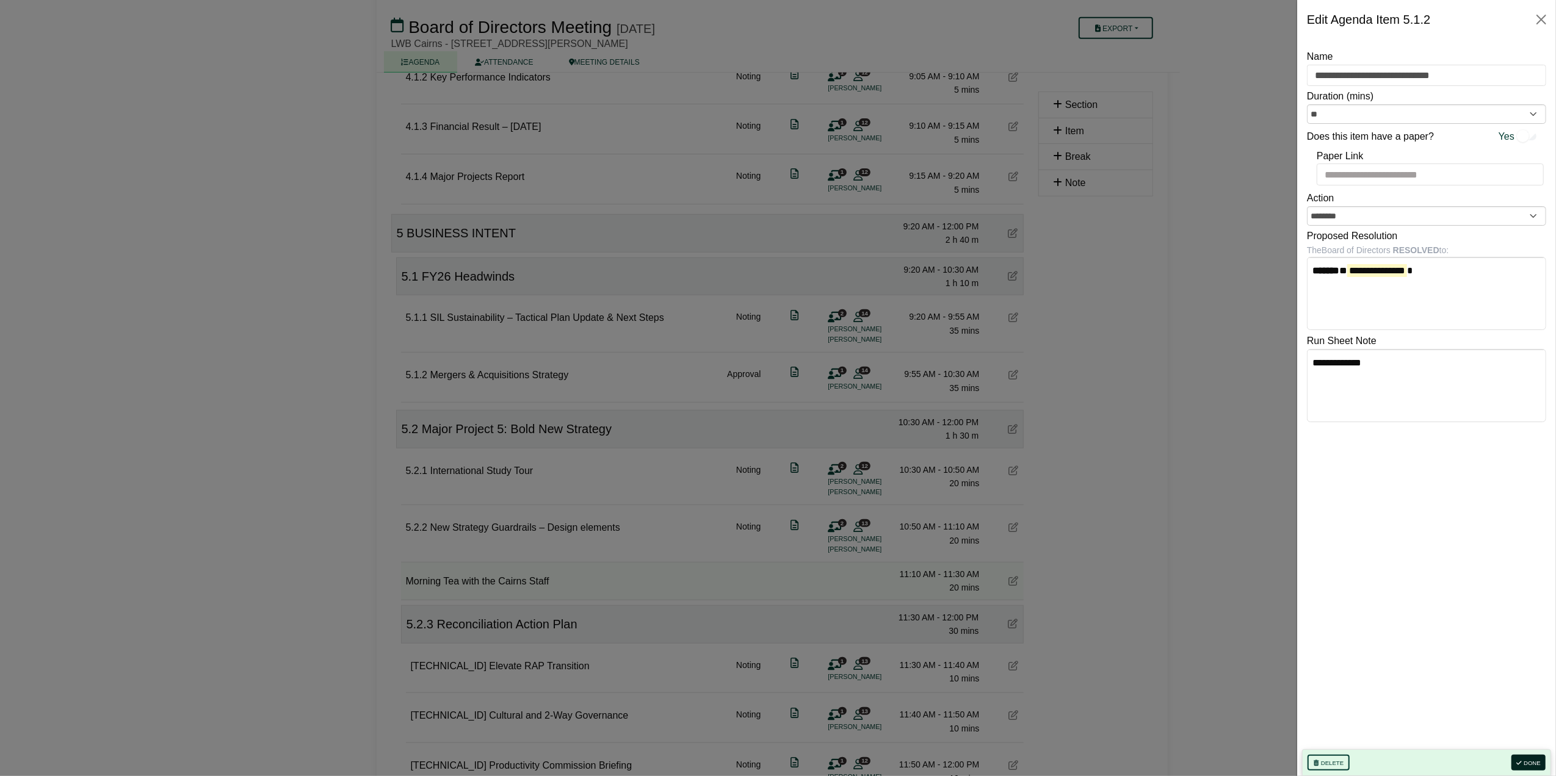
click at [1528, 762] on button "Done" at bounding box center [1528, 763] width 34 height 16
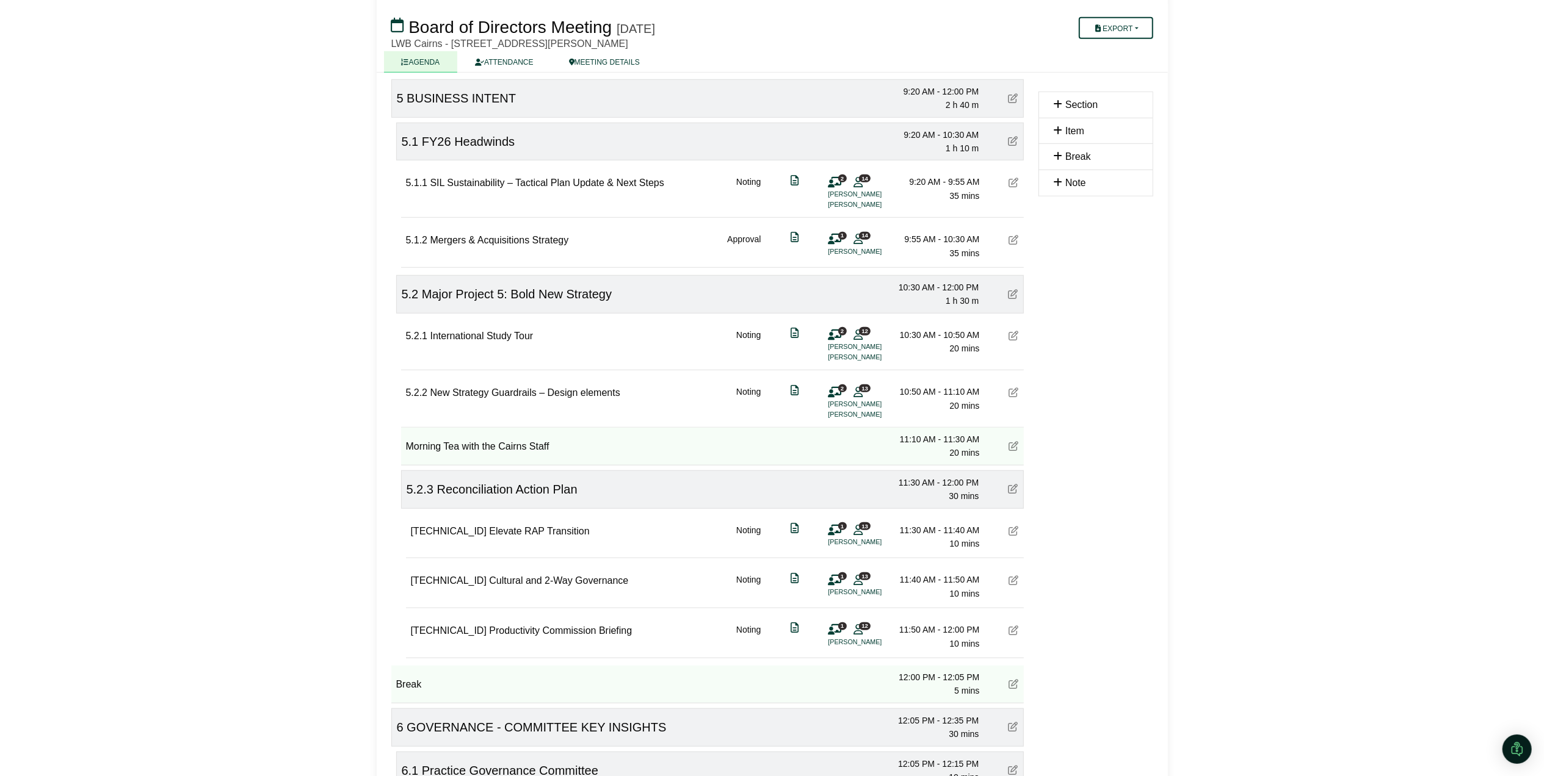
scroll to position [878, 0]
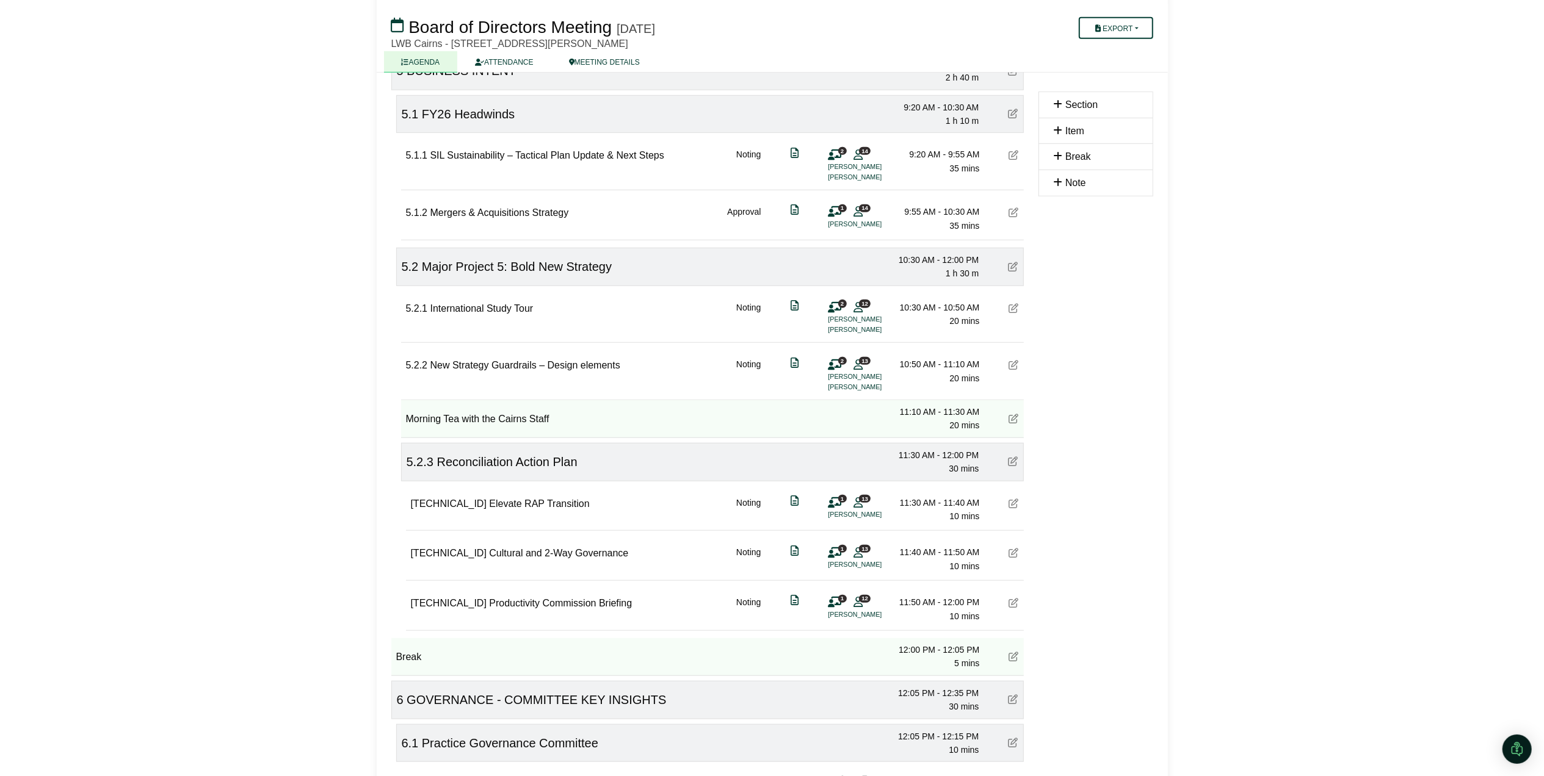
click at [1073, 330] on div "Section Item Break Note" at bounding box center [1095, 661] width 129 height 2759
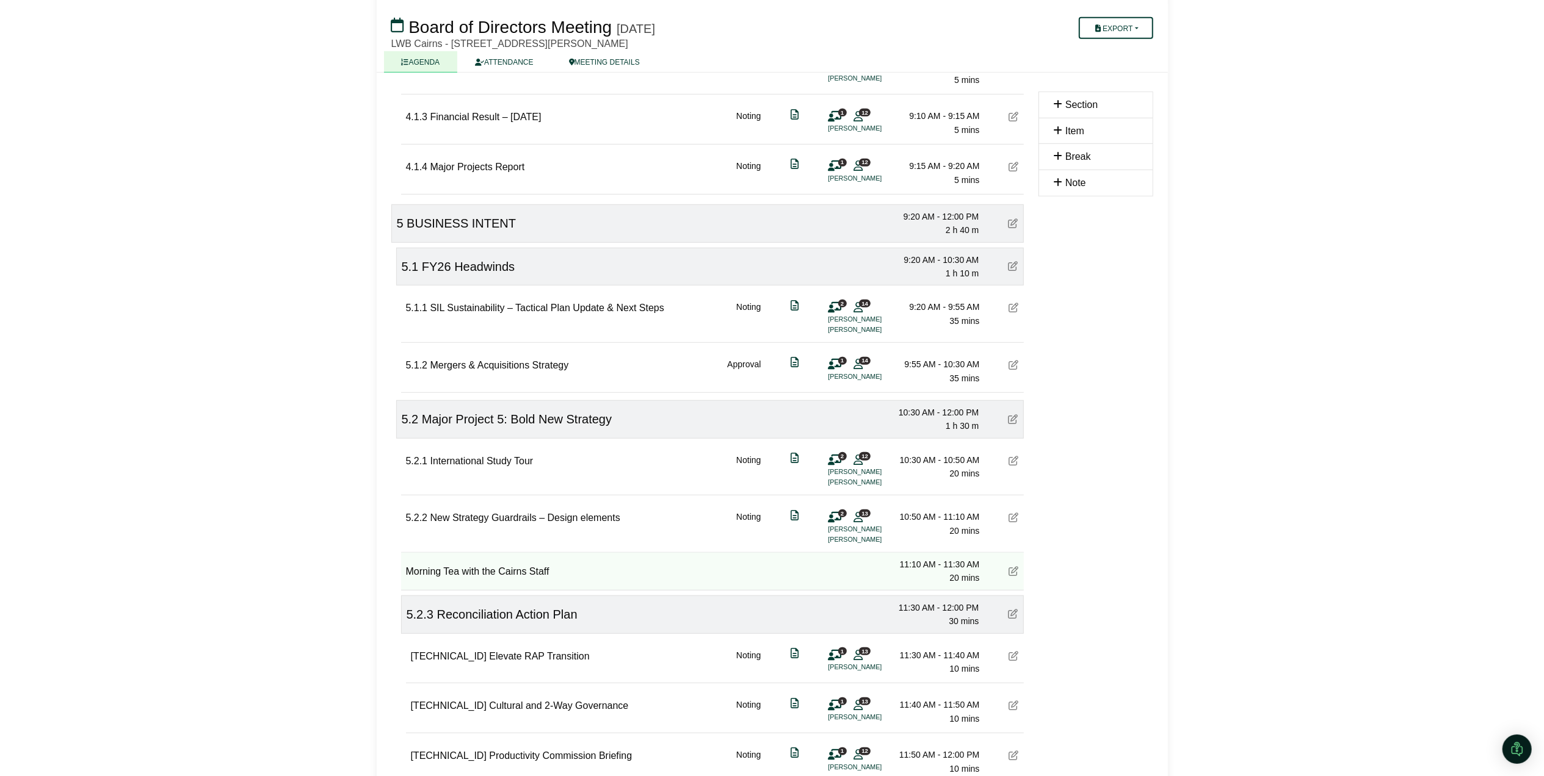
scroll to position [715, 0]
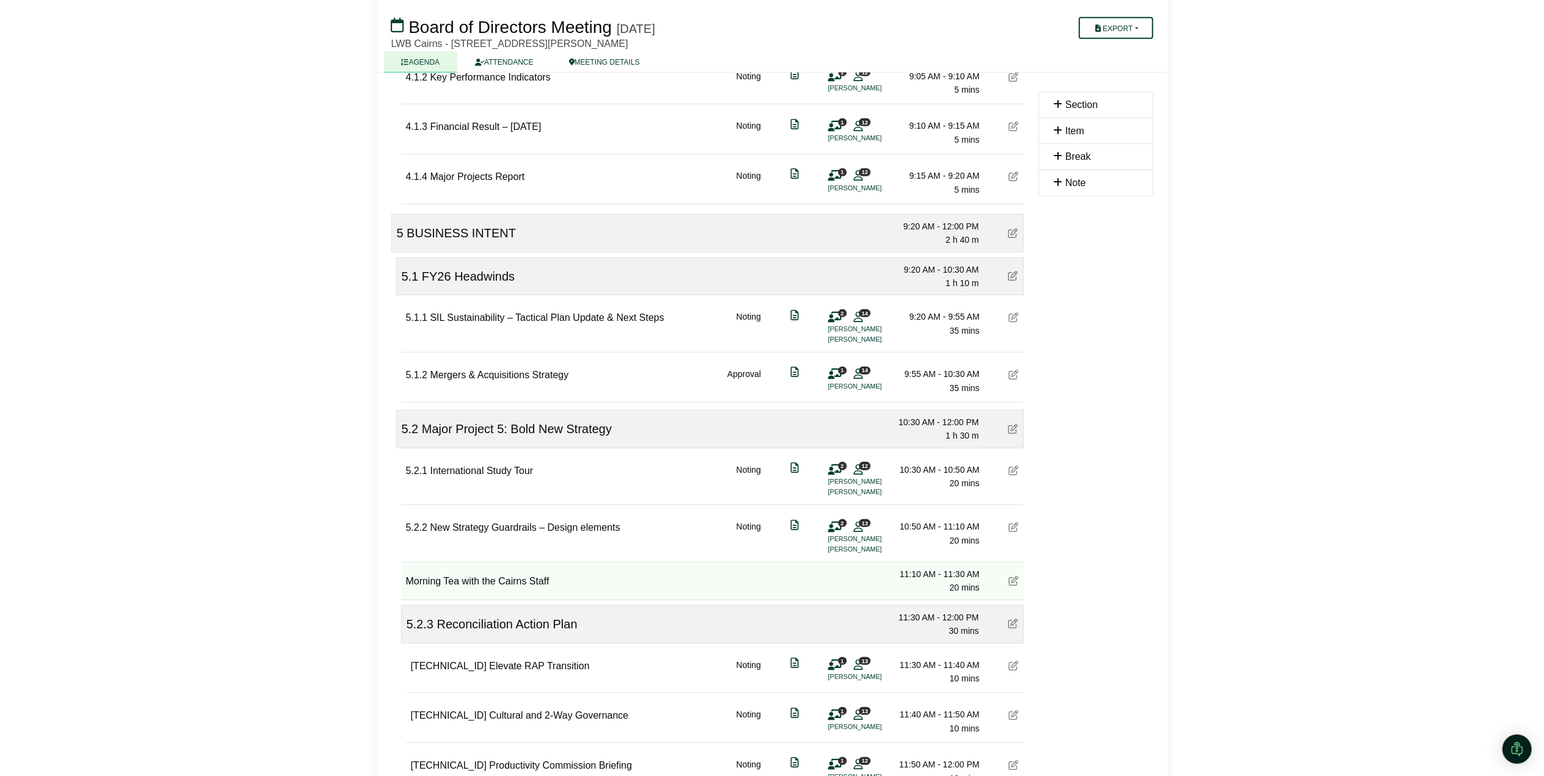
click at [508, 590] on div "Morning Tea with the Cairns Staff" at bounding box center [477, 582] width 143 height 16
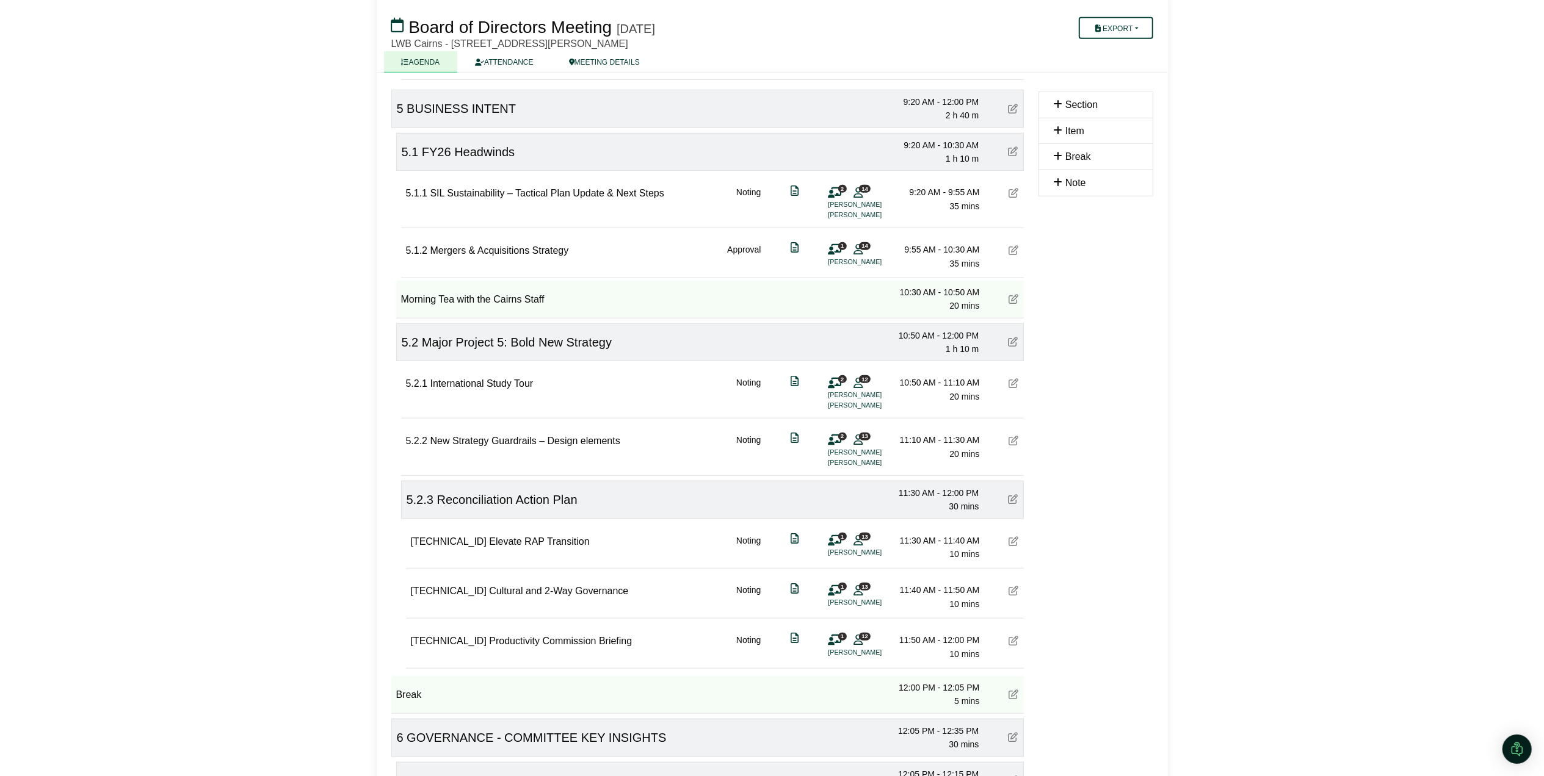
scroll to position [878, 0]
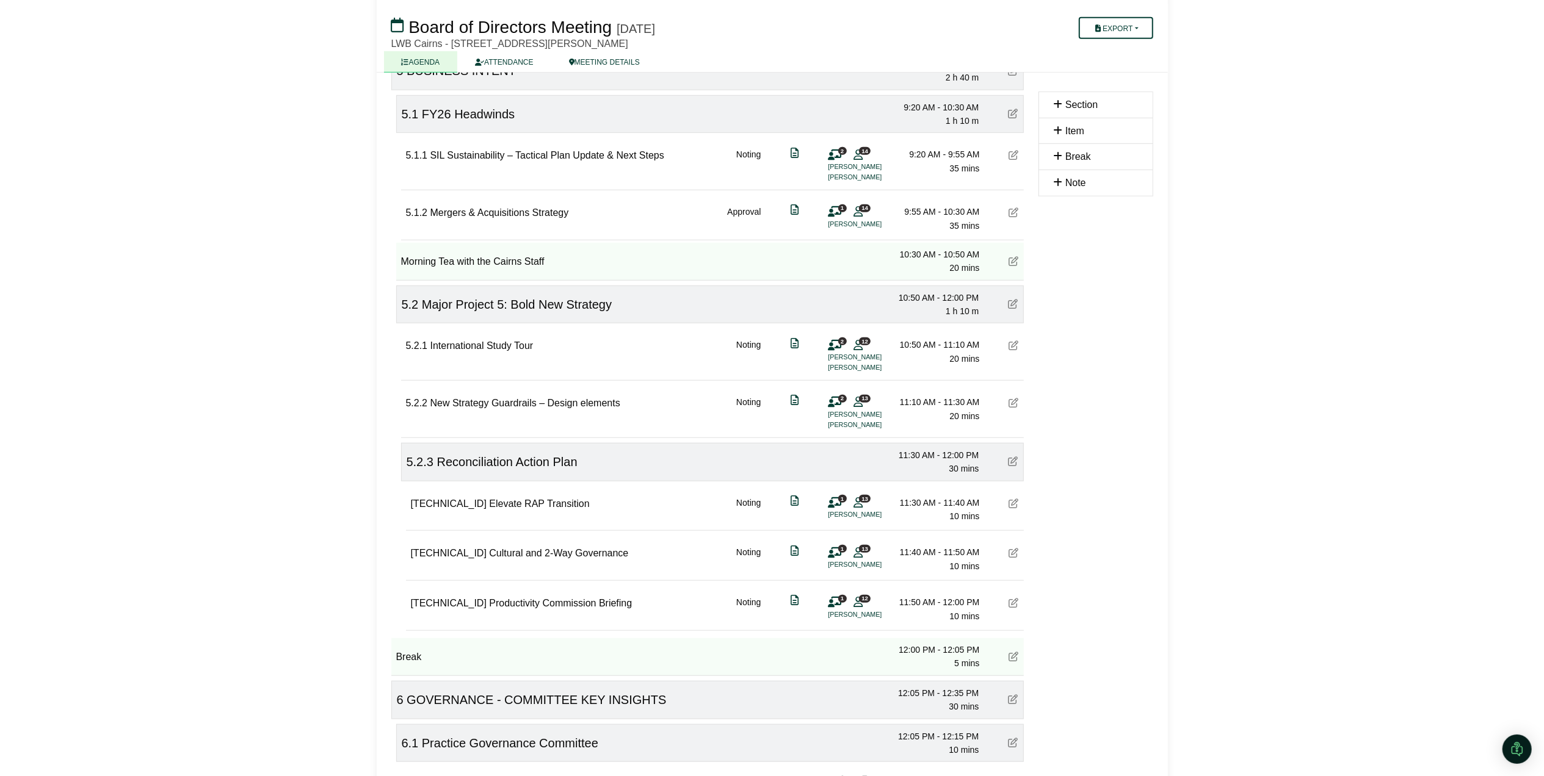
drag, startPoint x: 1260, startPoint y: 277, endPoint x: 1251, endPoint y: 280, distance: 10.1
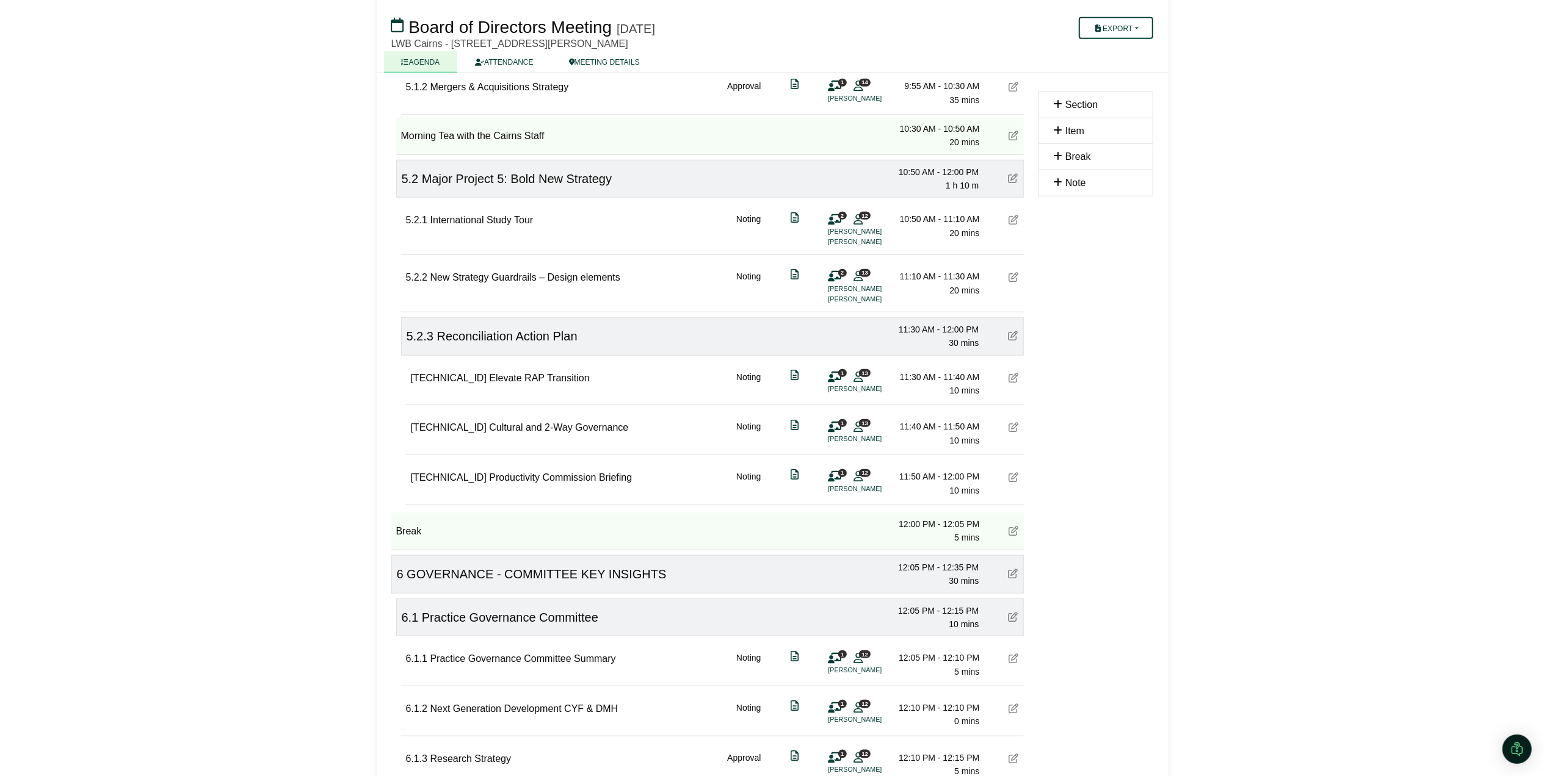
scroll to position [977, 0]
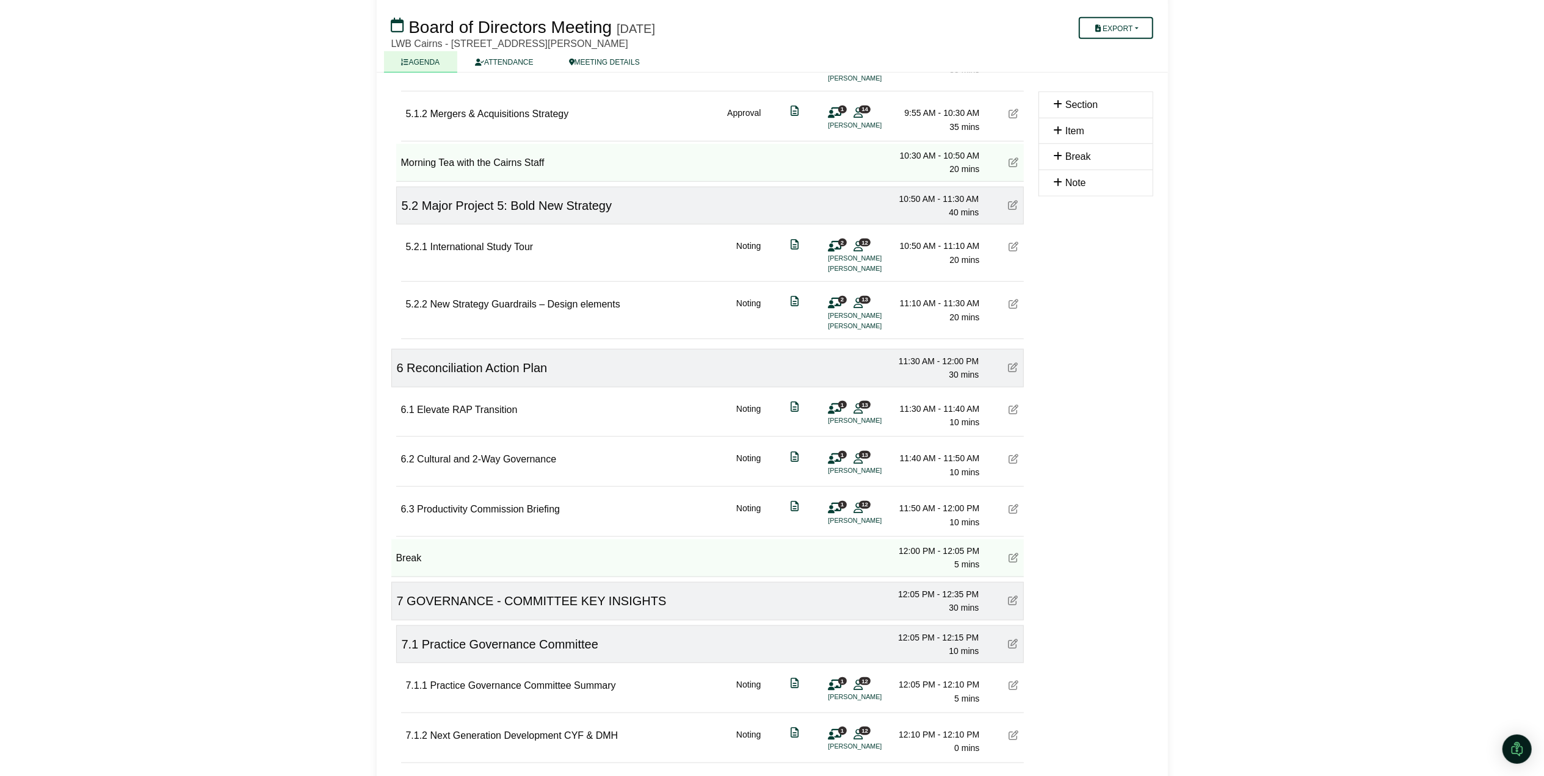
click at [439, 375] on span "Reconciliation Action Plan" at bounding box center [477, 367] width 140 height 13
click at [1013, 250] on icon at bounding box center [1014, 247] width 10 height 10
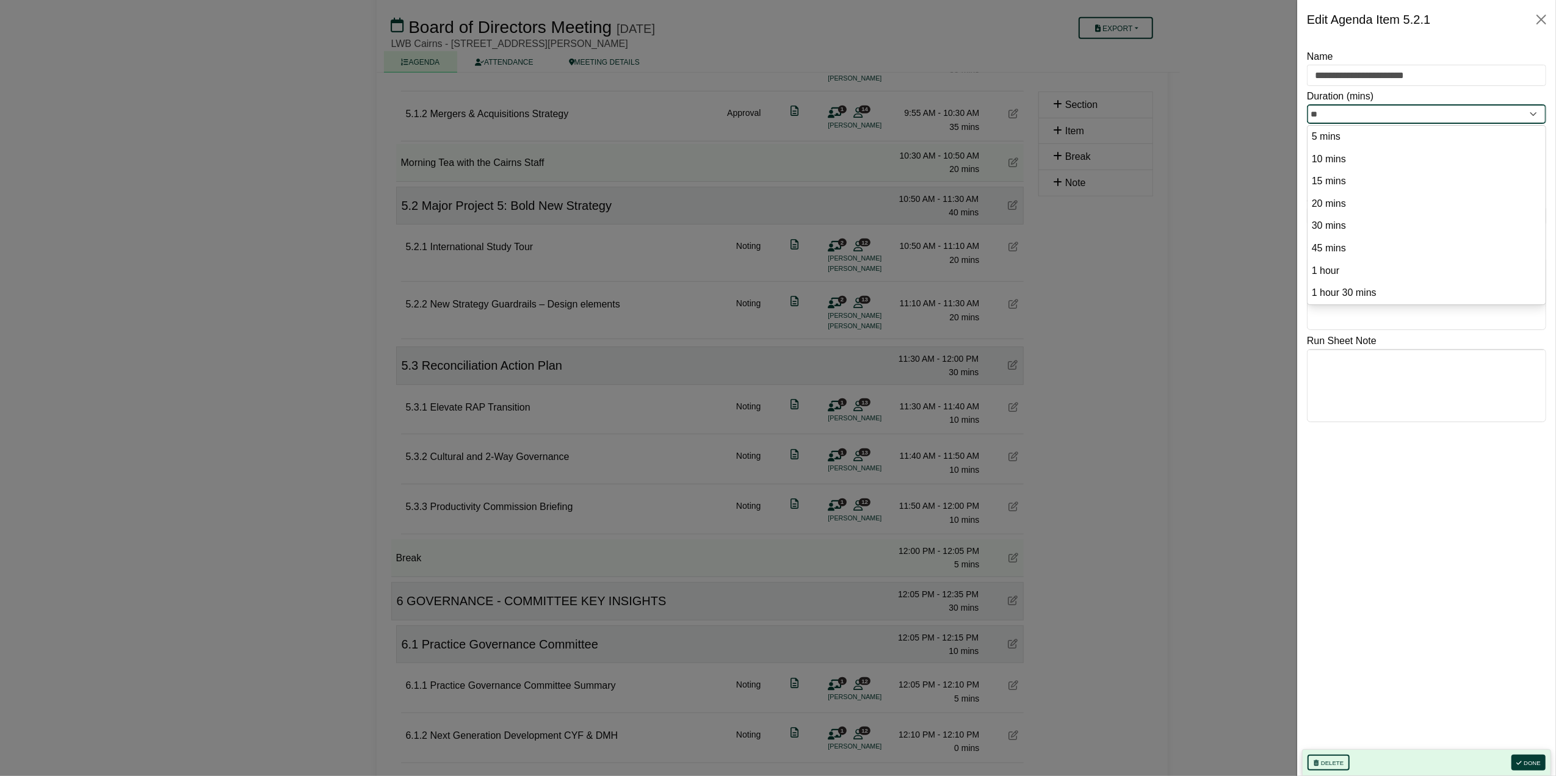
drag, startPoint x: 1336, startPoint y: 118, endPoint x: 1314, endPoint y: 116, distance: 22.7
click at [1314, 116] on input "**" at bounding box center [1426, 114] width 239 height 20
click at [1326, 178] on option "15 mins" at bounding box center [1427, 181] width 232 height 16
type input "**"
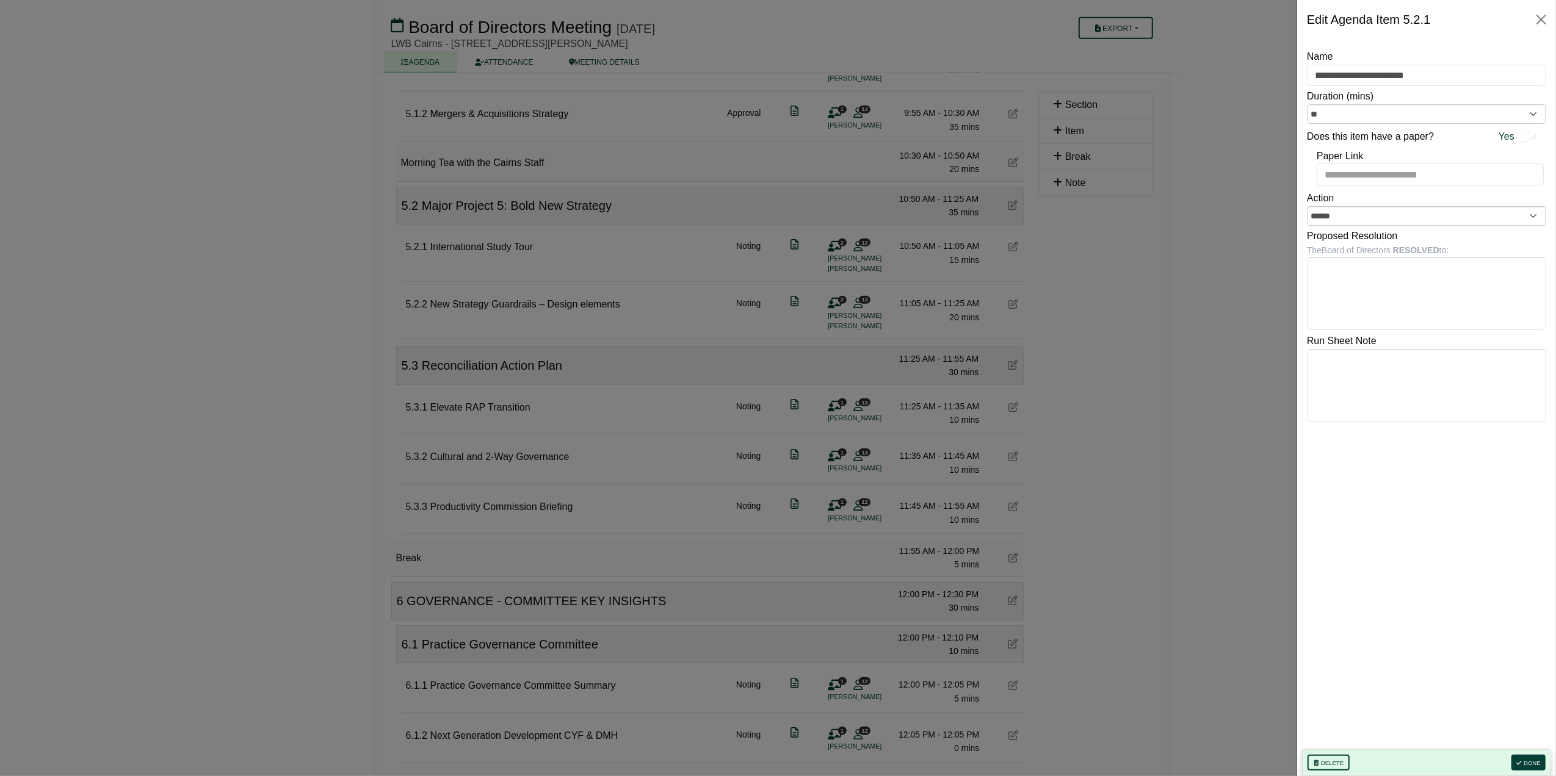
click at [1211, 257] on div at bounding box center [778, 388] width 1556 height 776
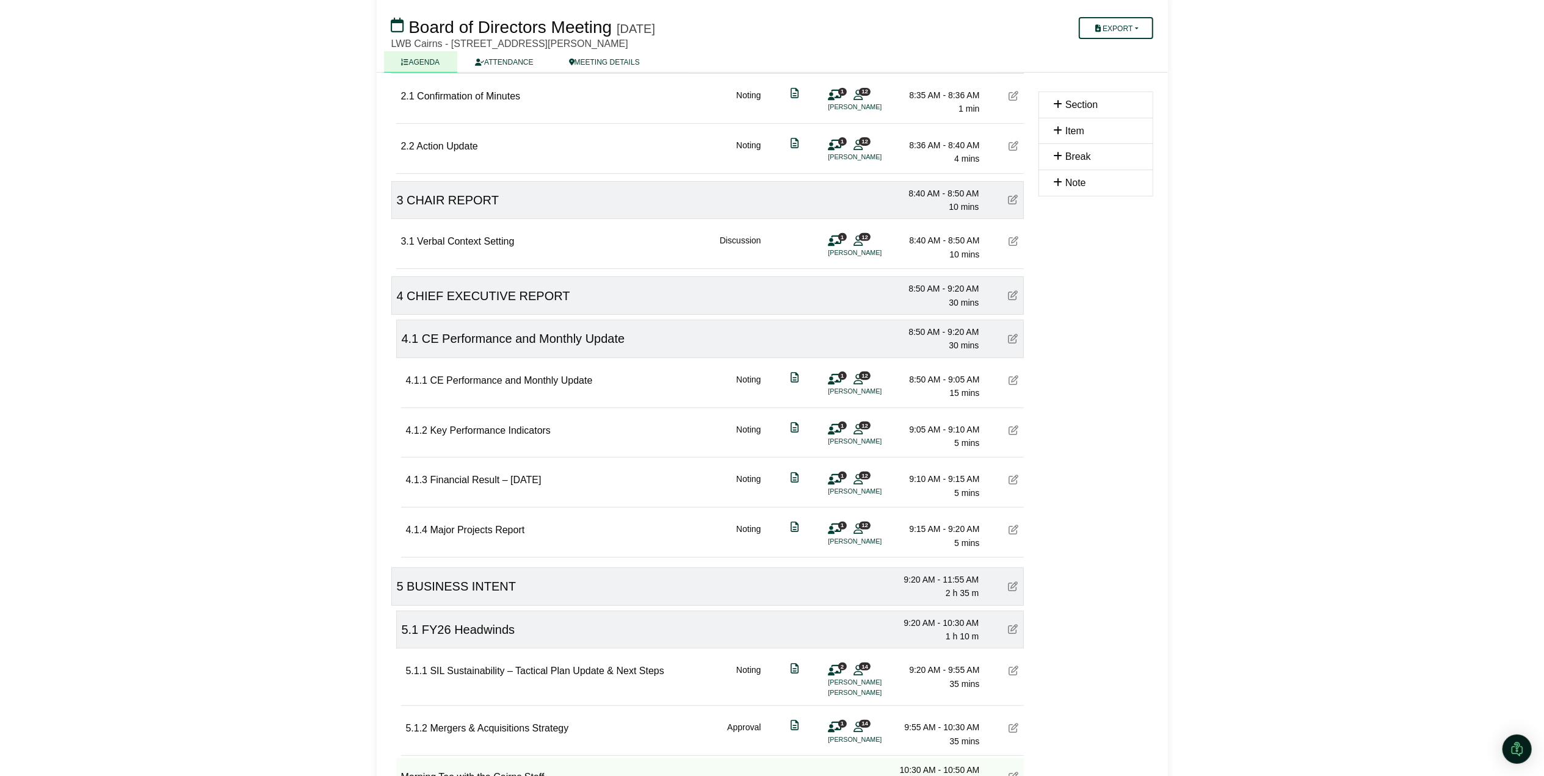
scroll to position [0, 0]
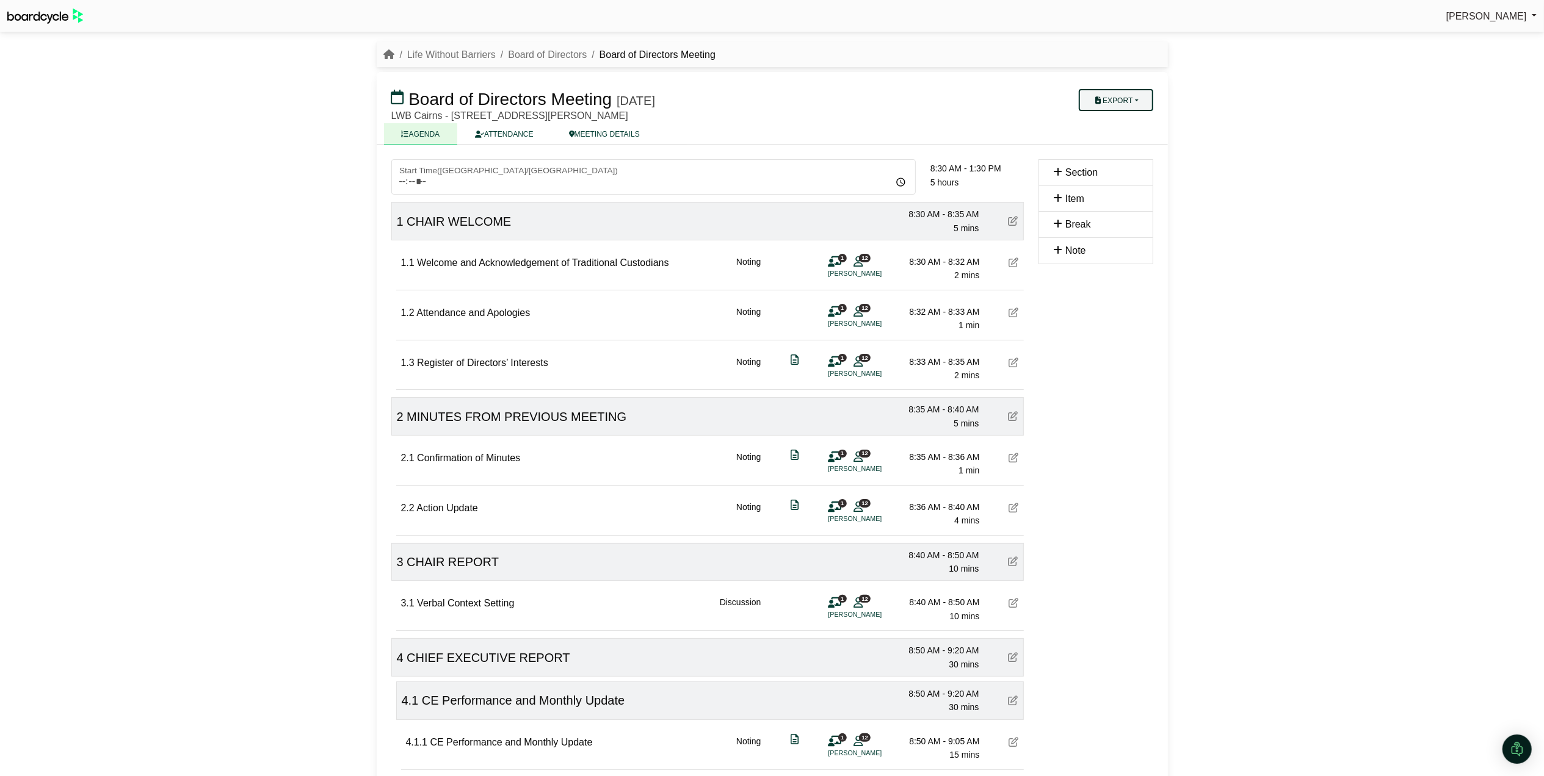
click at [1131, 96] on button "Export" at bounding box center [1116, 100] width 74 height 22
click at [1124, 121] on link "Agenda" at bounding box center [1133, 121] width 106 height 18
click at [206, 260] on div "Kellie King Sign Out Life Without Barriers Board of Directors Board of Director…" at bounding box center [772, 388] width 1544 height 776
click at [509, 134] on link "ATTENDANCE" at bounding box center [503, 133] width 93 height 21
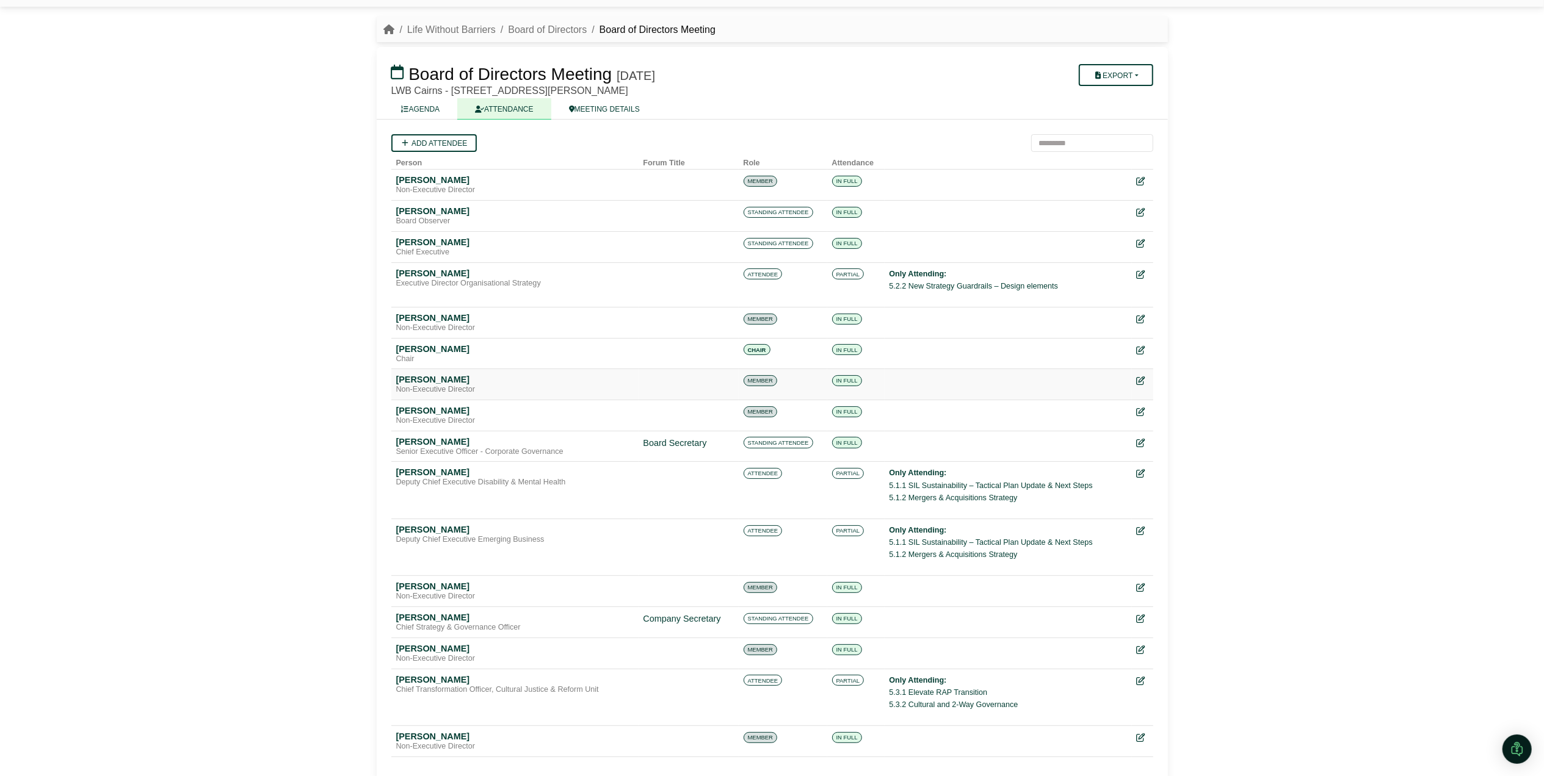
scroll to position [39, 0]
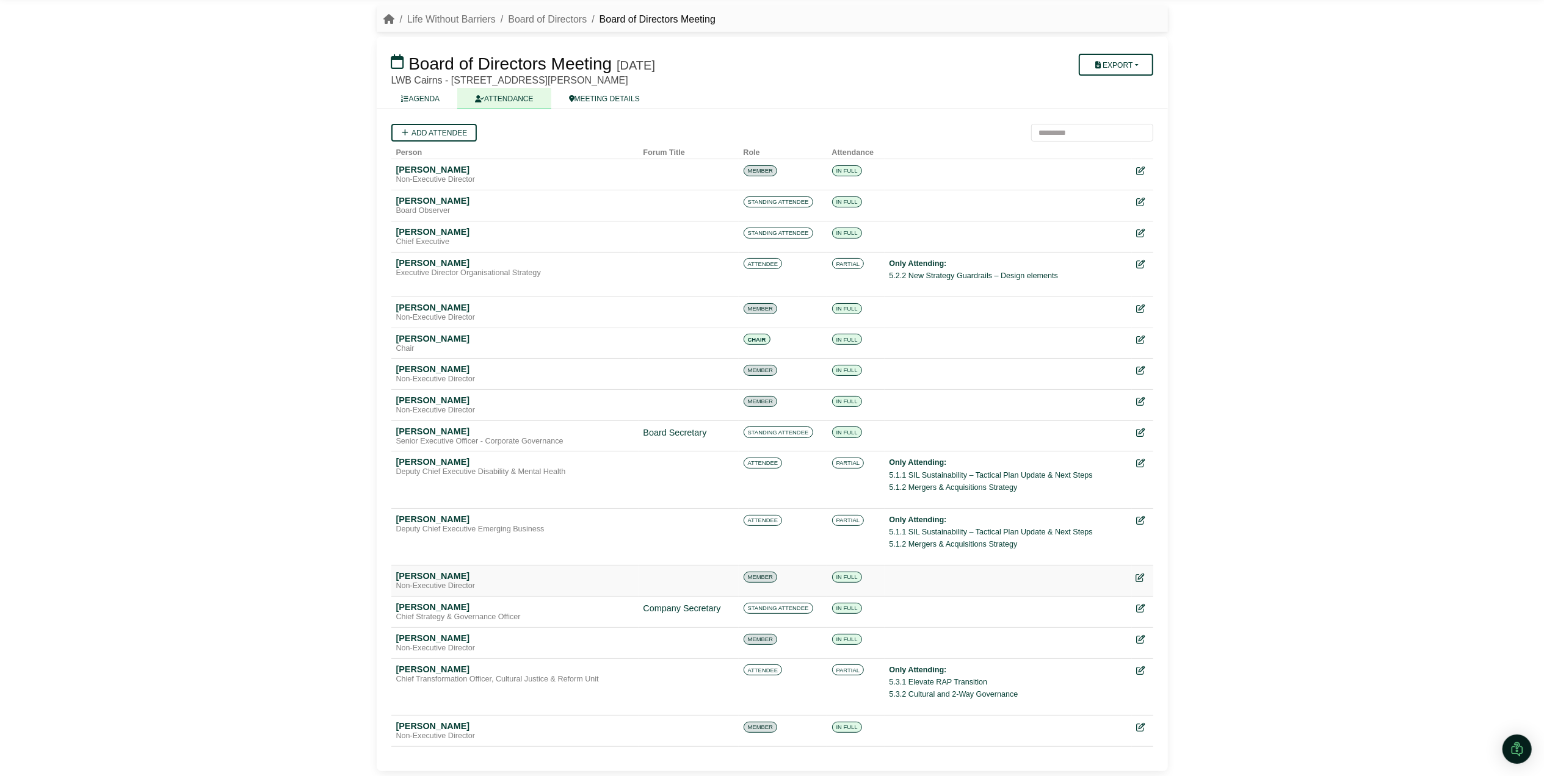
click at [1143, 574] on icon at bounding box center [1140, 578] width 9 height 9
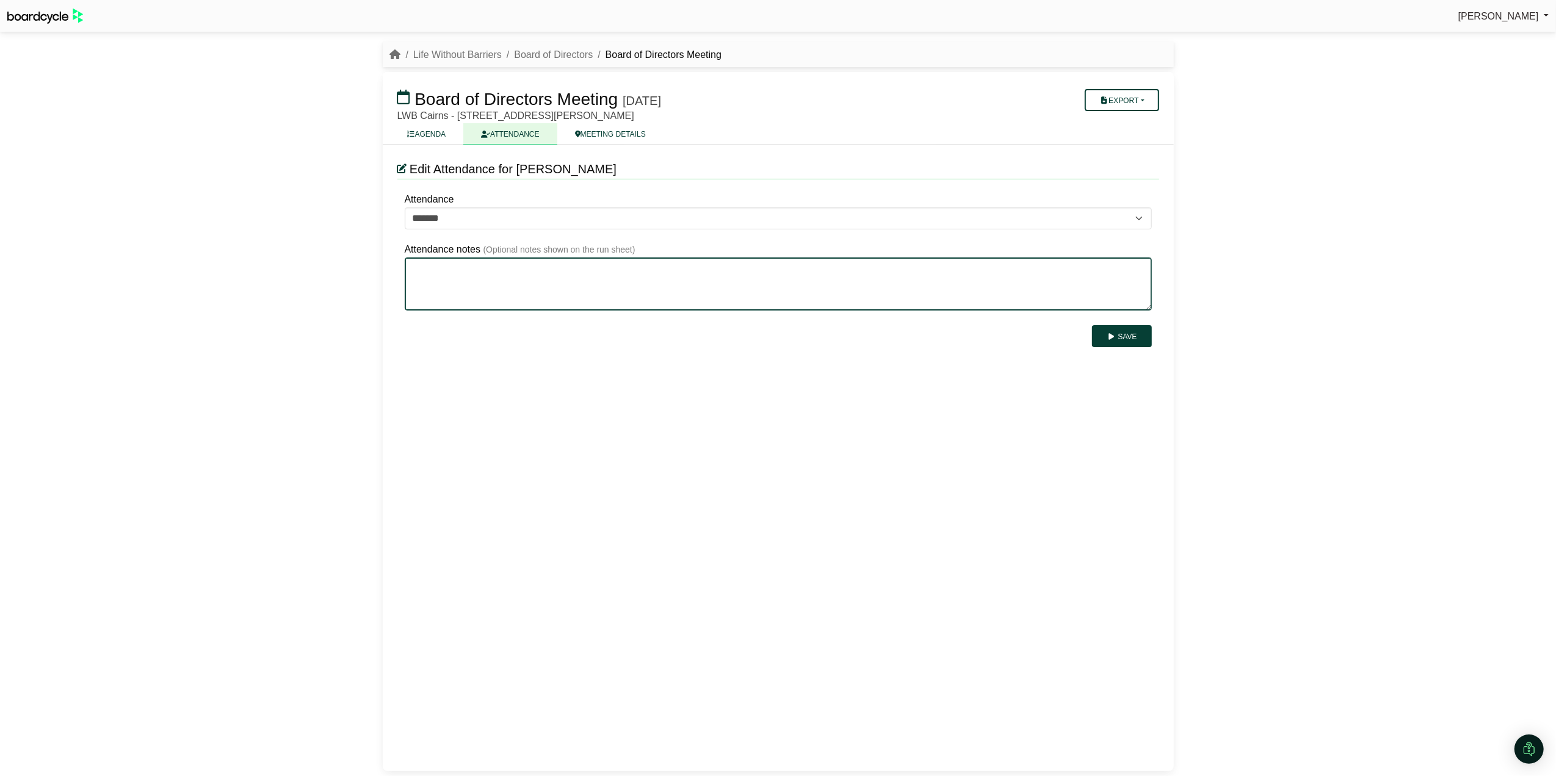
click at [479, 262] on textarea "Attendance notes" at bounding box center [778, 284] width 747 height 53
type textarea "*"
type textarea "**********"
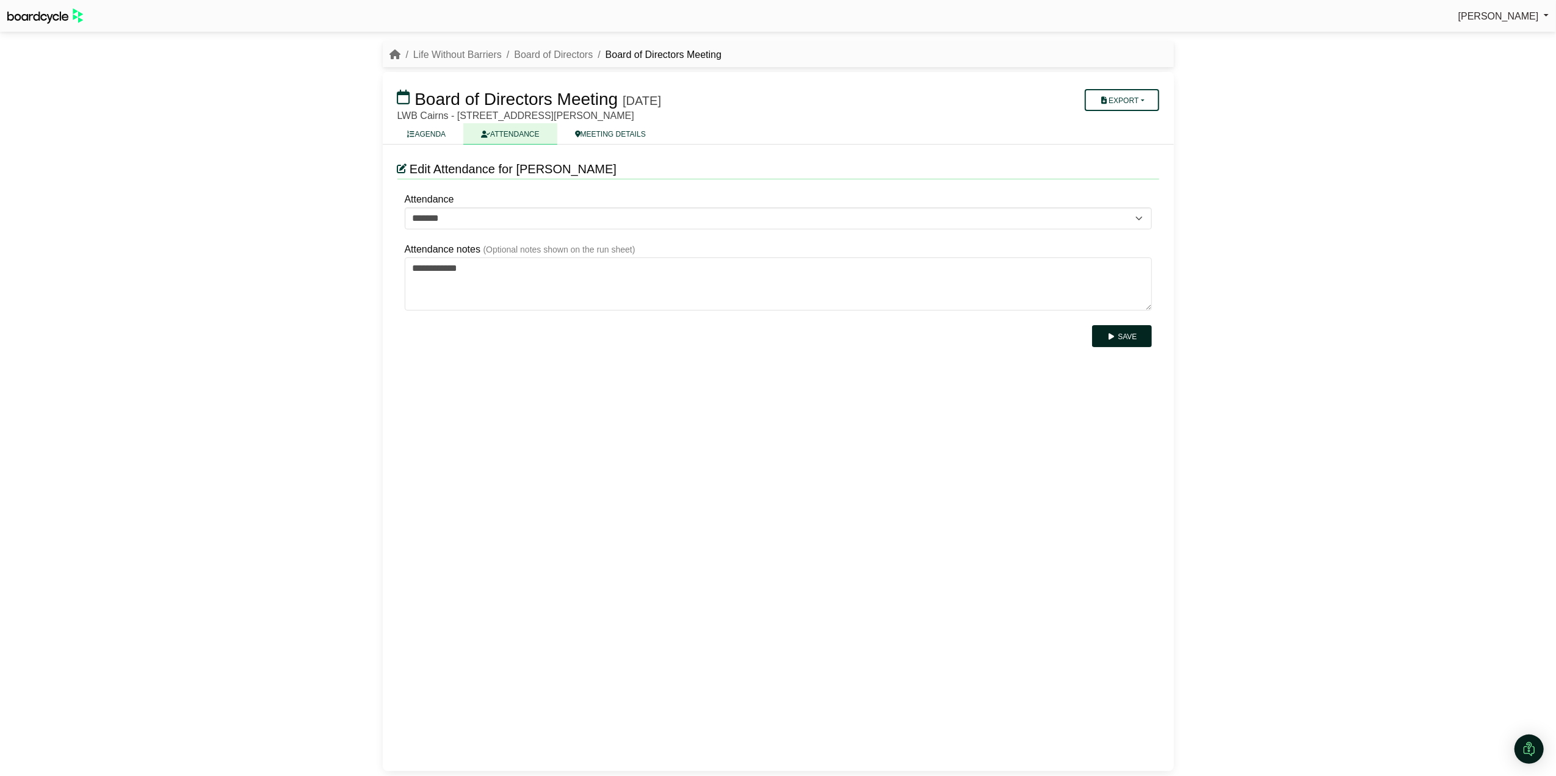
click at [1133, 338] on button "Save" at bounding box center [1121, 336] width 59 height 22
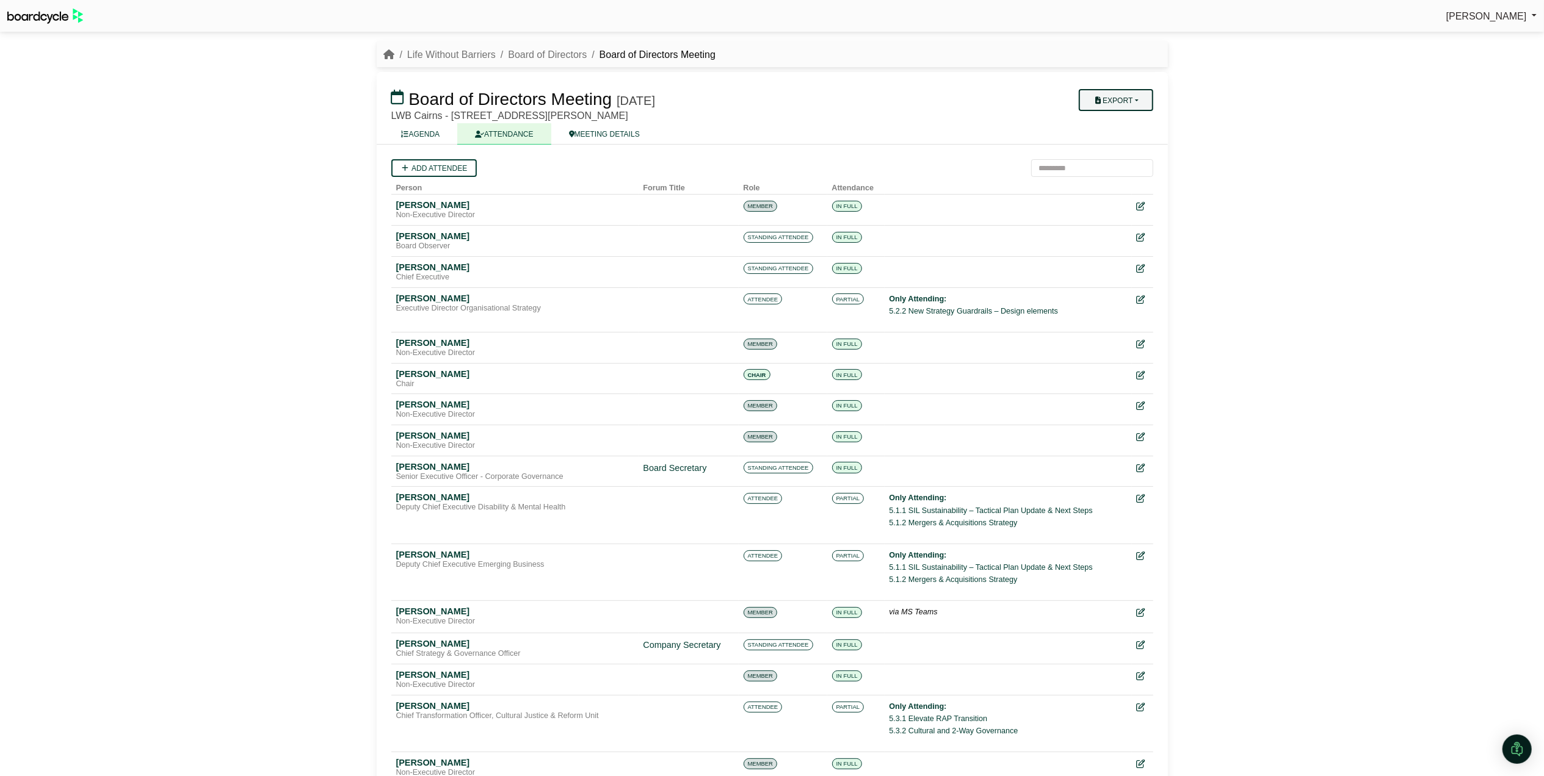
click at [1102, 106] on button "Export" at bounding box center [1116, 100] width 74 height 22
click at [1110, 120] on link "Agenda" at bounding box center [1133, 121] width 106 height 18
click at [1144, 296] on icon at bounding box center [1140, 299] width 9 height 9
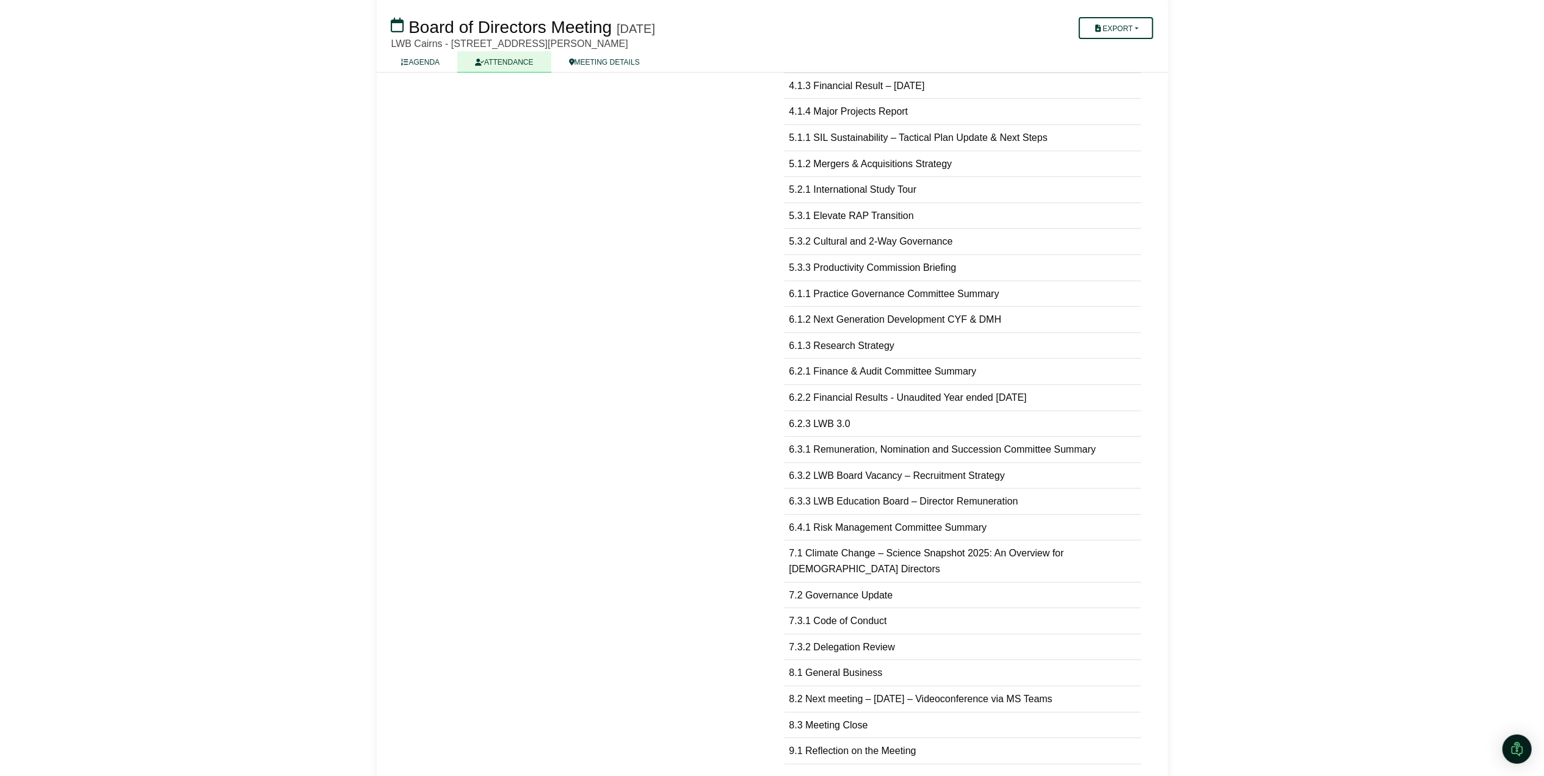
scroll to position [546, 0]
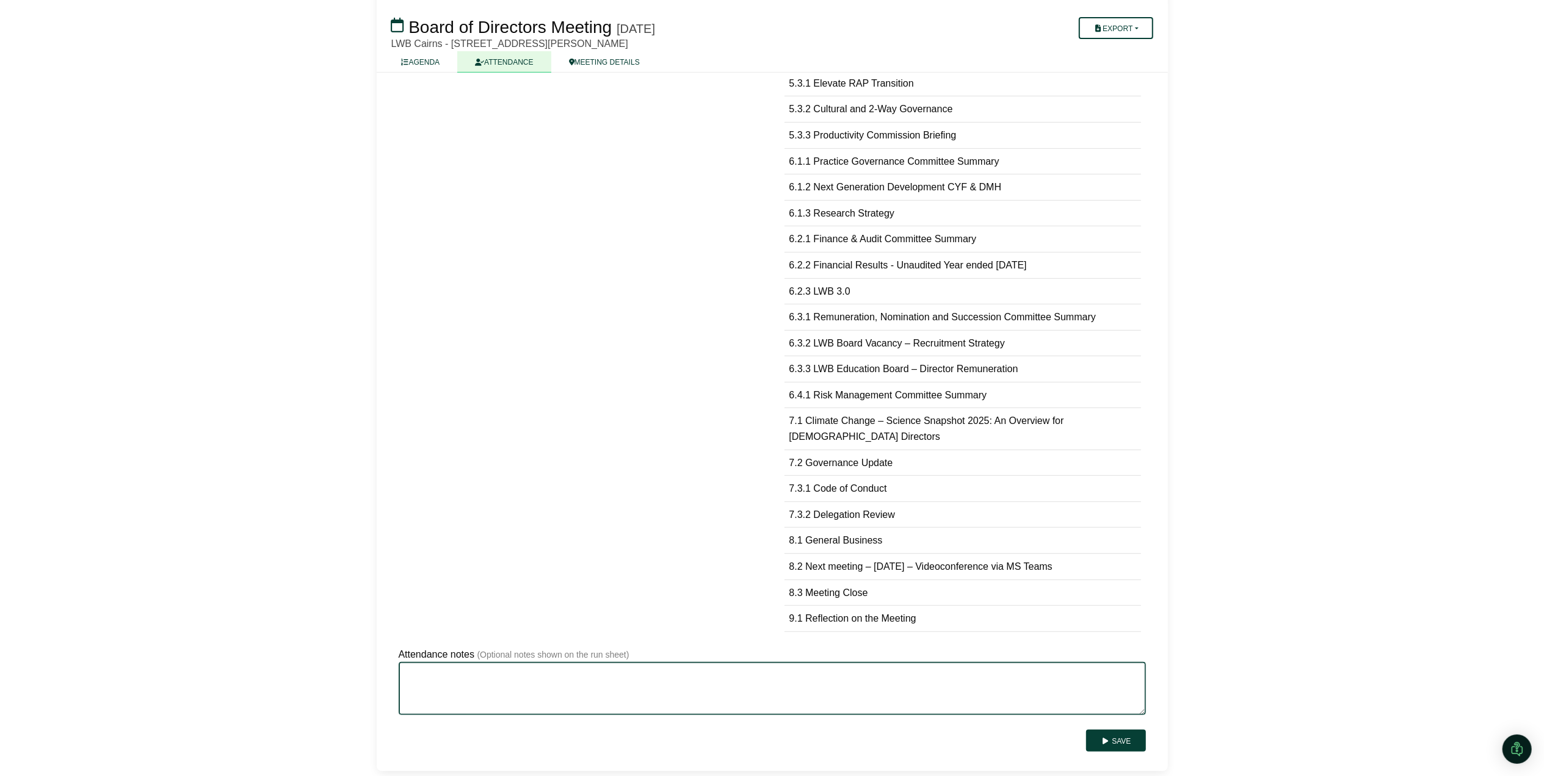
click at [460, 694] on textarea "Attendance notes" at bounding box center [772, 688] width 747 height 53
type textarea "**********"
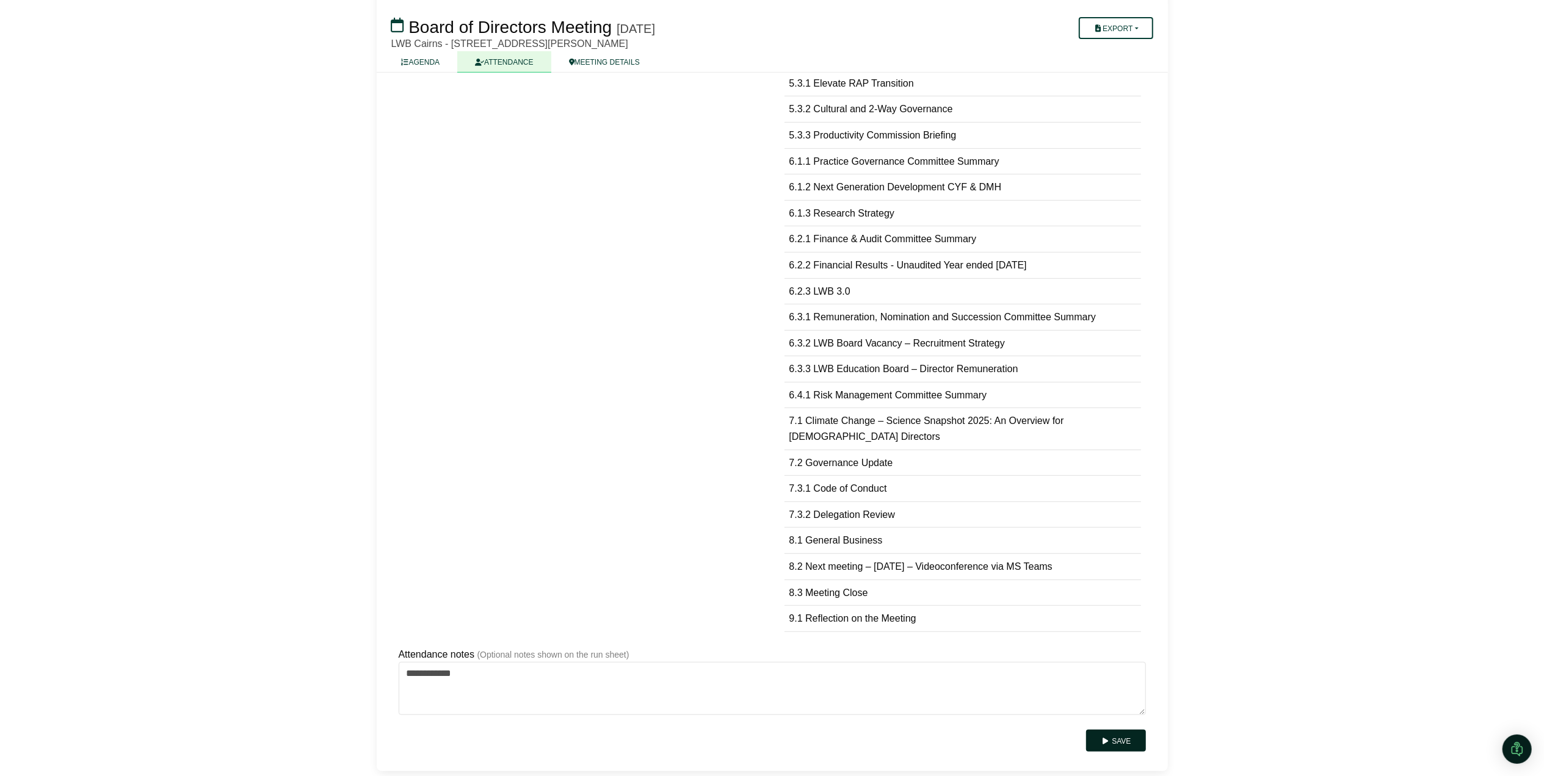
click at [1124, 740] on button "Save" at bounding box center [1115, 741] width 59 height 22
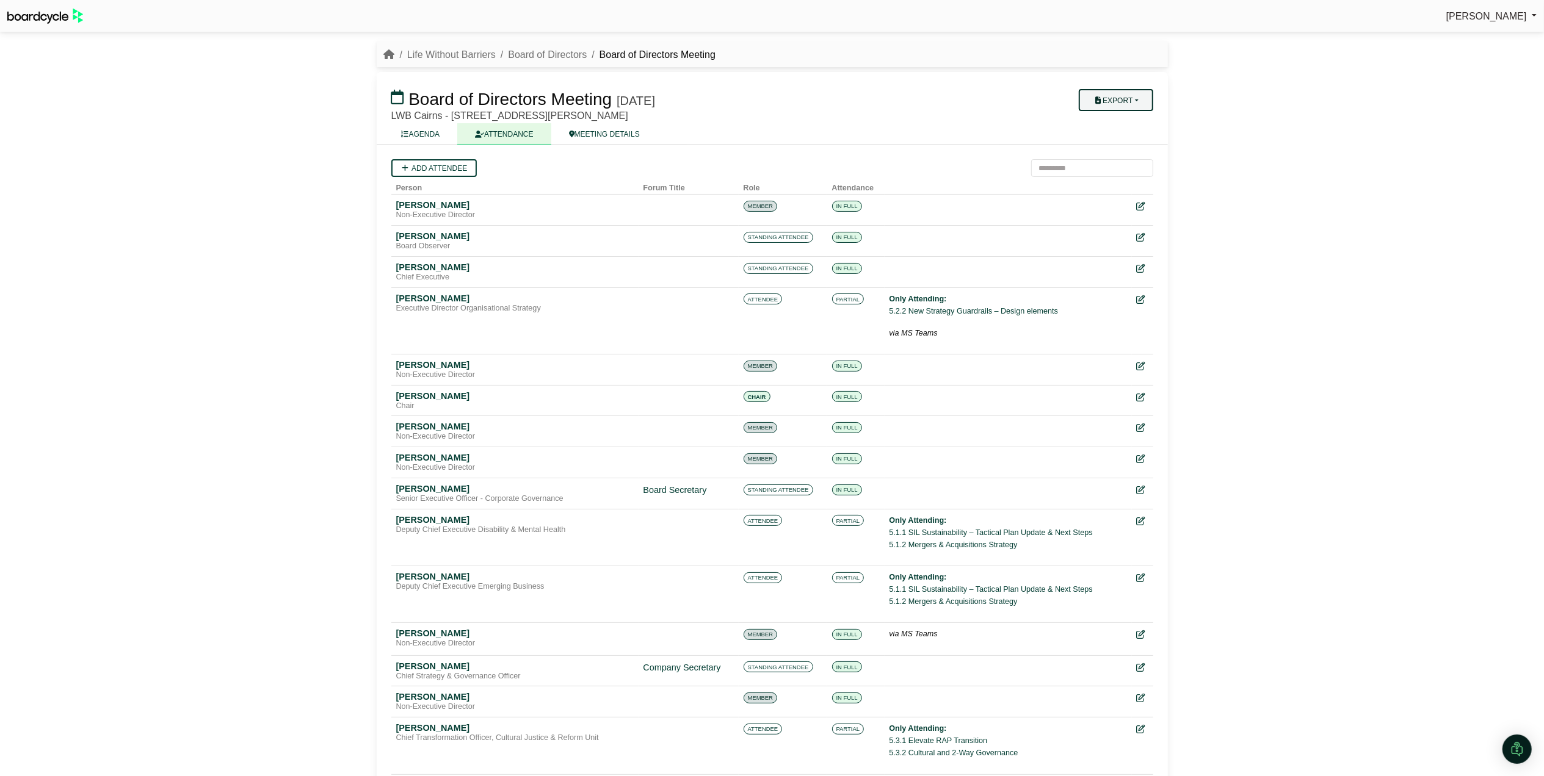
click at [1127, 103] on button "Export" at bounding box center [1116, 100] width 74 height 22
click at [1121, 113] on link "Agenda" at bounding box center [1133, 121] width 106 height 18
